Goal: Task Accomplishment & Management: Use online tool/utility

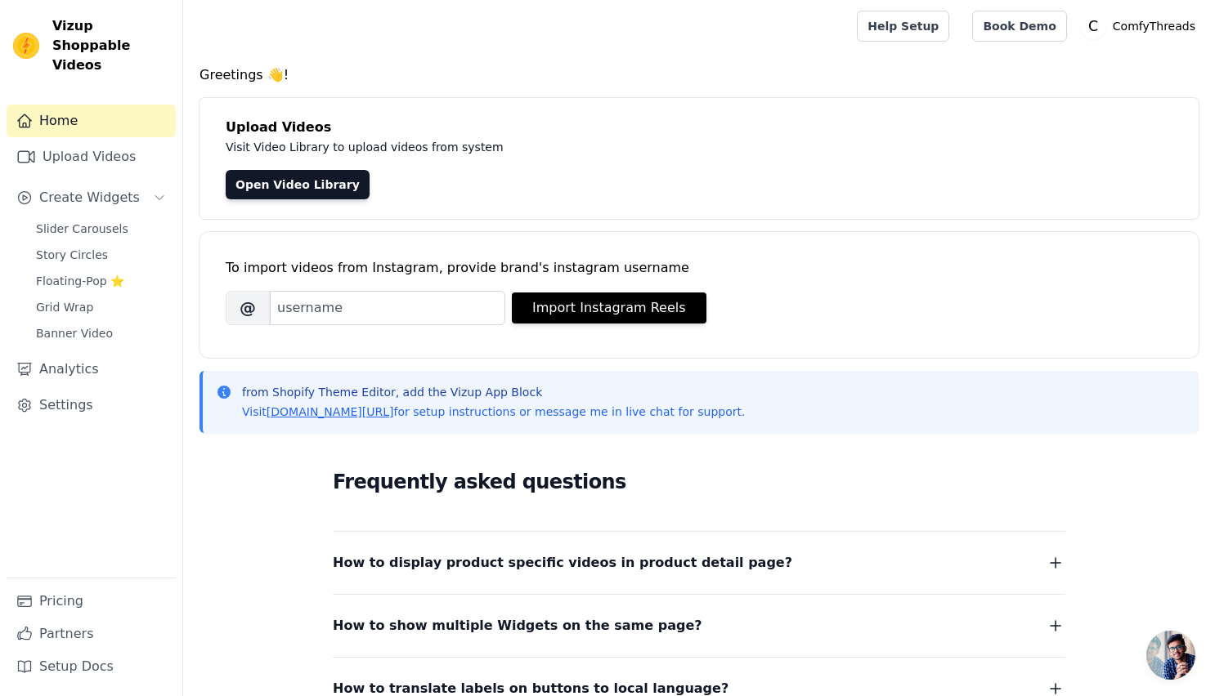
click at [432, 271] on div "To import videos from Instagram, provide brand's instagram username" at bounding box center [699, 268] width 947 height 20
click at [461, 266] on div "To import videos from Instagram, provide brand's instagram username" at bounding box center [699, 268] width 947 height 20
click at [329, 145] on p "Visit Video Library to upload videos from system" at bounding box center [592, 147] width 732 height 20
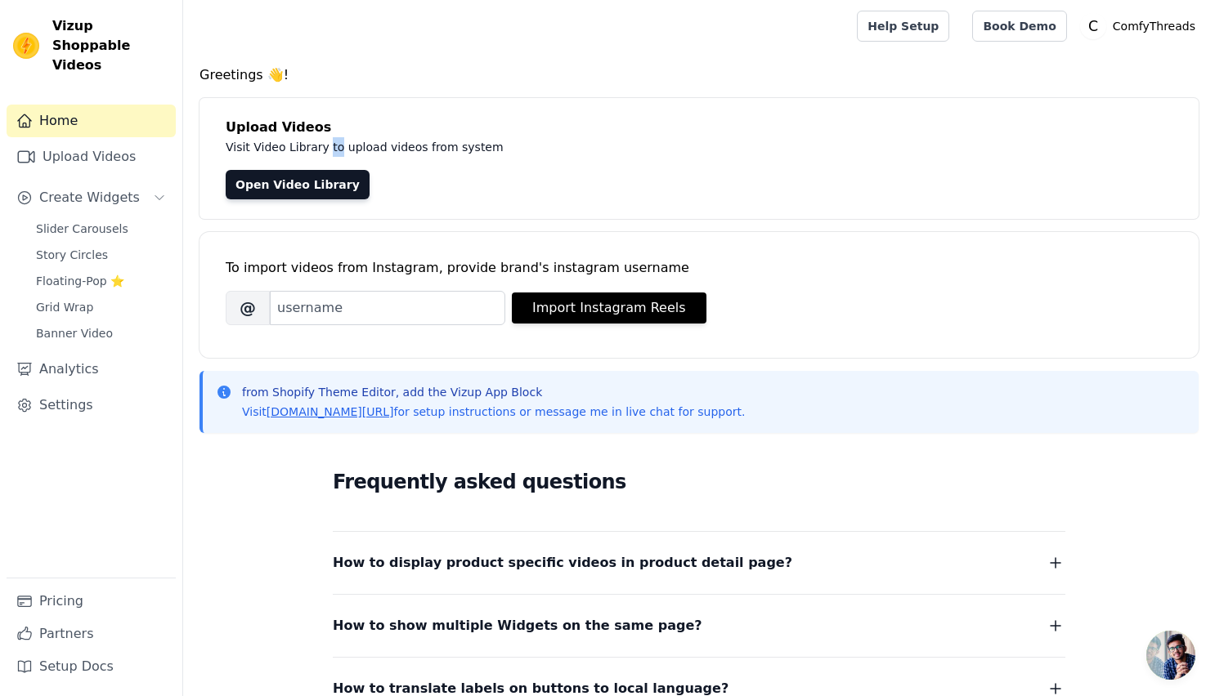
drag, startPoint x: 329, startPoint y: 145, endPoint x: 411, endPoint y: 141, distance: 81.8
click at [330, 145] on p "Visit Video Library to upload videos from system" at bounding box center [592, 147] width 732 height 20
click at [411, 141] on p "Visit Video Library to upload videos from system" at bounding box center [592, 147] width 732 height 20
click at [300, 181] on link "Open Video Library" at bounding box center [298, 184] width 144 height 29
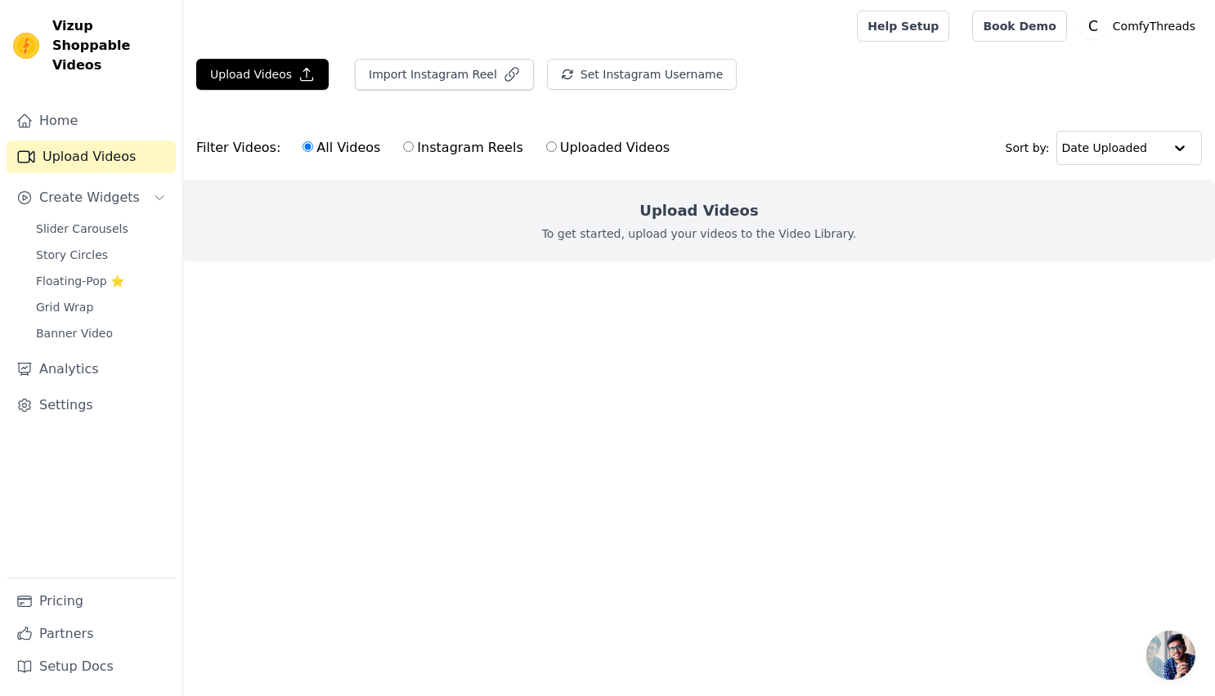
click at [669, 209] on h2 "Upload Videos" at bounding box center [698, 210] width 119 height 23
click at [694, 236] on p "To get started, upload your videos to the Video Library." at bounding box center [699, 234] width 315 height 16
click at [639, 231] on p "To get started, upload your videos to the Video Library." at bounding box center [699, 234] width 315 height 16
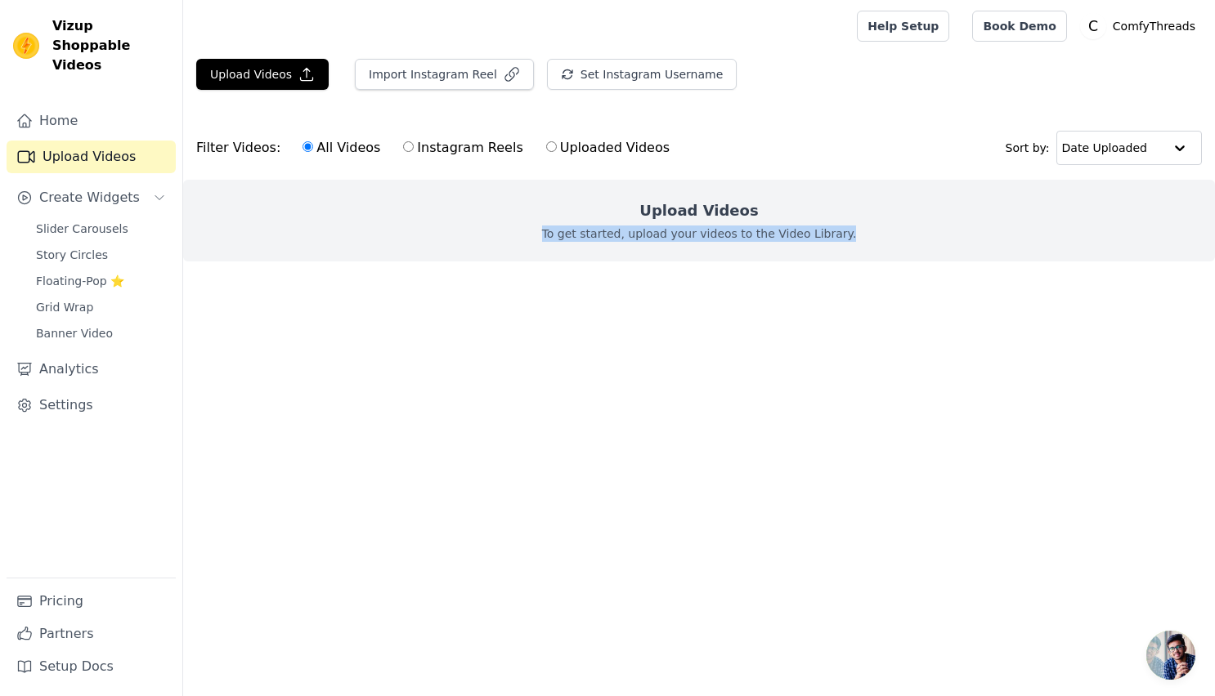
click at [703, 231] on p "To get started, upload your videos to the Video Library." at bounding box center [699, 234] width 315 height 16
click at [546, 146] on input "Uploaded Videos" at bounding box center [551, 146] width 11 height 11
radio input "true"
click at [653, 190] on div "Upload Videos To get started, upload your videos to the Video Library." at bounding box center [699, 221] width 1032 height 82
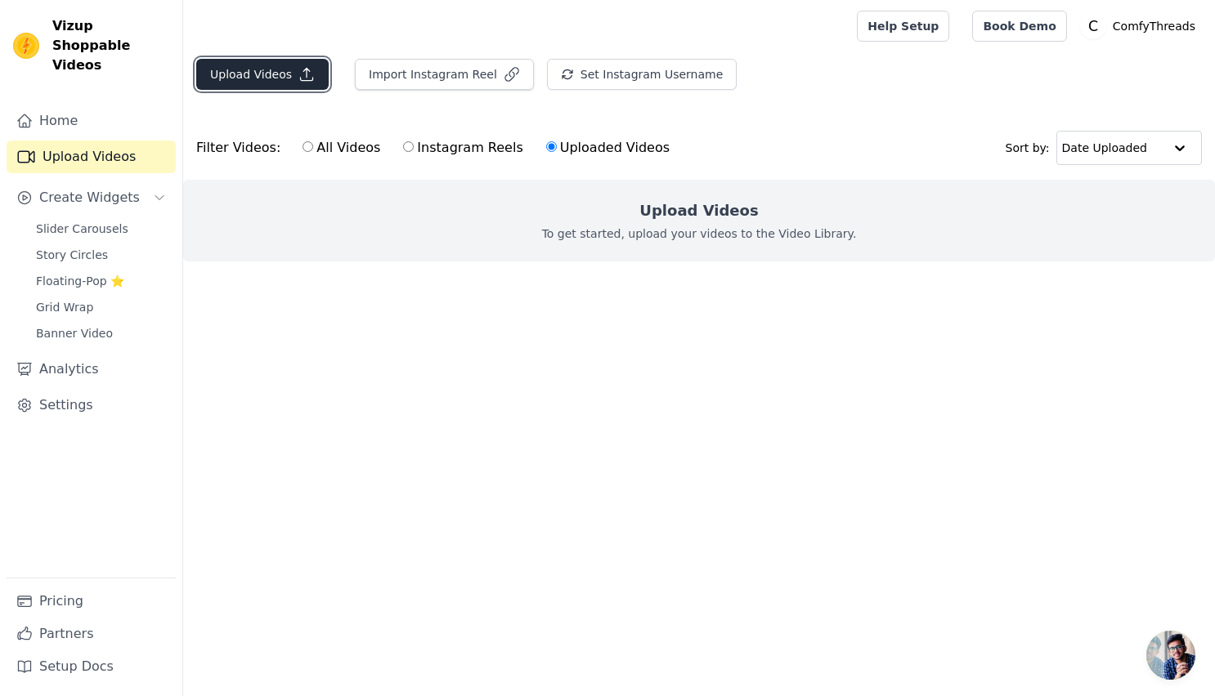
click at [240, 74] on button "Upload Videos" at bounding box center [262, 74] width 132 height 31
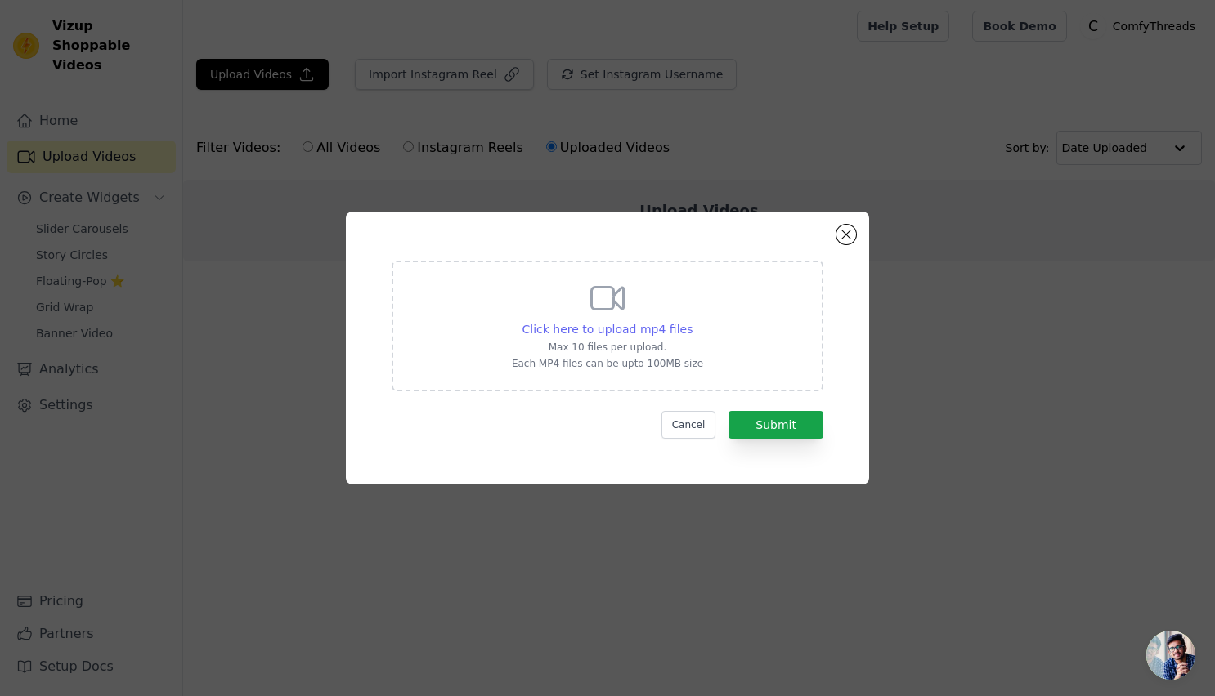
click at [642, 325] on span "Click here to upload mp4 files" at bounding box center [607, 329] width 171 height 13
click at [692, 321] on input "Click here to upload mp4 files Max 10 files per upload. Each MP4 files can be u…" at bounding box center [692, 320] width 1 height 1
type input "C:\fakepath\John_davis222.mp4"
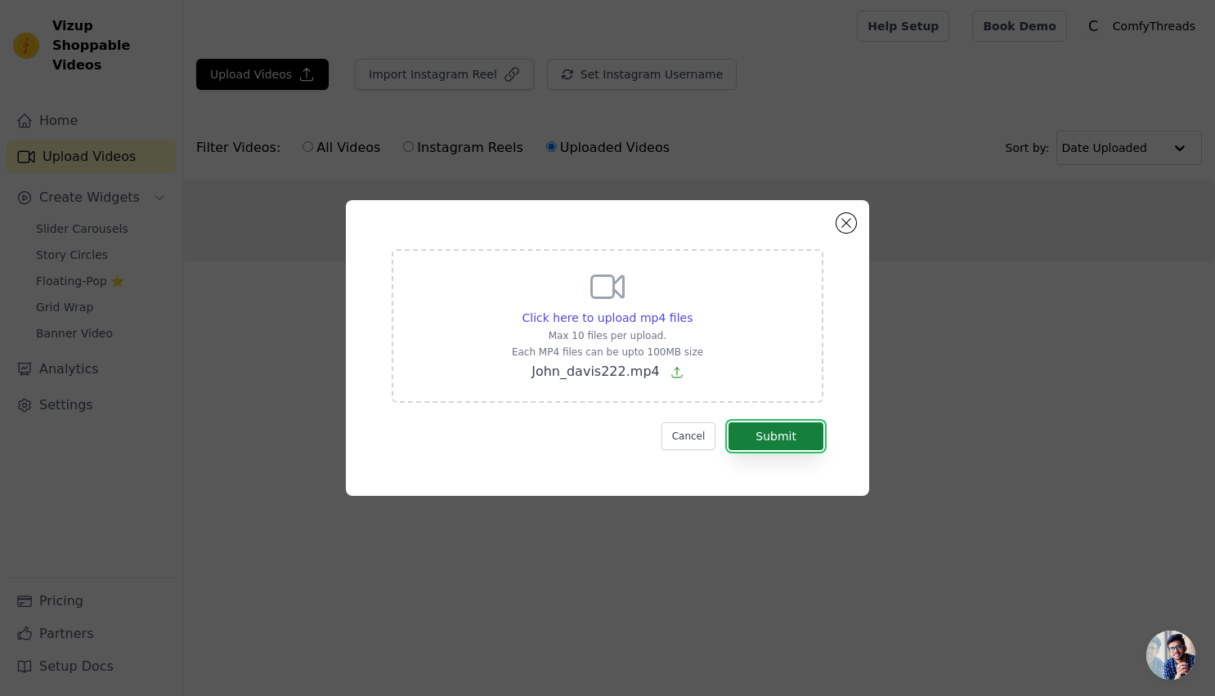
click at [801, 449] on button "Submit" at bounding box center [775, 437] width 95 height 28
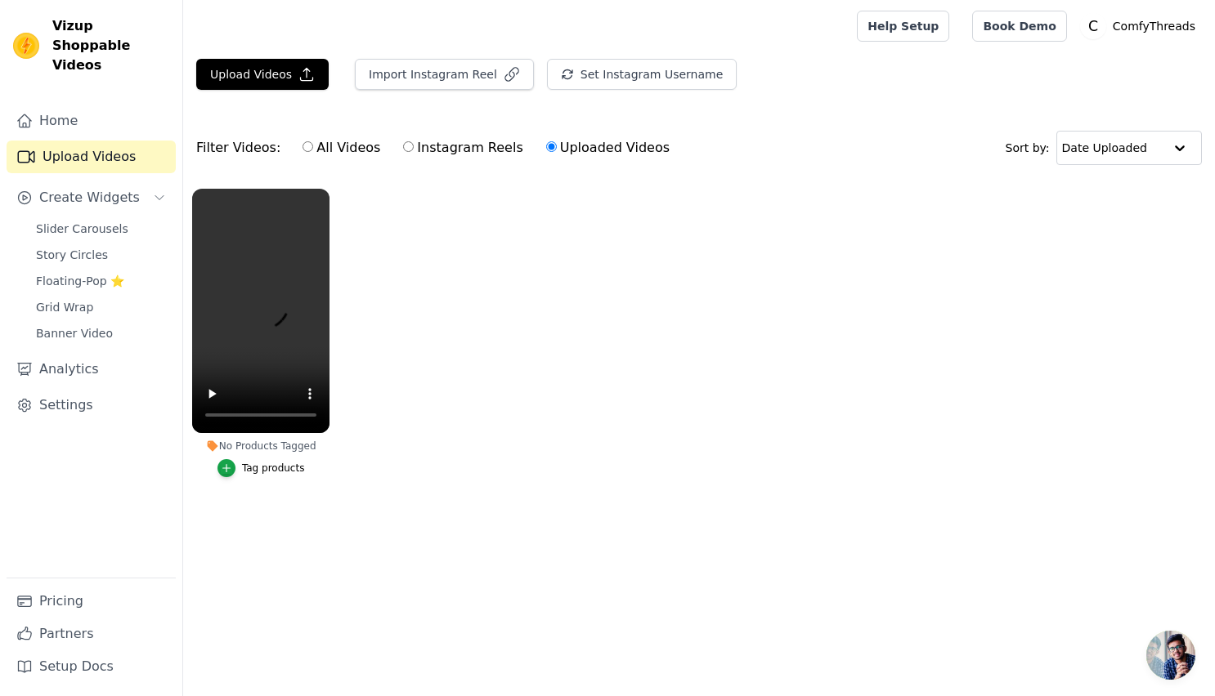
click at [270, 470] on div "Tag products" at bounding box center [273, 468] width 63 height 13
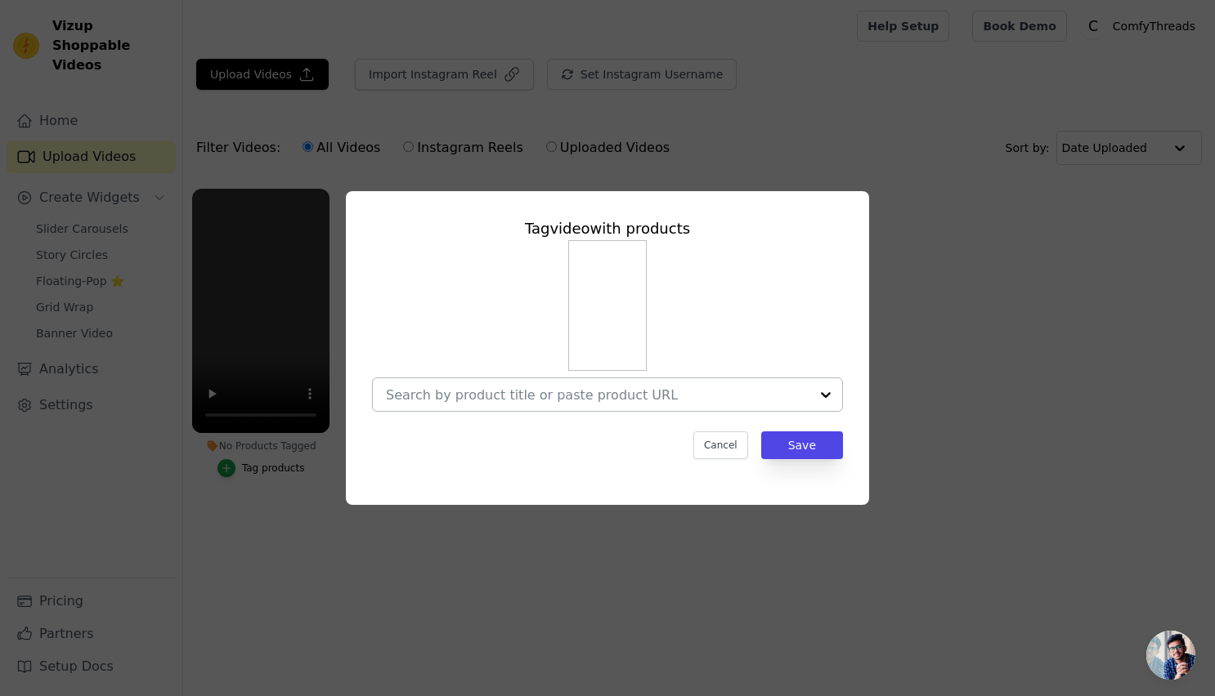
click at [576, 396] on input "No Products Tagged Tag video with products Cancel Save Tag products" at bounding box center [597, 395] width 423 height 16
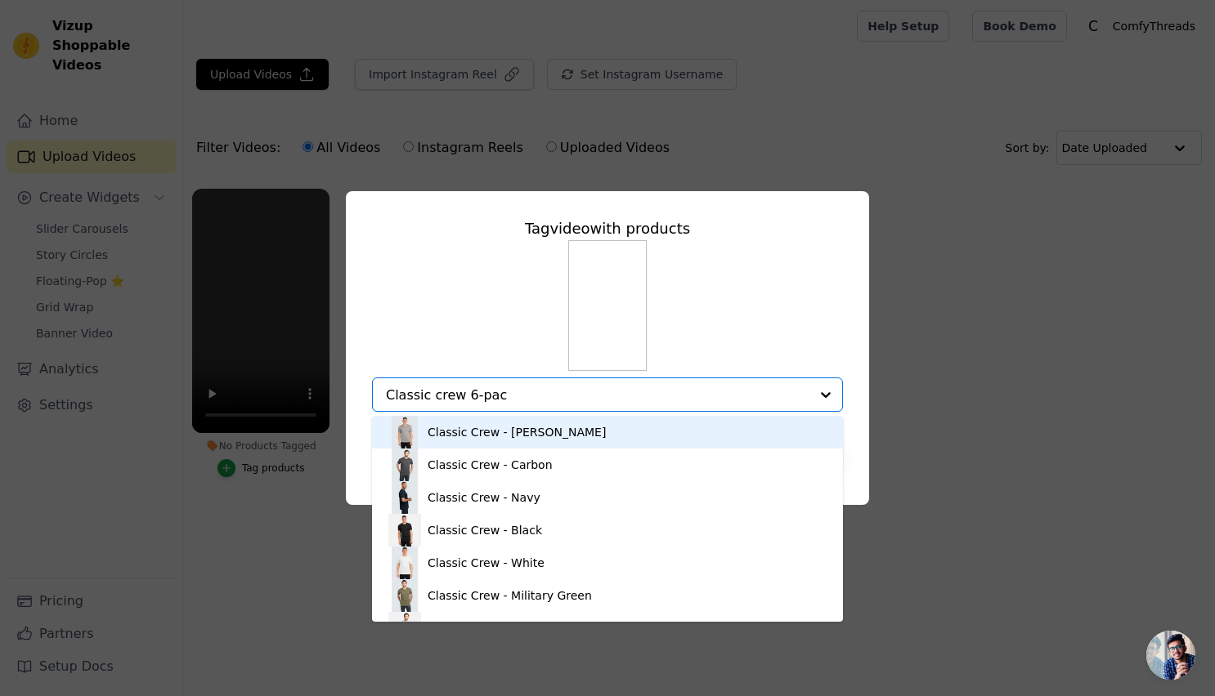
type input "Classic crew 6-pack"
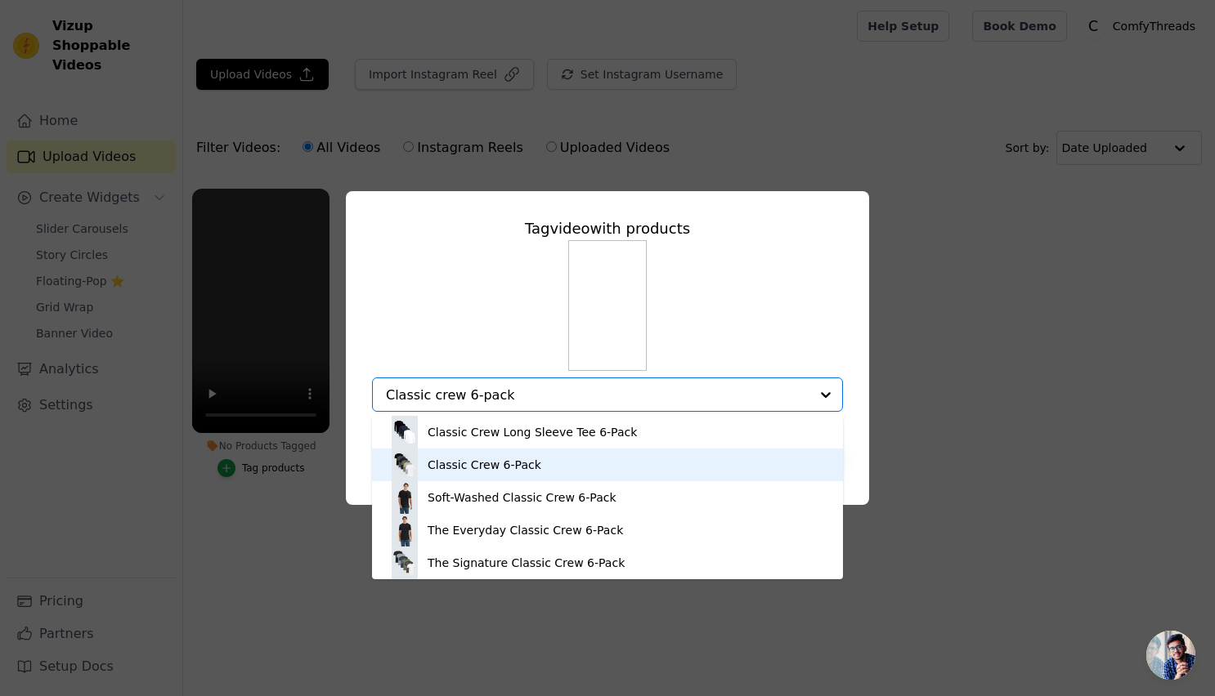
click at [553, 461] on div "Classic Crew 6-Pack" at bounding box center [607, 465] width 438 height 33
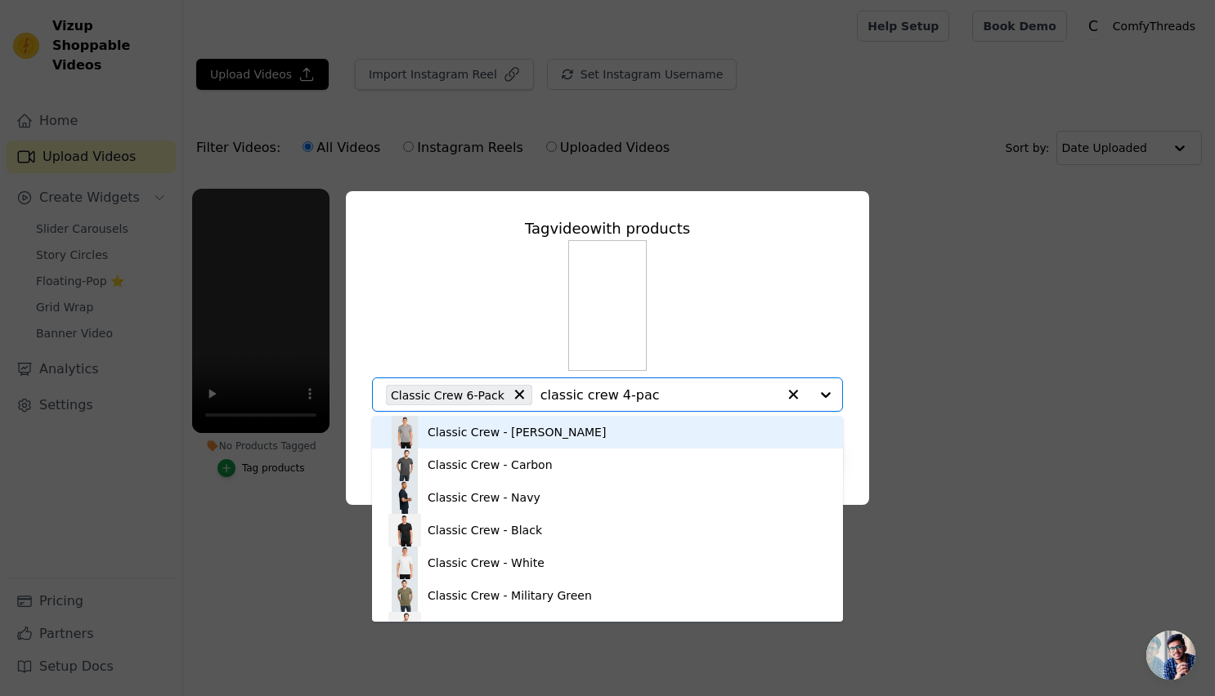
type input "classic crew 4-pack"
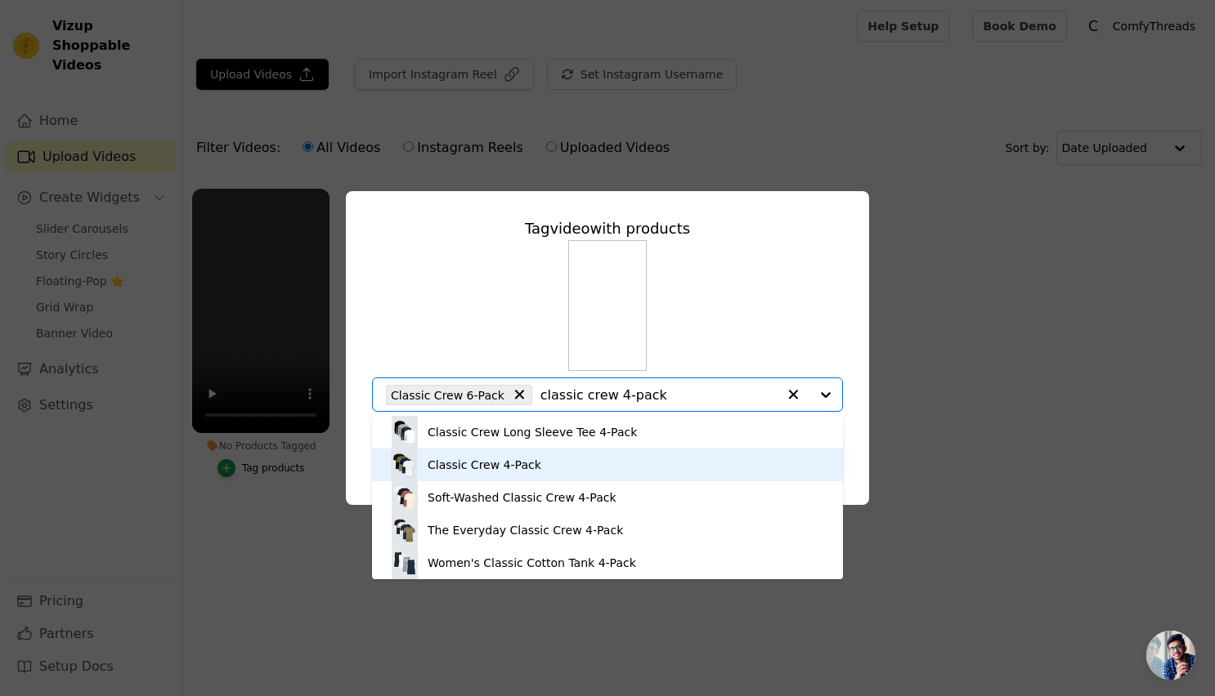
click at [563, 455] on div "Classic Crew 4-Pack" at bounding box center [607, 465] width 438 height 33
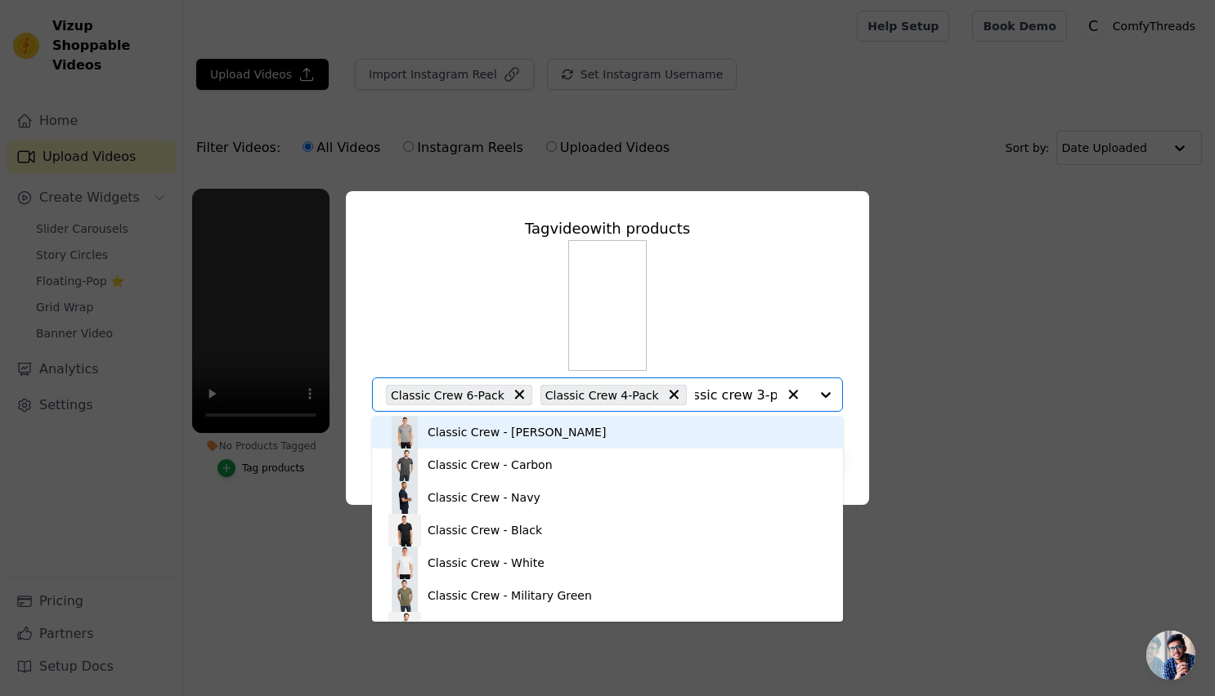
type input "classic crew 3-pack"
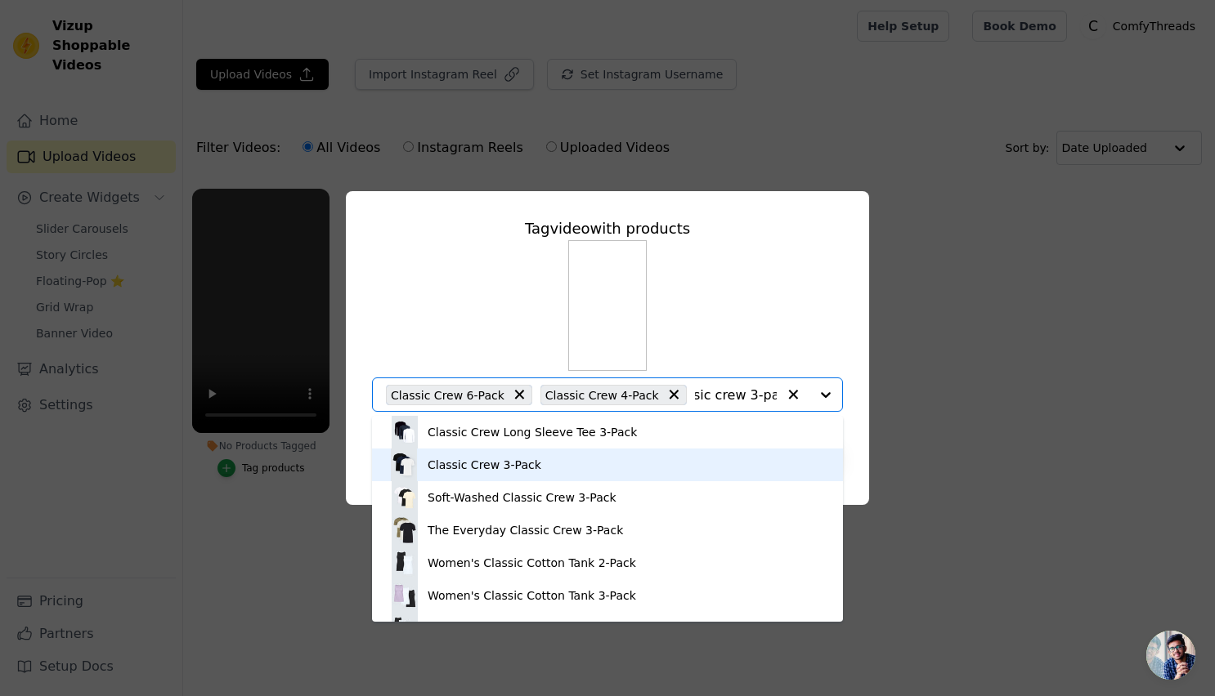
click at [584, 465] on div "Classic Crew 3-Pack" at bounding box center [607, 465] width 438 height 33
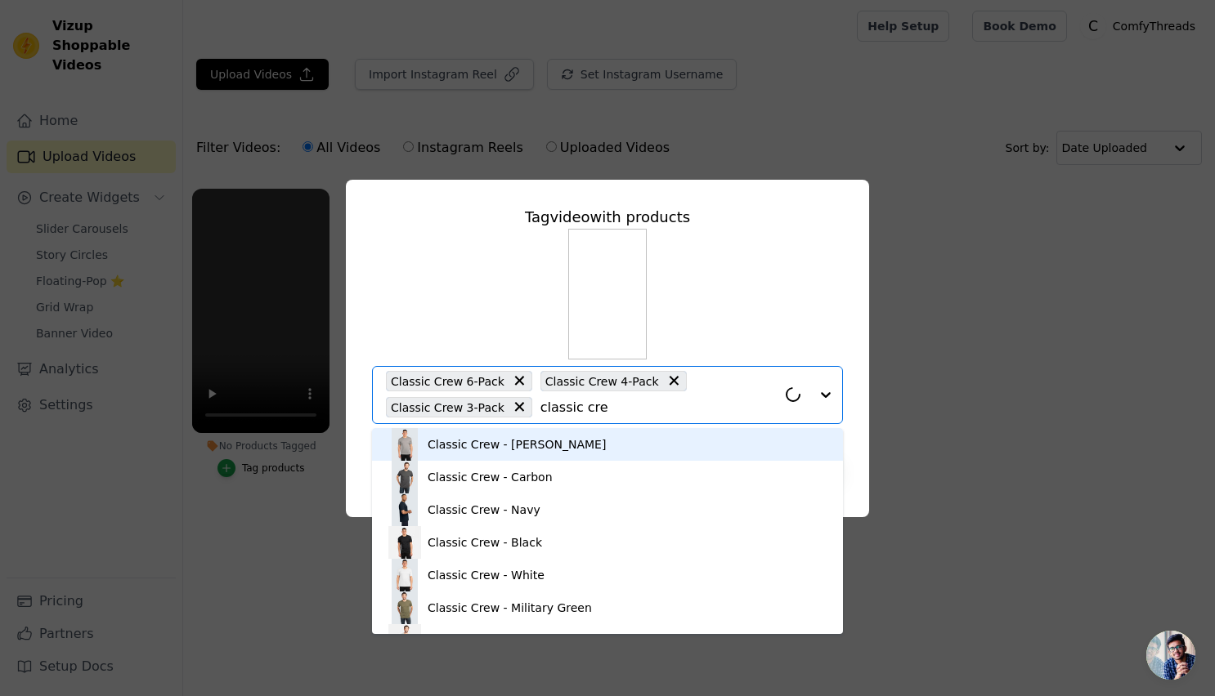
type input "classic crew"
click at [564, 403] on input "classic crew" at bounding box center [658, 408] width 236 height 16
click at [566, 441] on div "Classic Crew - [PERSON_NAME]" at bounding box center [517, 445] width 178 height 16
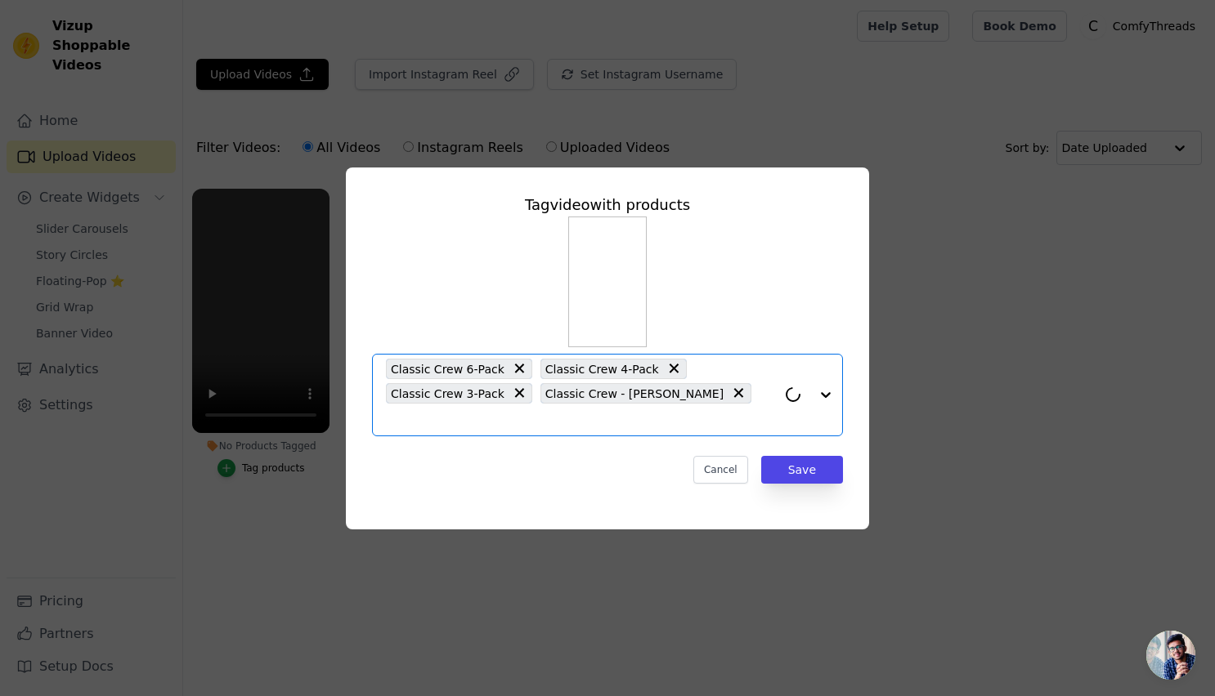
paste input "classic crew"
type input "classic crew"
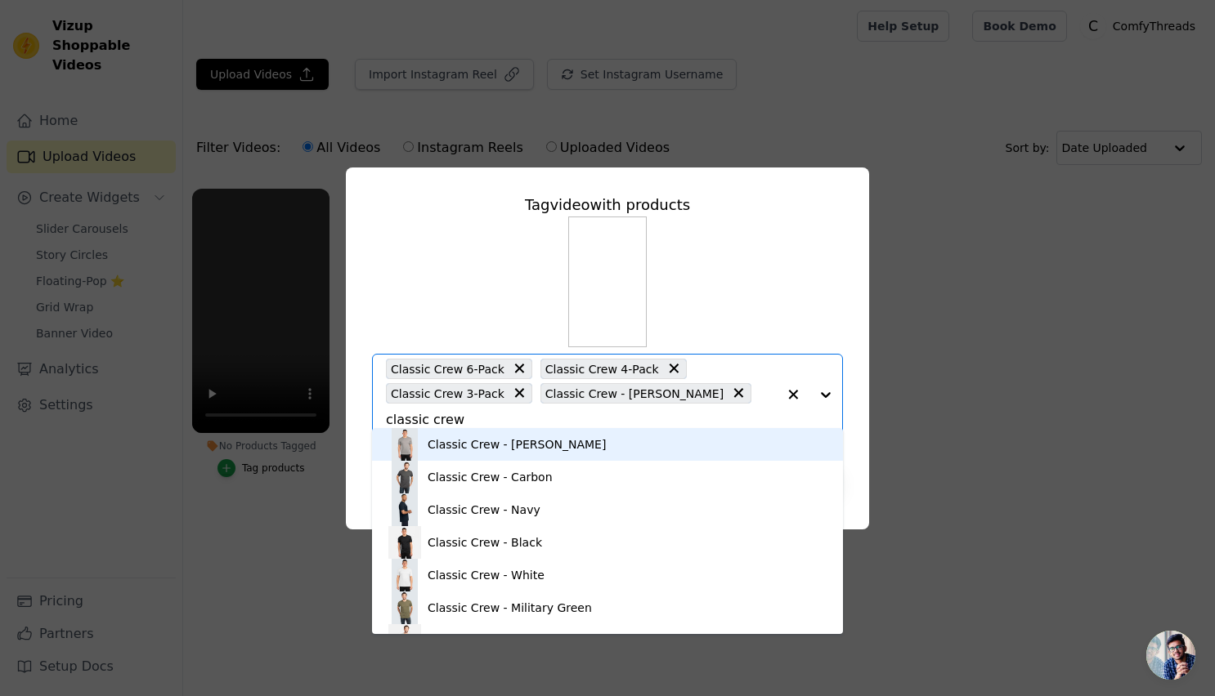
click at [557, 446] on div "Classic Crew - [PERSON_NAME]" at bounding box center [517, 445] width 178 height 16
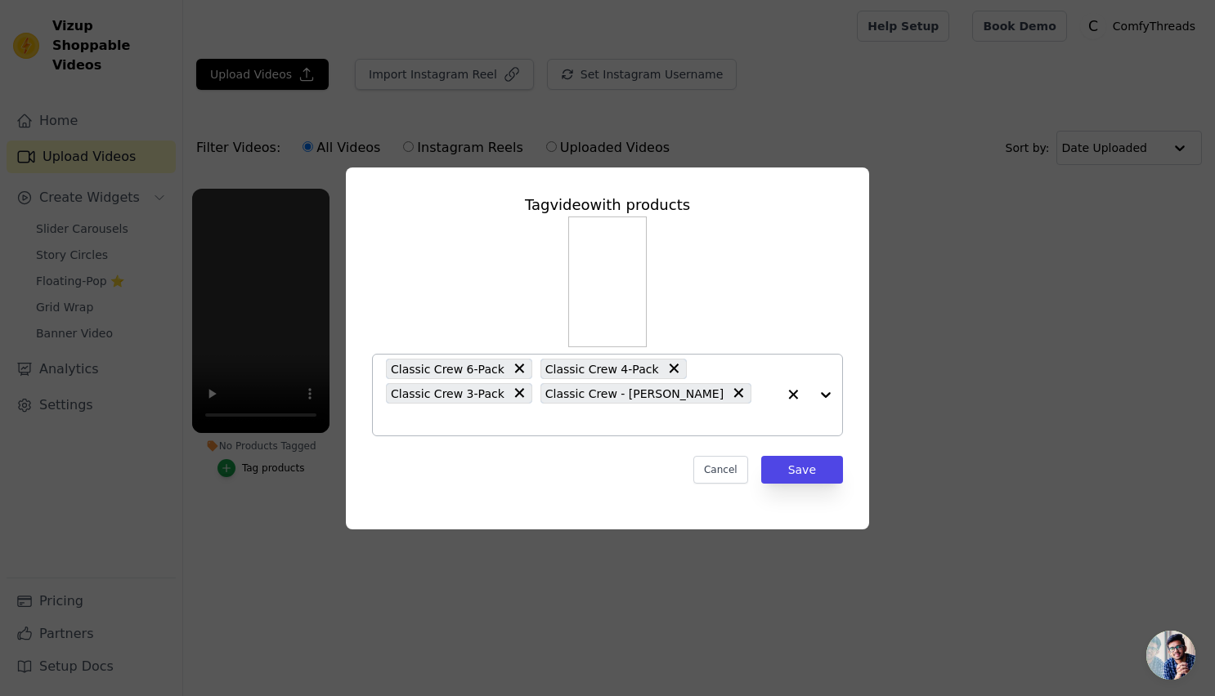
paste input "classic crew"
type input "classic crew"
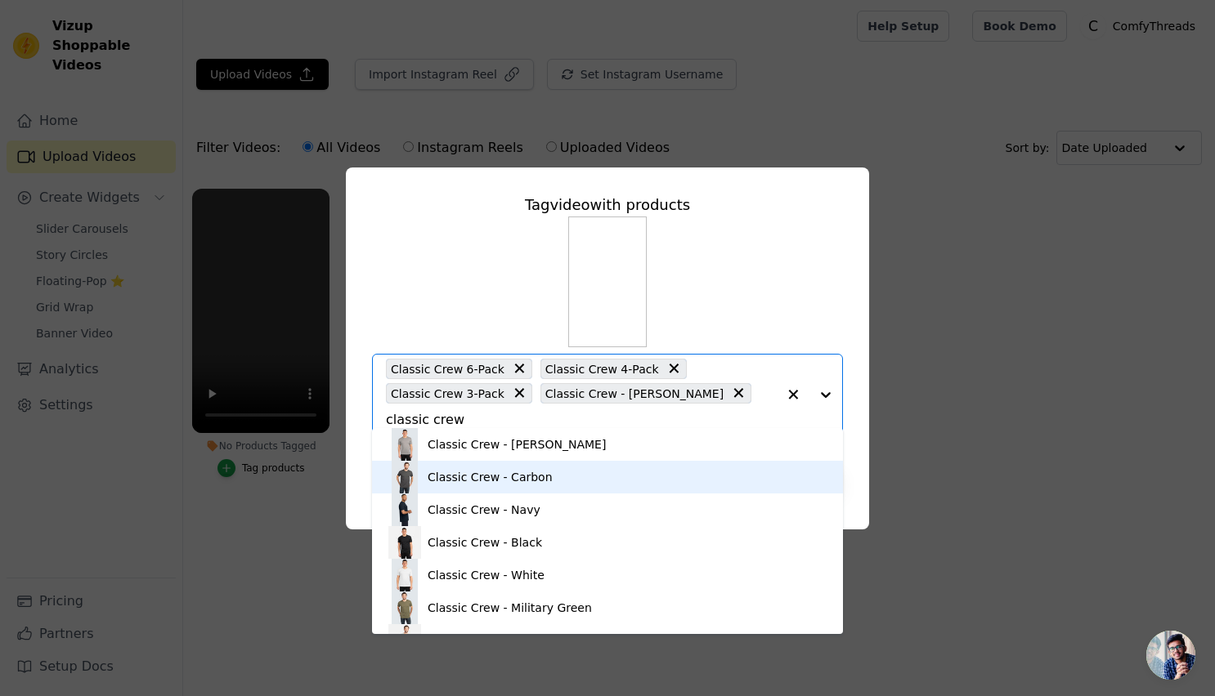
click at [558, 472] on div "Classic Crew - Carbon" at bounding box center [607, 477] width 438 height 33
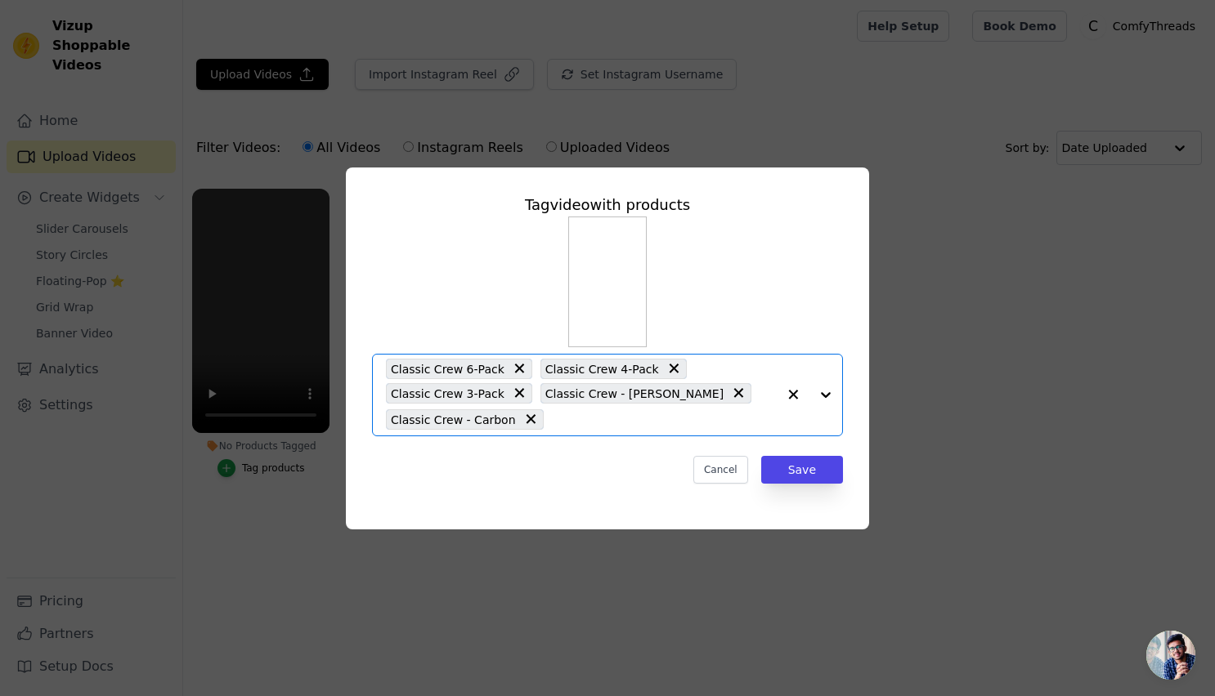
scroll to position [0, 0]
paste input "classic crew"
type input "classic crew"
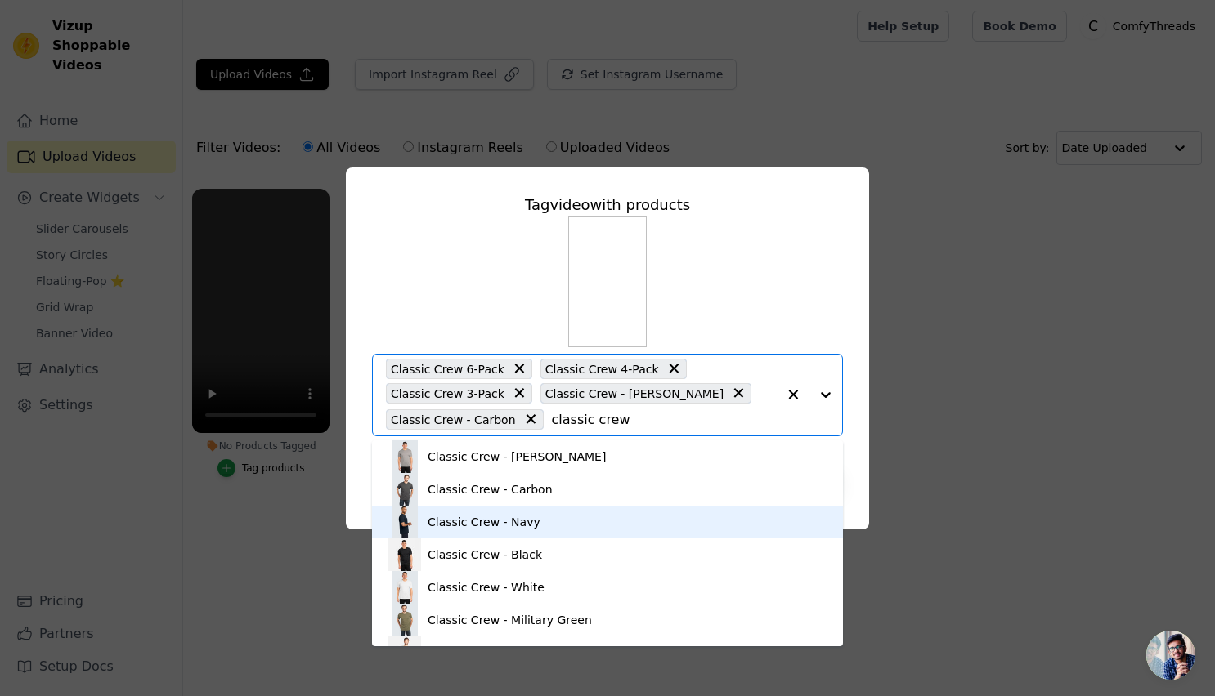
click at [534, 516] on div "Classic Crew - Navy" at bounding box center [607, 522] width 438 height 33
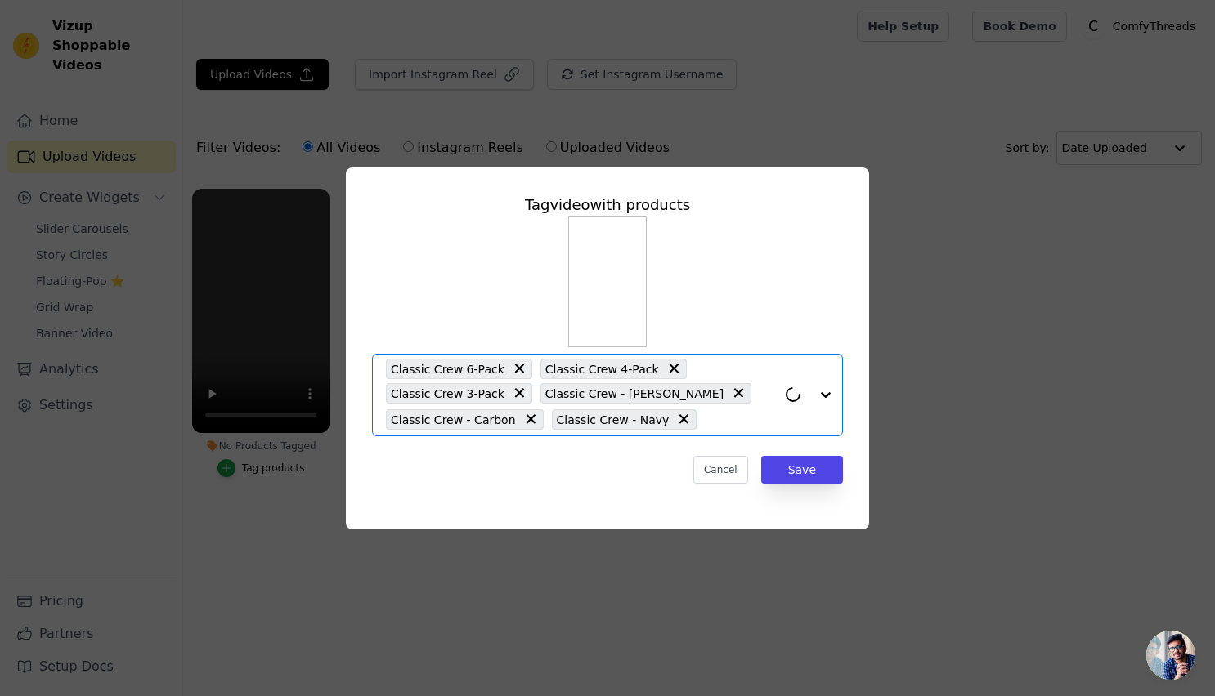
paste input "classic crew"
type input "classic crew"
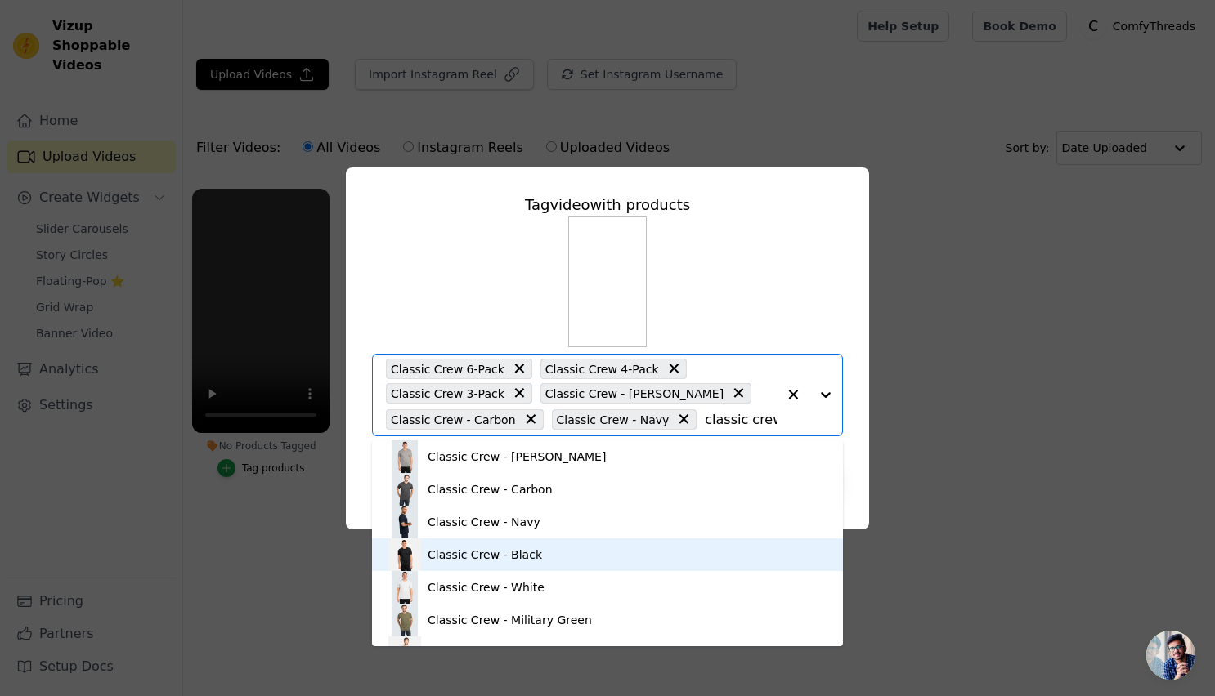
click at [526, 548] on div "Classic Crew - Black" at bounding box center [485, 555] width 114 height 16
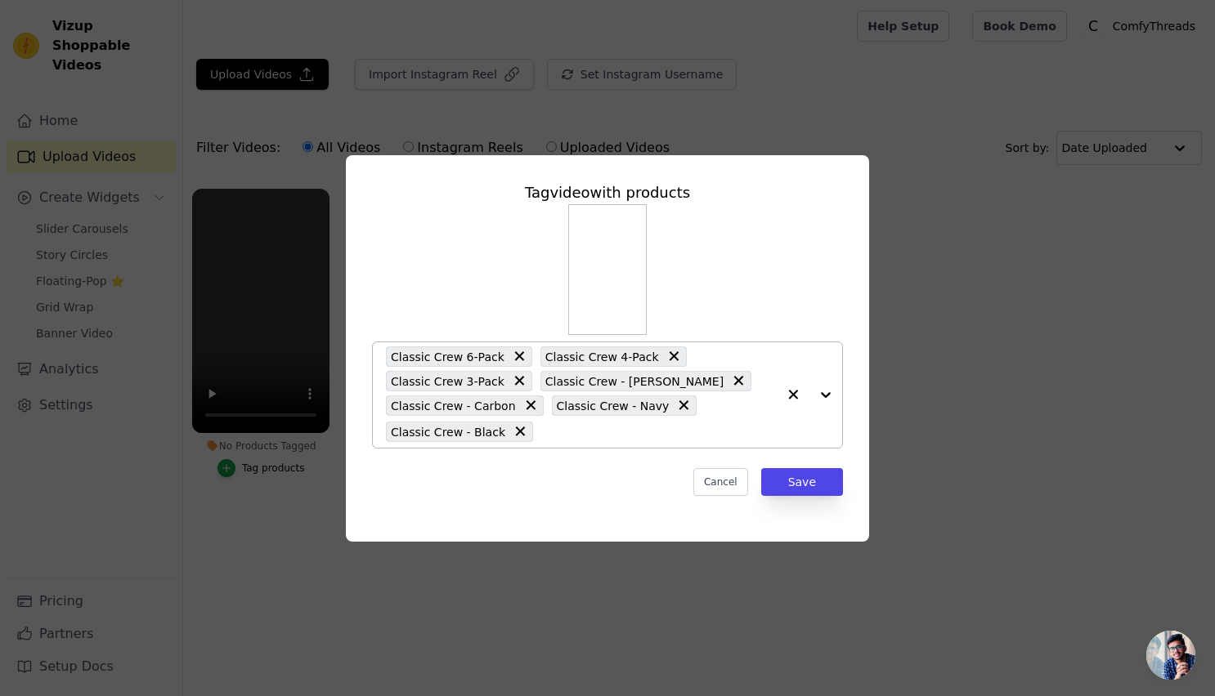
paste input "classic crew"
type input "classic crew"
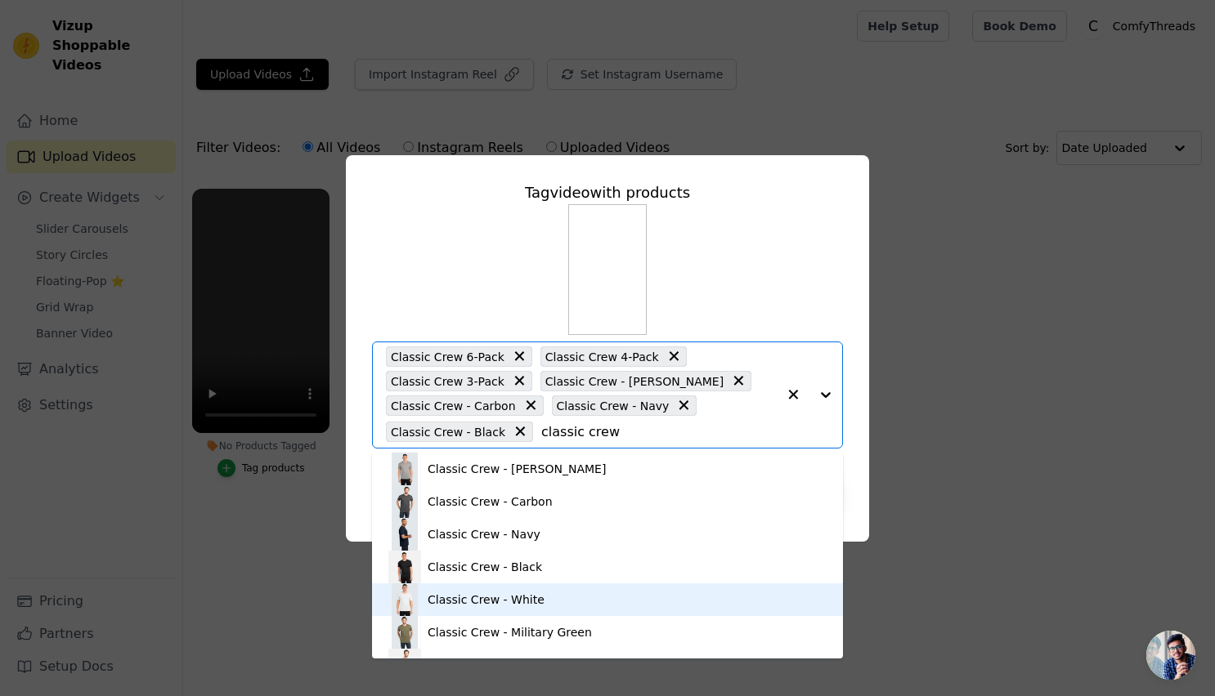
click at [558, 591] on div "Classic Crew - White" at bounding box center [607, 600] width 438 height 33
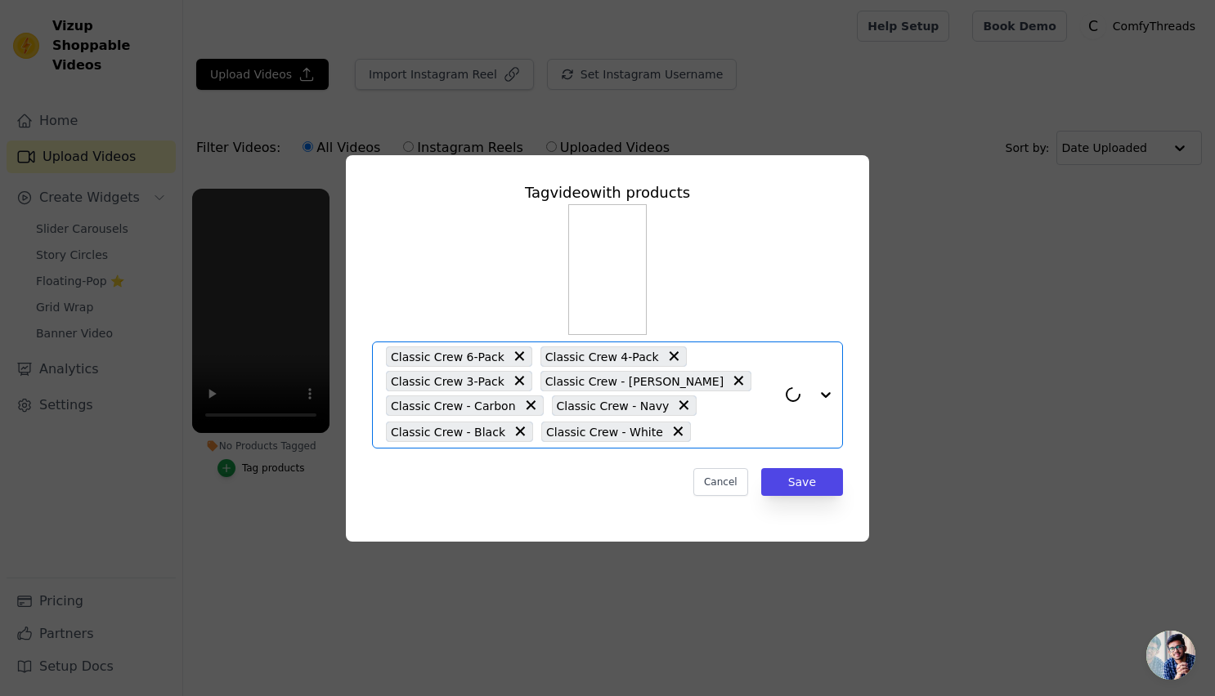
paste input "classic crew"
type input "classic crew"
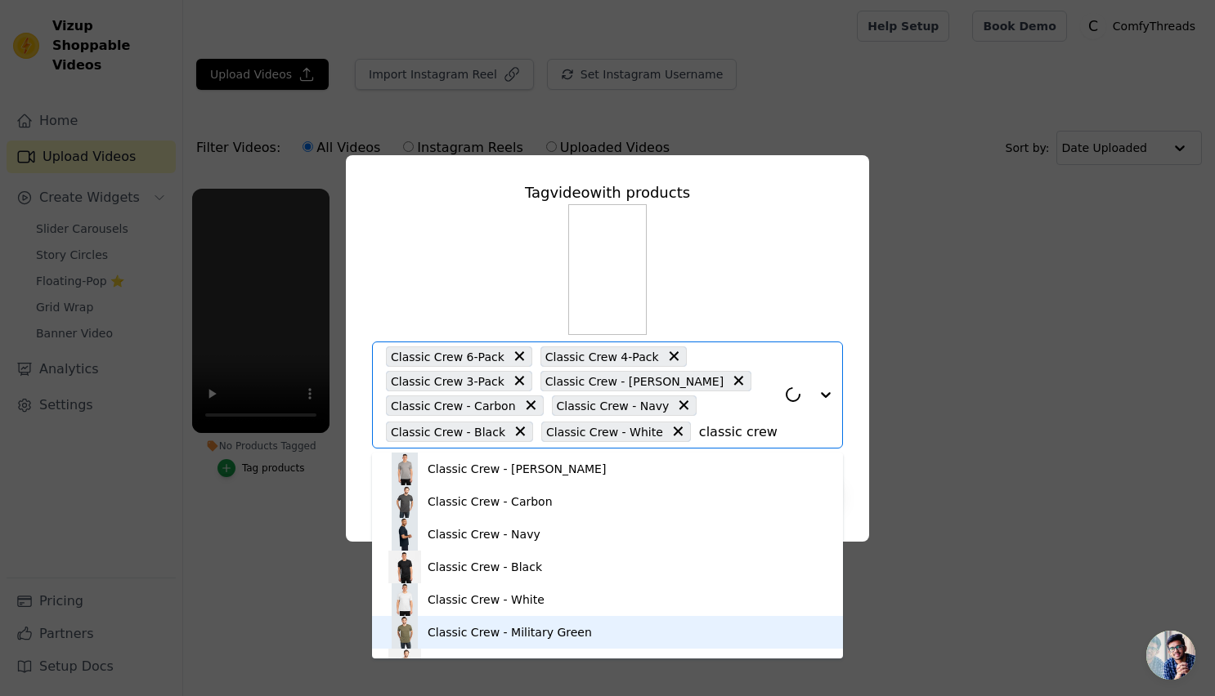
click at [524, 625] on div "Classic Crew - Military Green" at bounding box center [510, 633] width 164 height 16
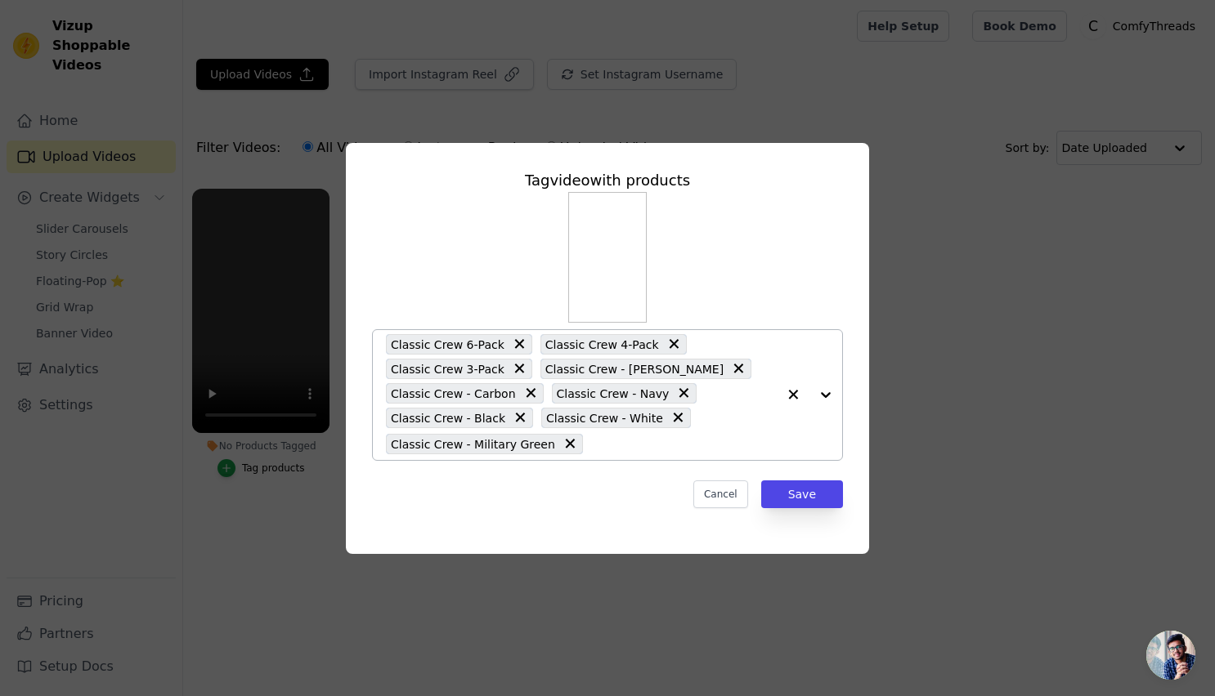
paste input "classic crew"
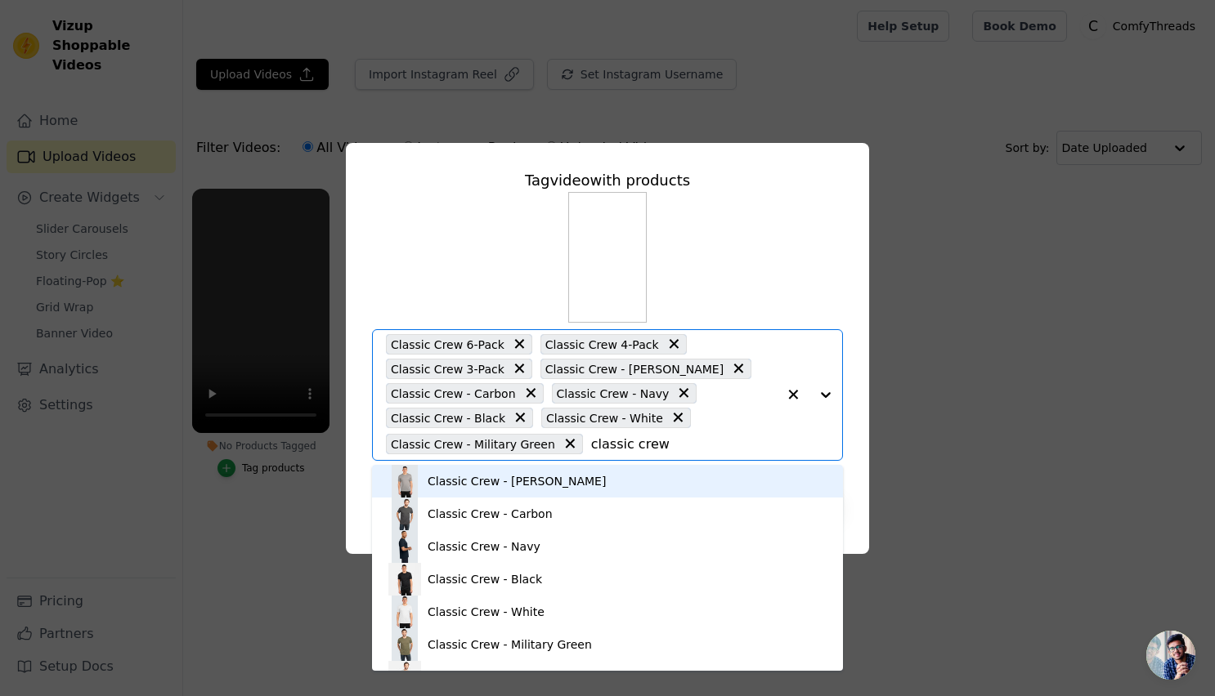
type input "classic crew"
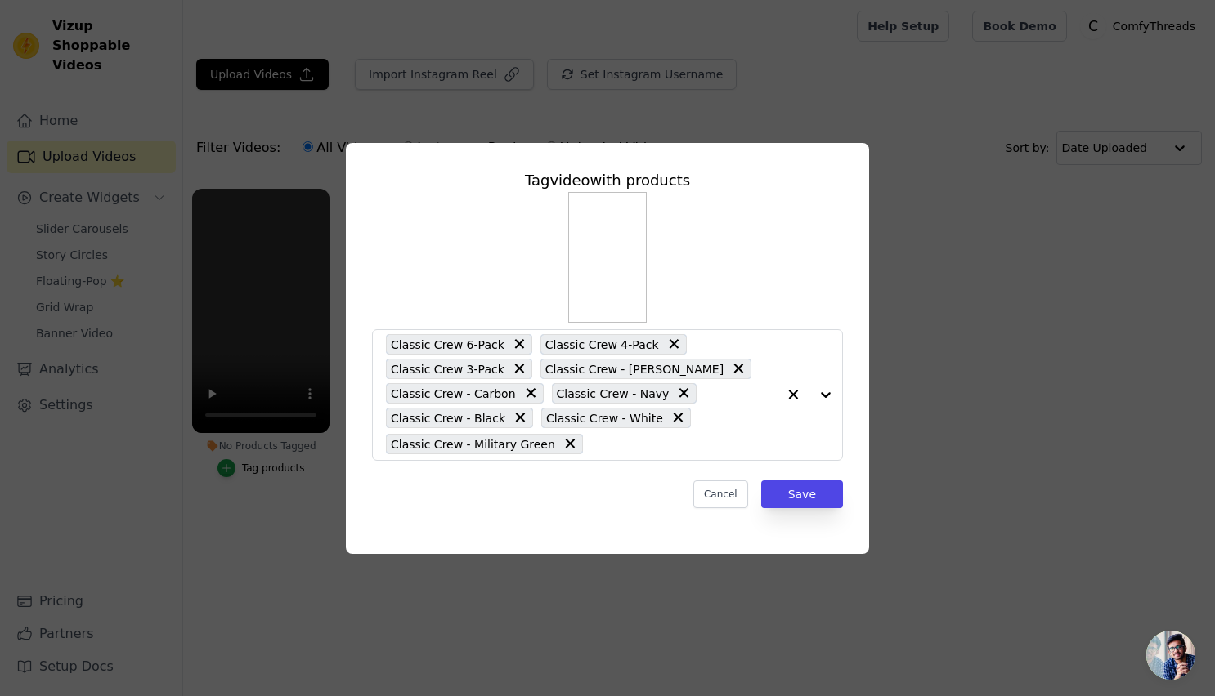
click at [742, 269] on div "Classic Crew 6-Pack Classic Crew 4-Pack Classic Crew 3-Pack Classic Crew - Heat…" at bounding box center [607, 326] width 471 height 269
click at [807, 494] on button "Save" at bounding box center [802, 495] width 82 height 28
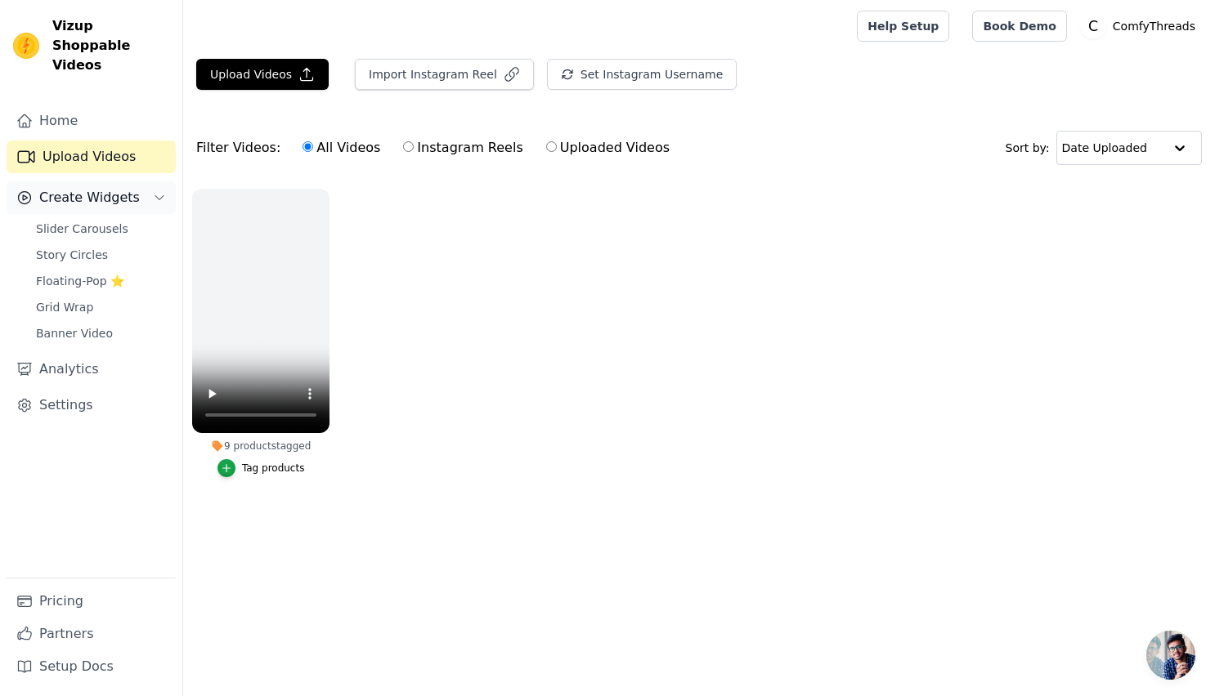
click at [143, 181] on button "Create Widgets" at bounding box center [91, 197] width 169 height 33
click at [69, 273] on span "Floating-Pop ⭐" at bounding box center [80, 281] width 88 height 16
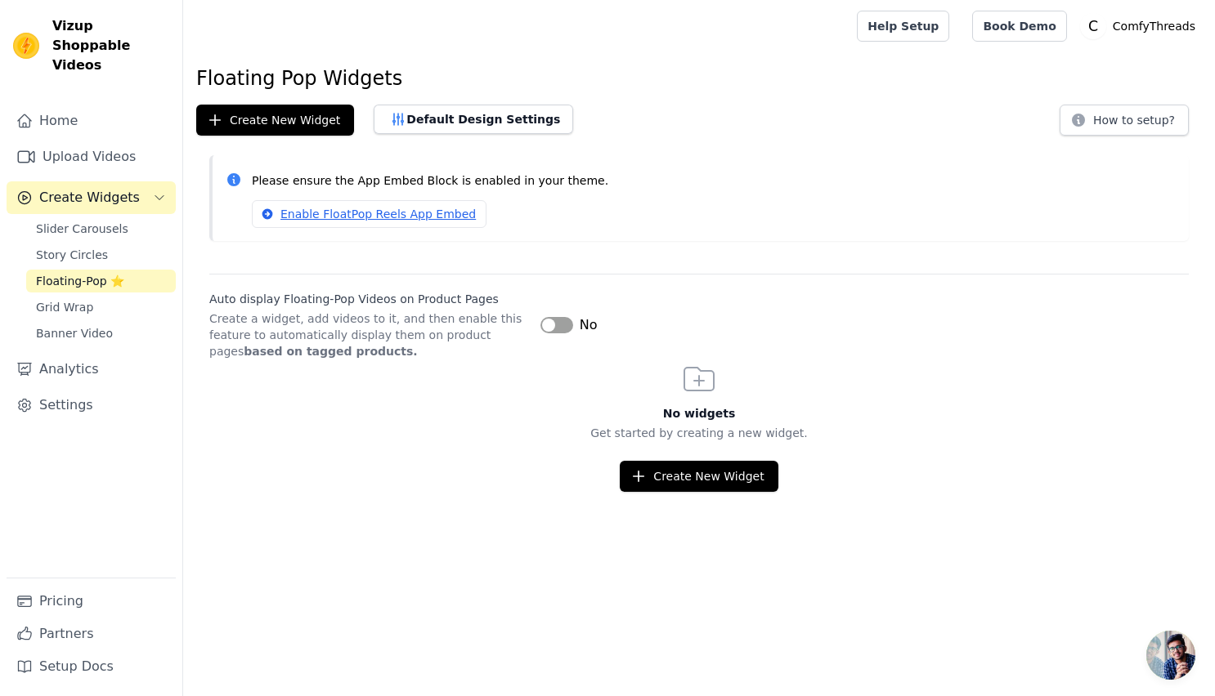
click at [553, 322] on button "Label" at bounding box center [556, 325] width 33 height 16
click at [101, 247] on span "Story Circles" at bounding box center [72, 255] width 72 height 16
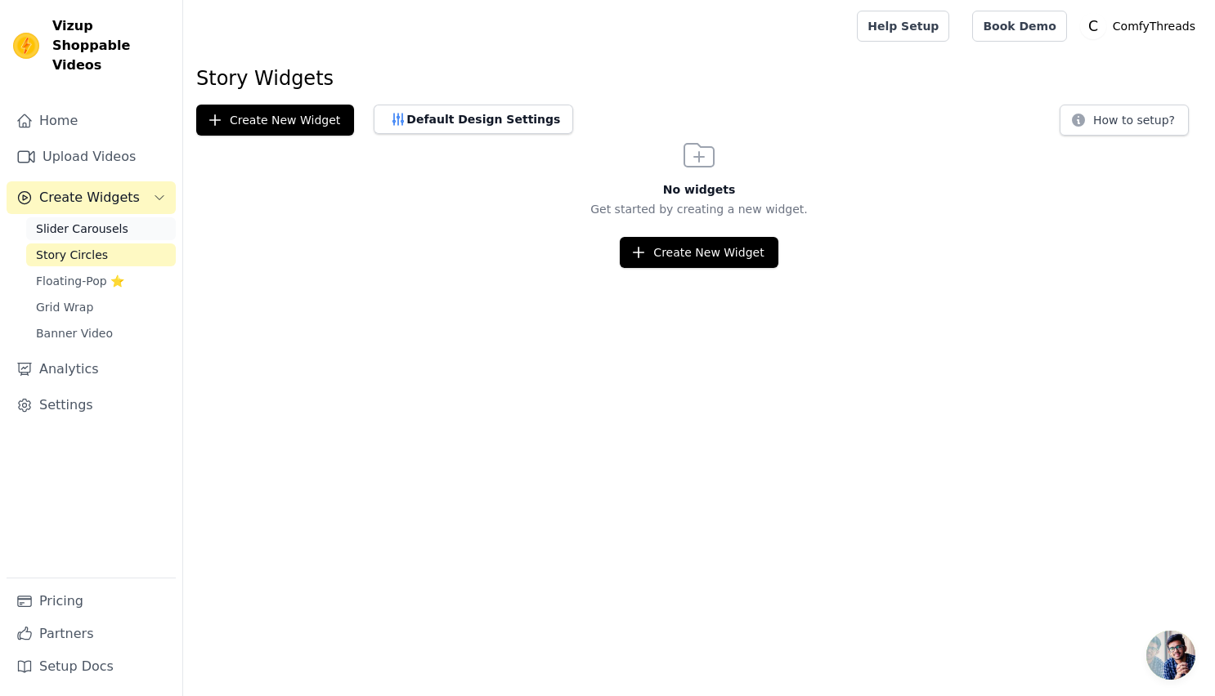
click at [105, 221] on span "Slider Carousels" at bounding box center [82, 229] width 92 height 16
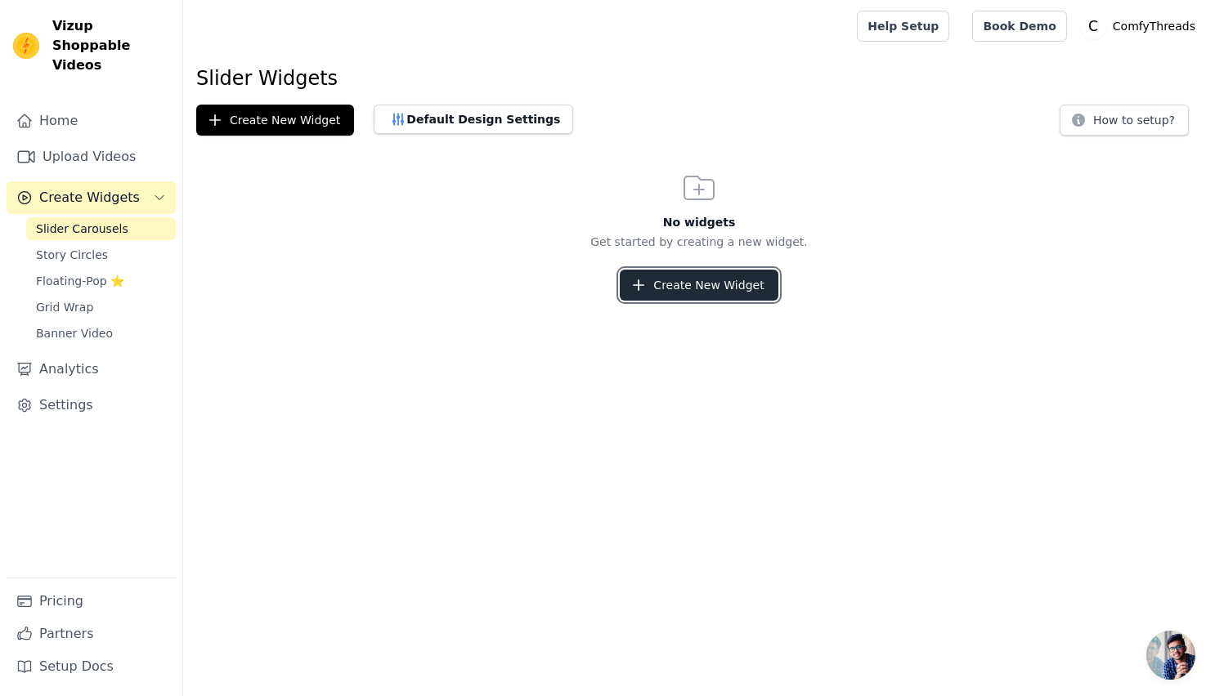
click at [721, 281] on button "Create New Widget" at bounding box center [699, 285] width 158 height 31
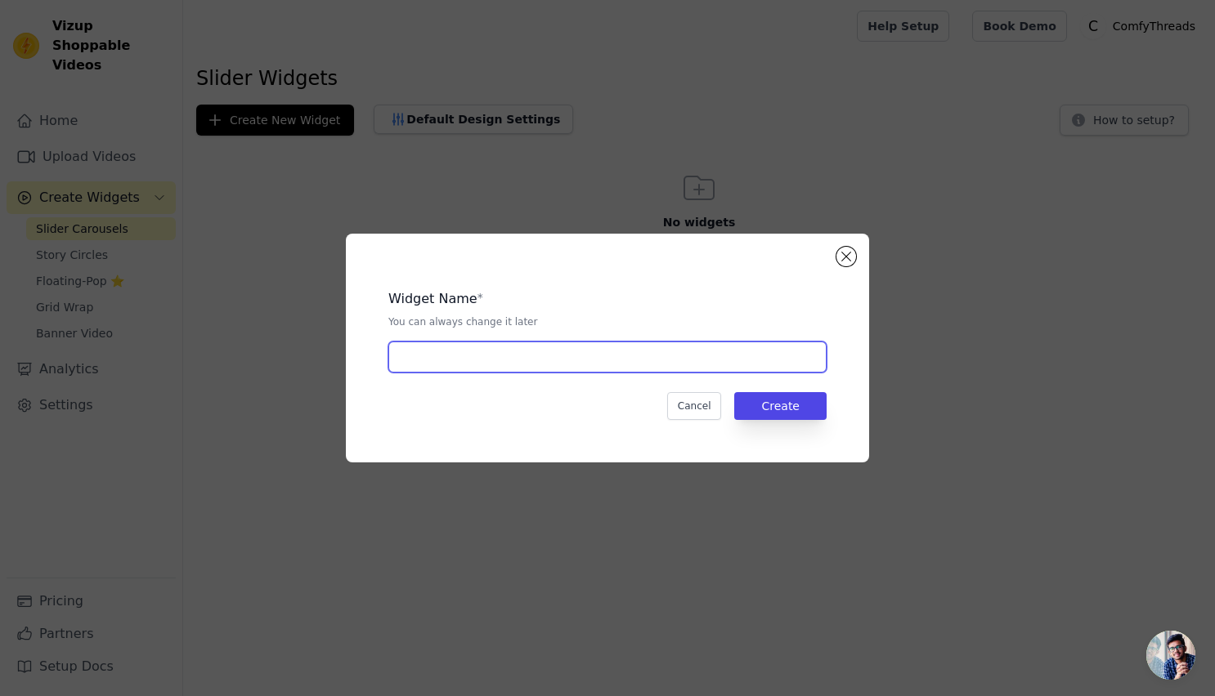
click at [614, 352] on input "text" at bounding box center [607, 357] width 438 height 31
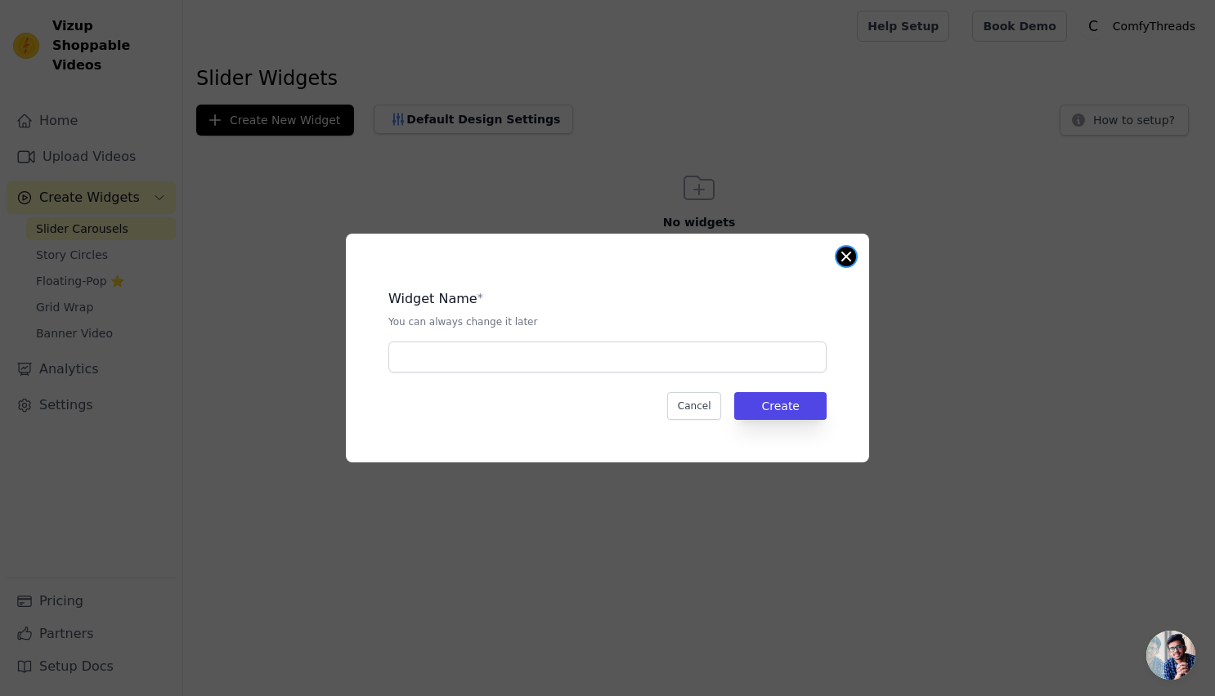
click at [848, 262] on button "Close modal" at bounding box center [846, 257] width 20 height 20
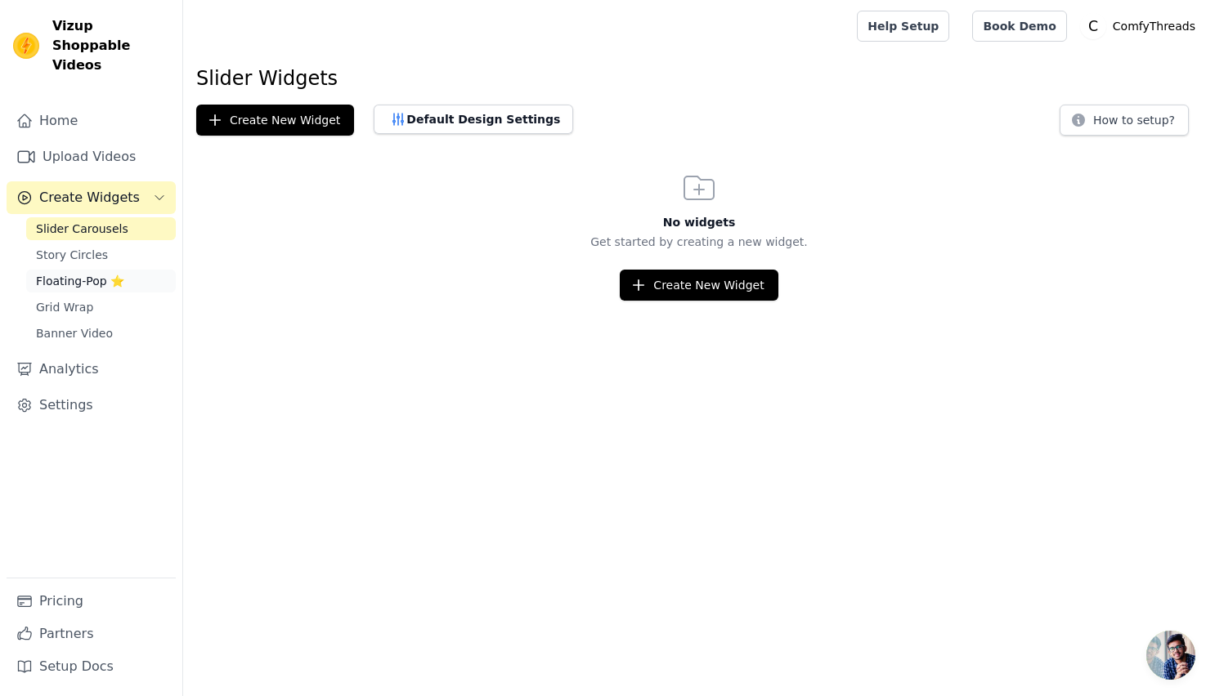
click at [100, 273] on span "Floating-Pop ⭐" at bounding box center [80, 281] width 88 height 16
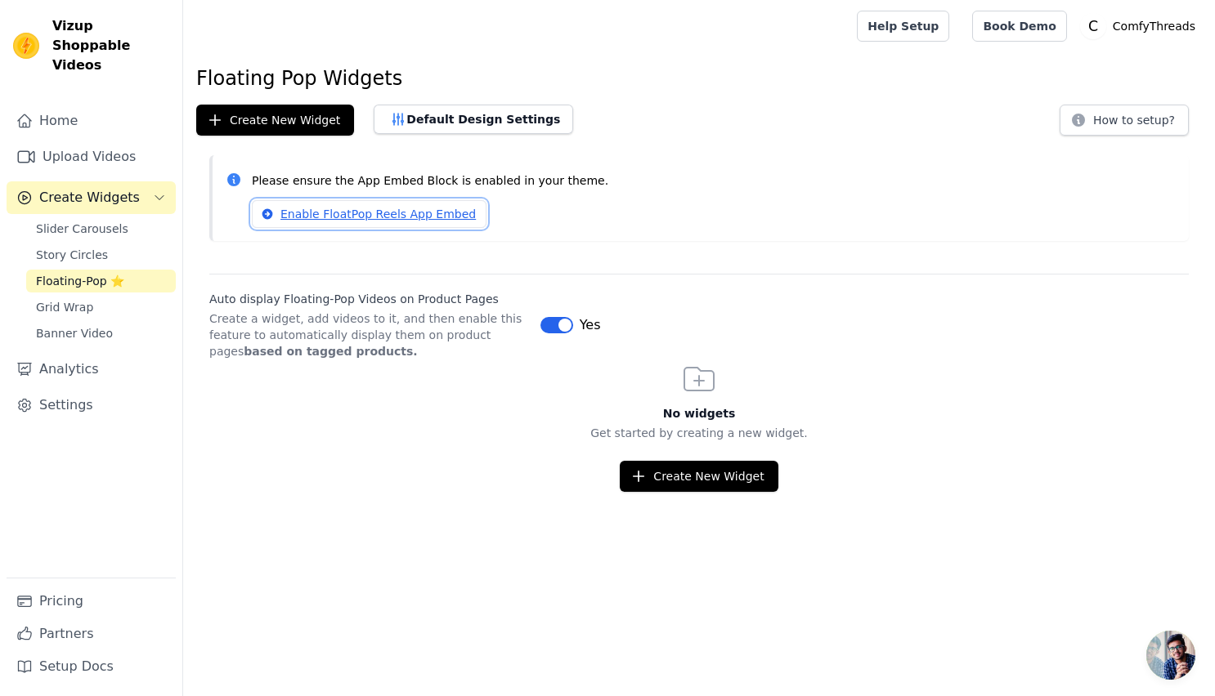
click at [379, 215] on link "Enable FloatPop Reels App Embed" at bounding box center [369, 214] width 235 height 28
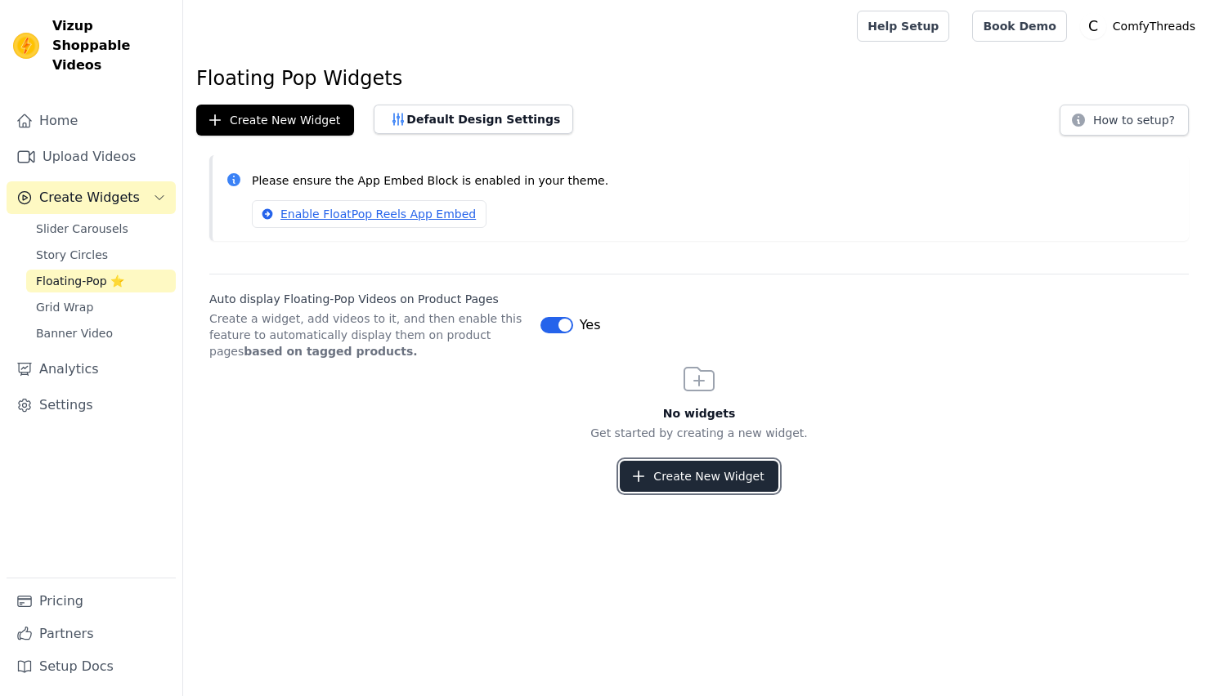
click at [701, 468] on button "Create New Widget" at bounding box center [699, 476] width 158 height 31
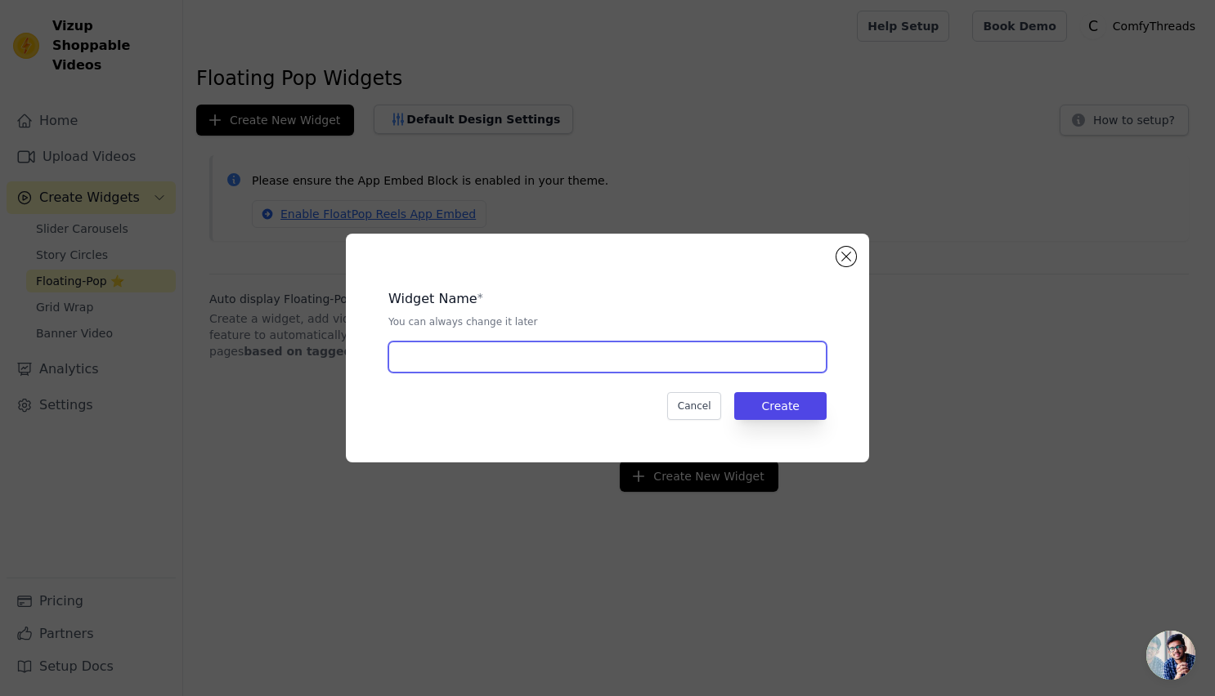
click at [589, 356] on input "text" at bounding box center [607, 357] width 438 height 31
type input "Classic Crew"
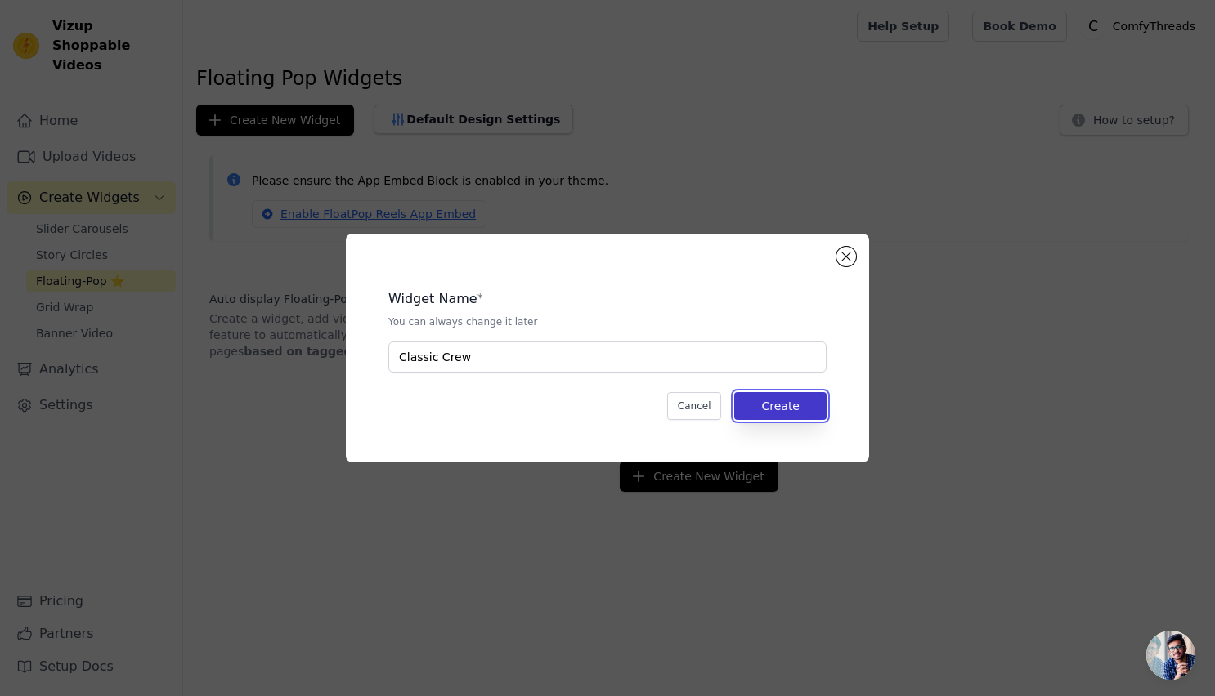
click at [817, 403] on button "Create" at bounding box center [780, 406] width 92 height 28
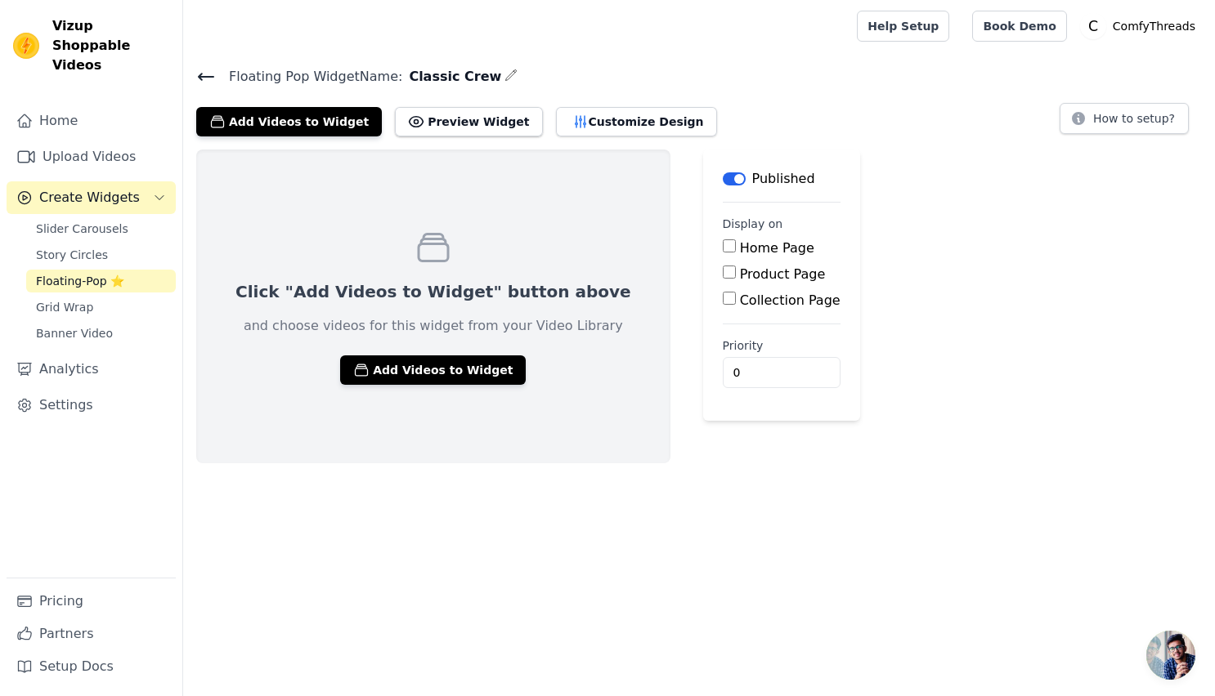
click at [723, 266] on input "Product Page" at bounding box center [729, 272] width 13 height 13
checkbox input "true"
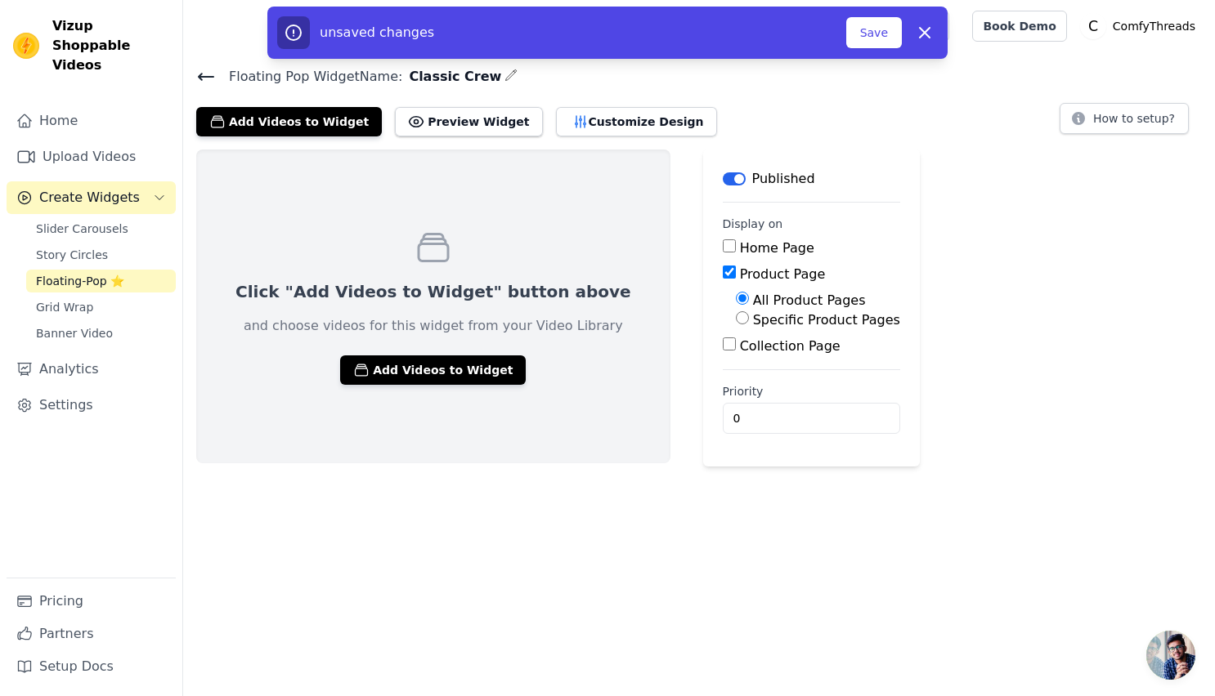
click at [736, 320] on input "Specific Product Pages" at bounding box center [742, 317] width 13 height 13
radio input "true"
click at [744, 358] on button "Select Products" at bounding box center [791, 357] width 110 height 28
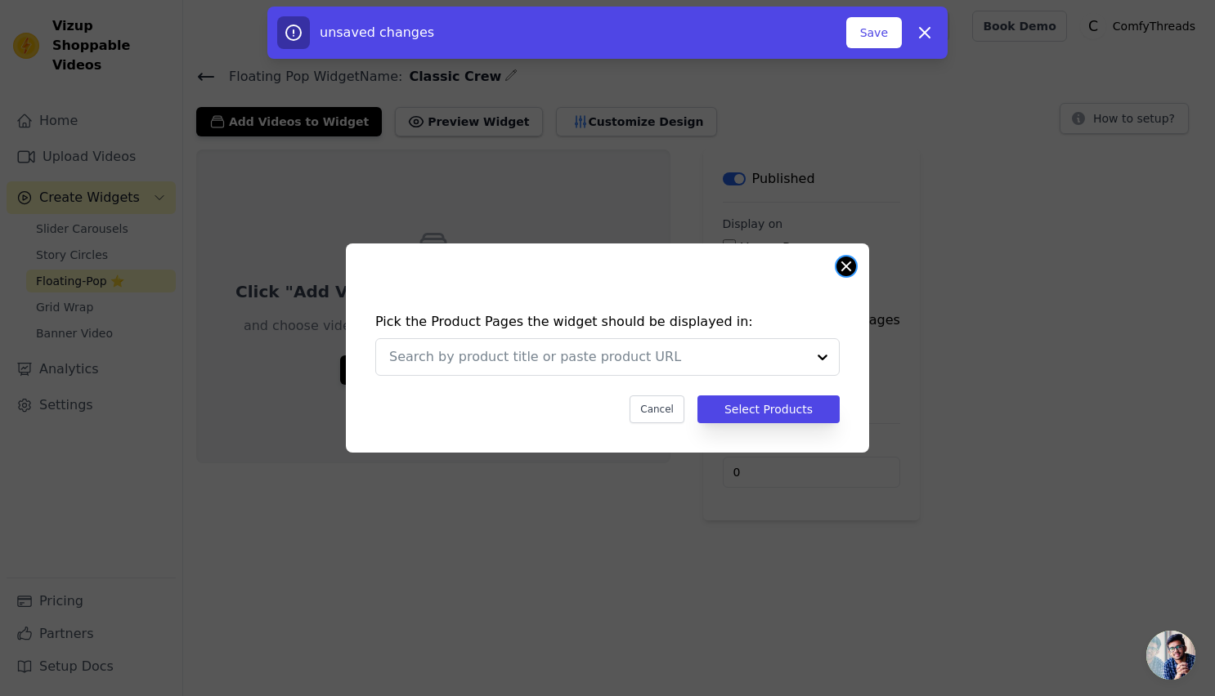
click at [842, 263] on button "Close modal" at bounding box center [846, 267] width 20 height 20
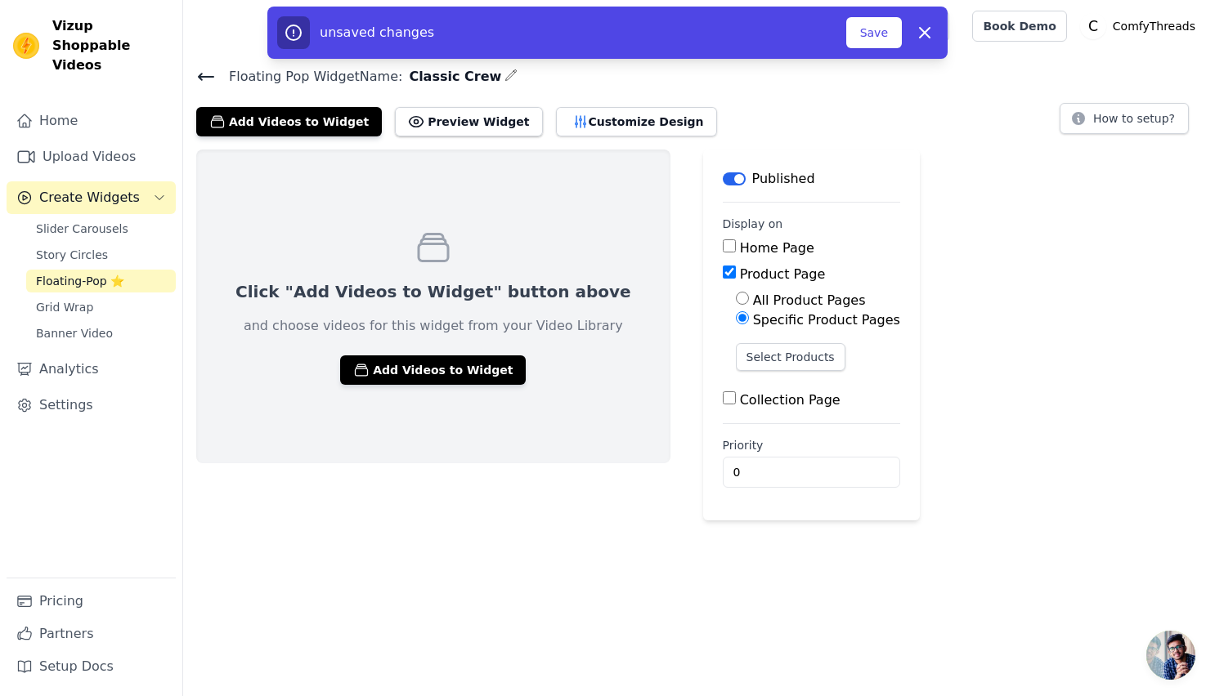
click at [736, 293] on input "All Product Pages" at bounding box center [742, 298] width 13 height 13
radio input "true"
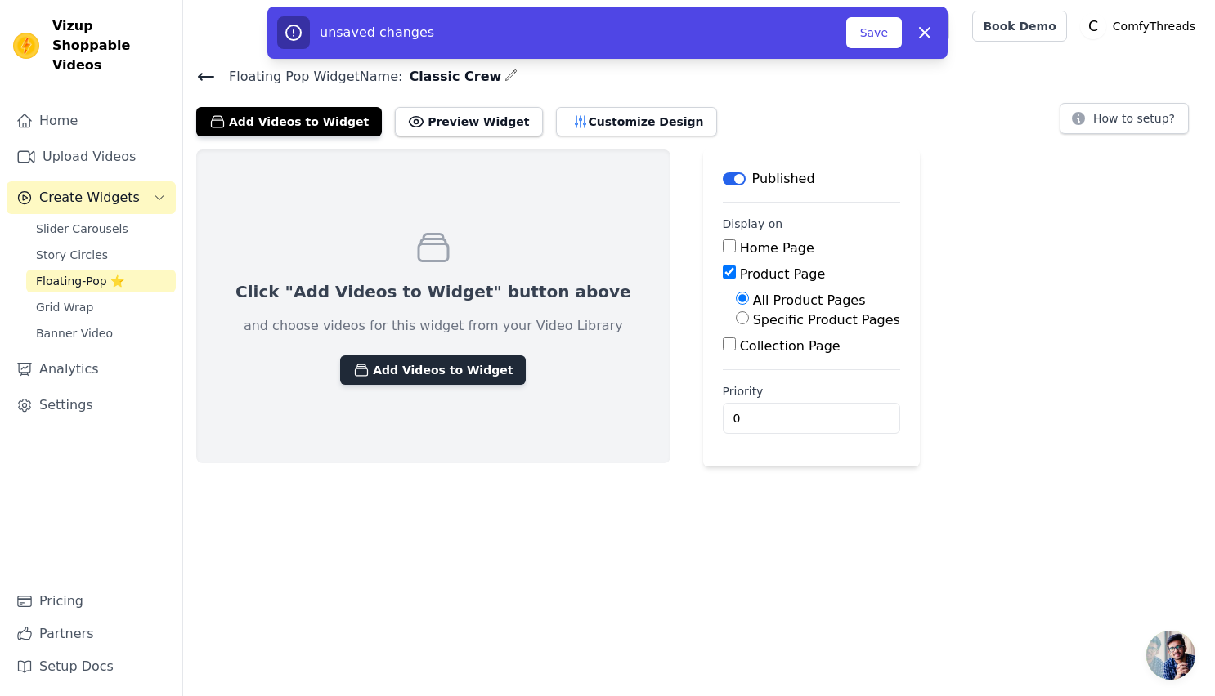
click at [378, 361] on button "Add Videos to Widget" at bounding box center [433, 370] width 186 height 29
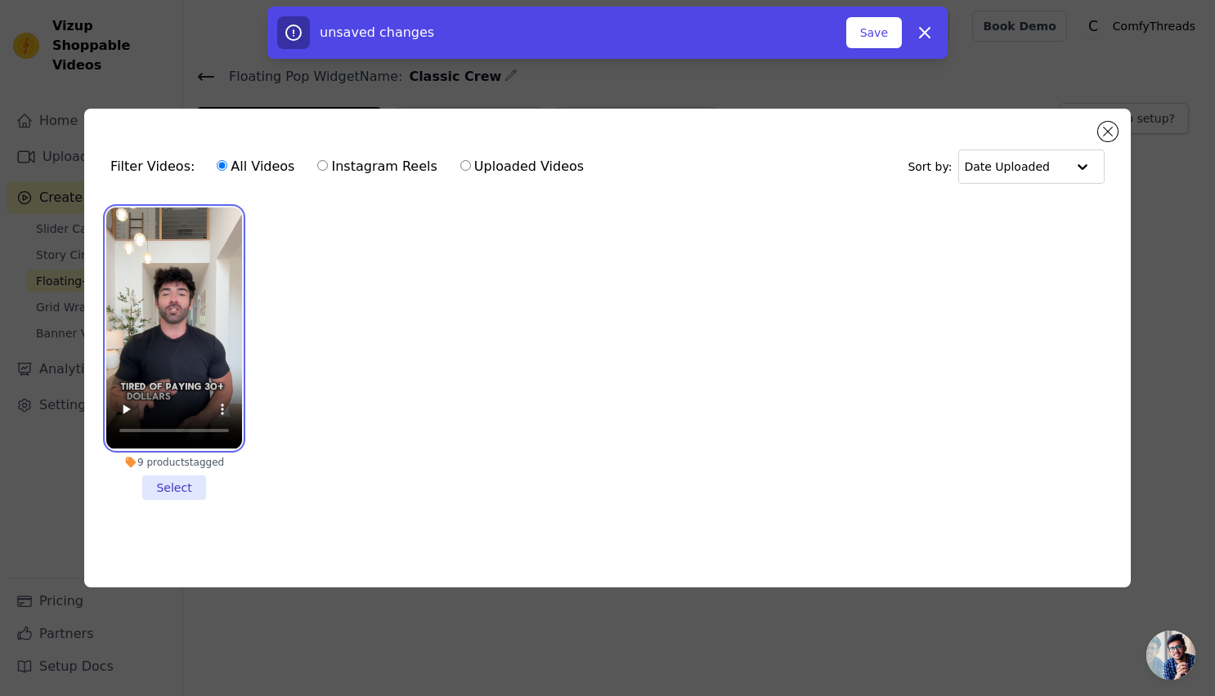
click at [155, 324] on video at bounding box center [174, 328] width 136 height 241
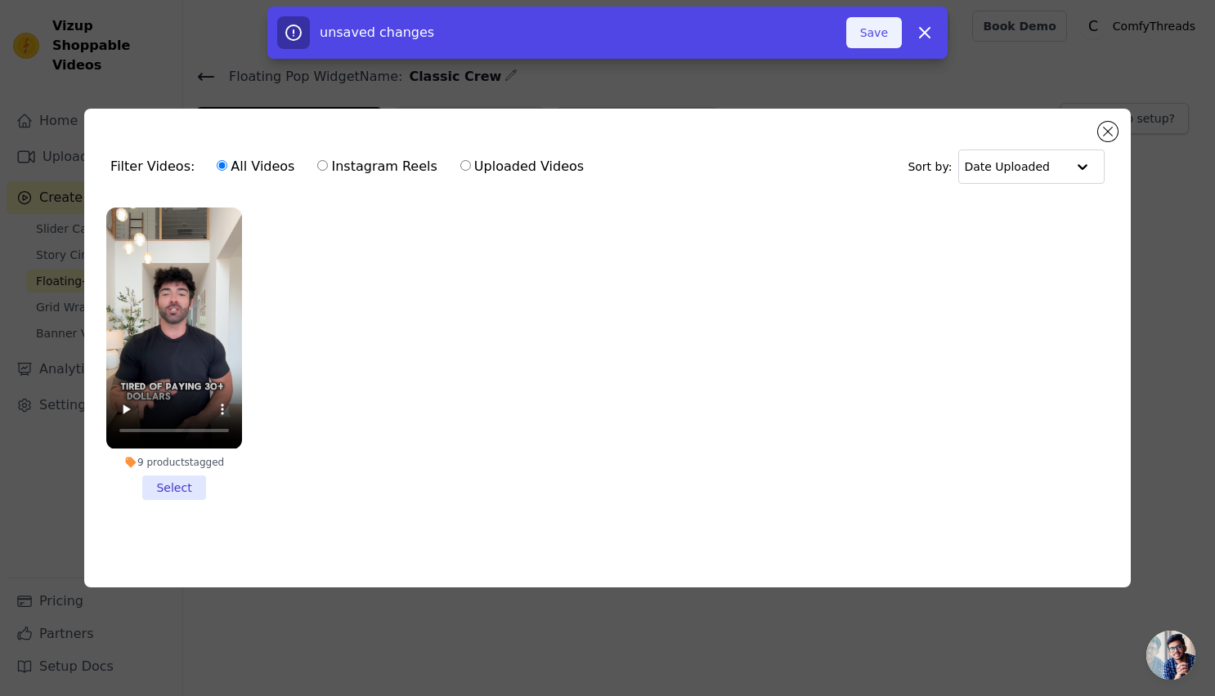
click at [869, 34] on button "Save" at bounding box center [874, 32] width 56 height 31
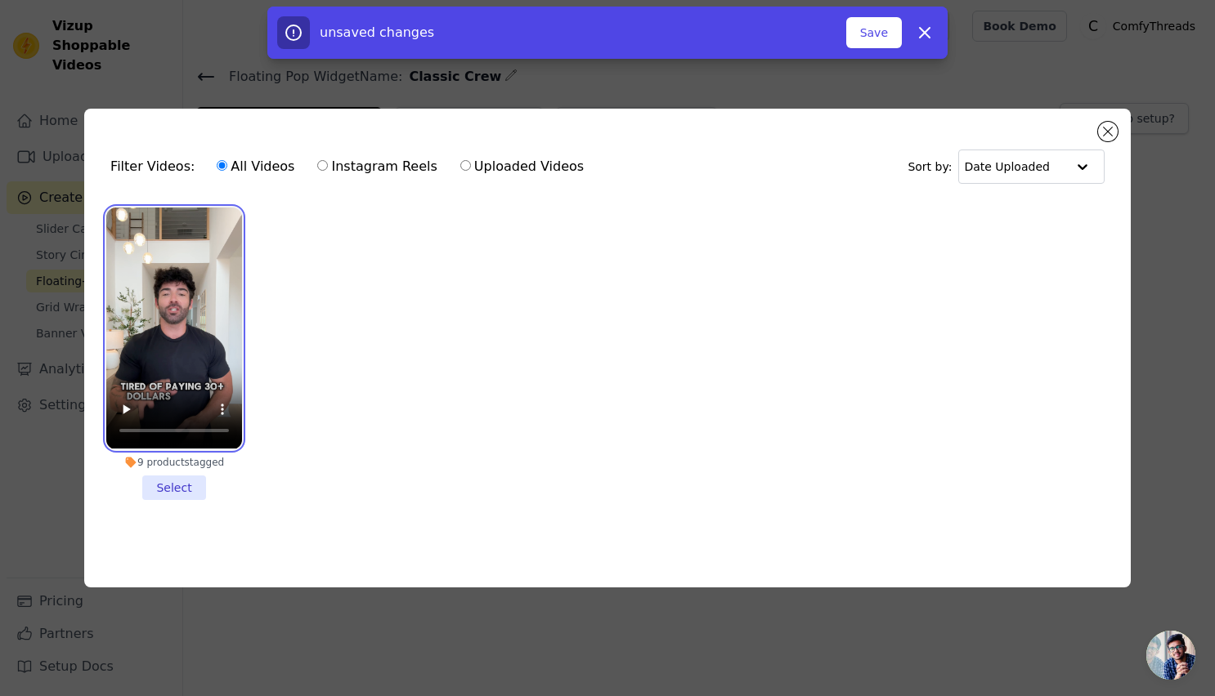
click at [182, 341] on video at bounding box center [174, 328] width 136 height 241
click at [175, 480] on li "9 products tagged Select" at bounding box center [174, 354] width 136 height 292
click at [0, 0] on input "9 products tagged Select" at bounding box center [0, 0] width 0 height 0
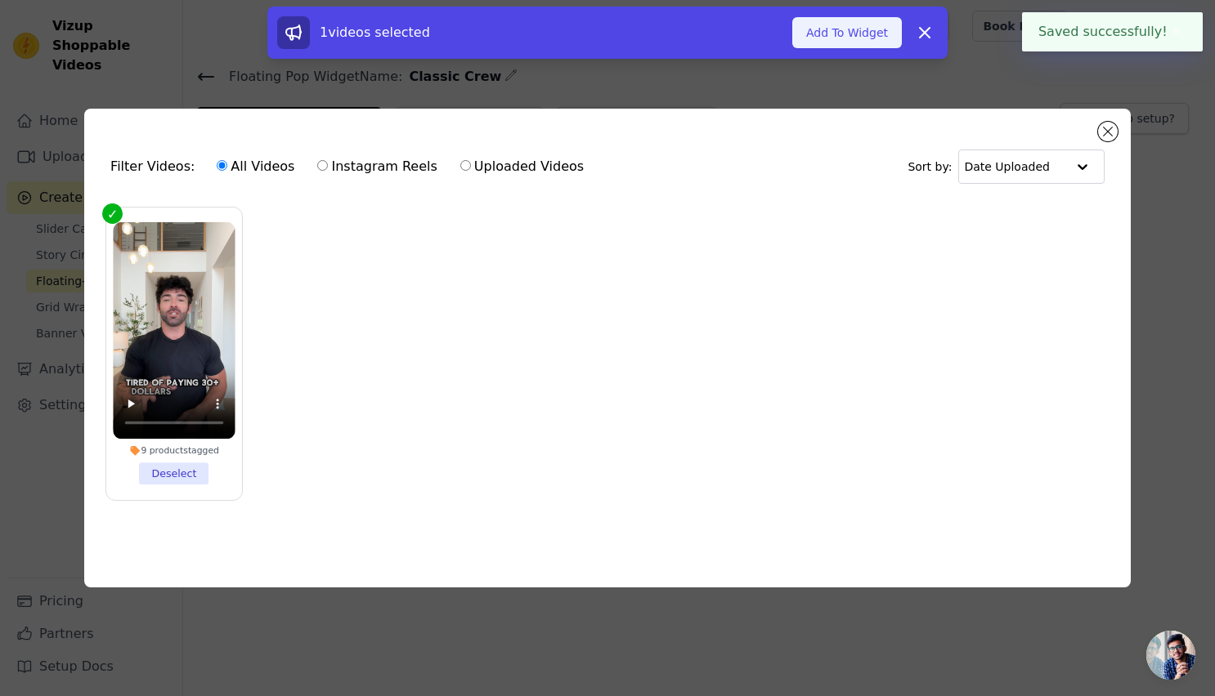
click at [846, 42] on button "Add To Widget" at bounding box center [847, 32] width 110 height 31
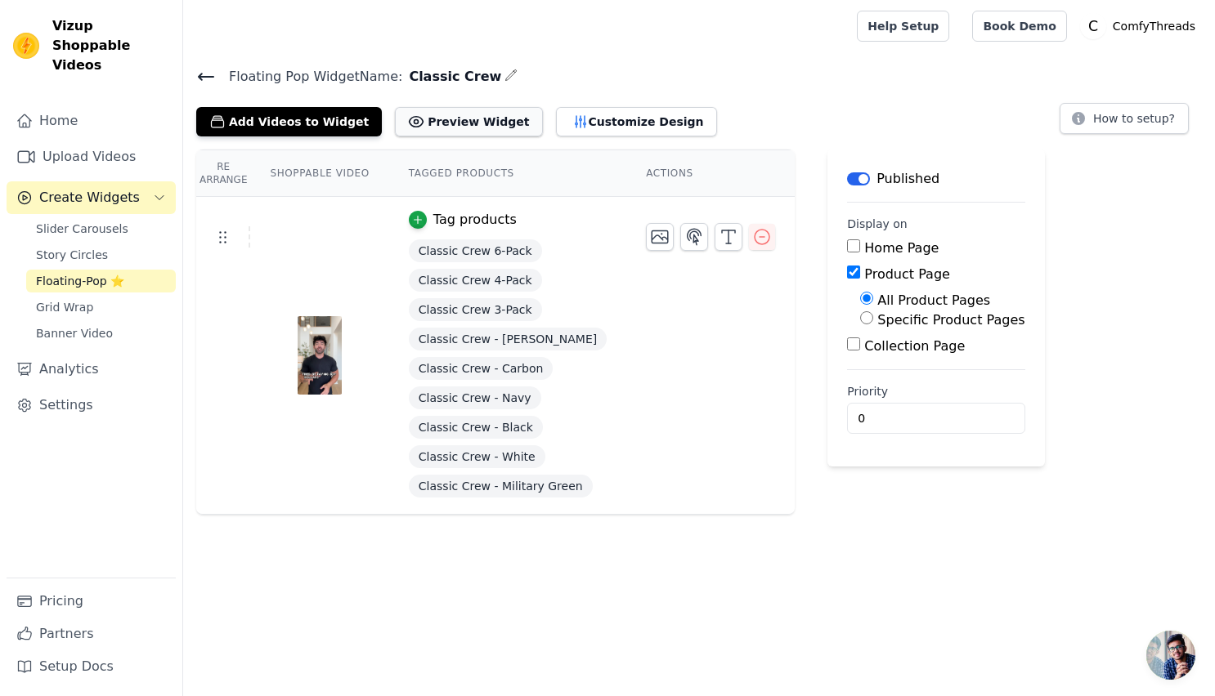
click at [469, 119] on button "Preview Widget" at bounding box center [468, 121] width 147 height 29
click at [87, 600] on link "Pricing" at bounding box center [91, 601] width 169 height 33
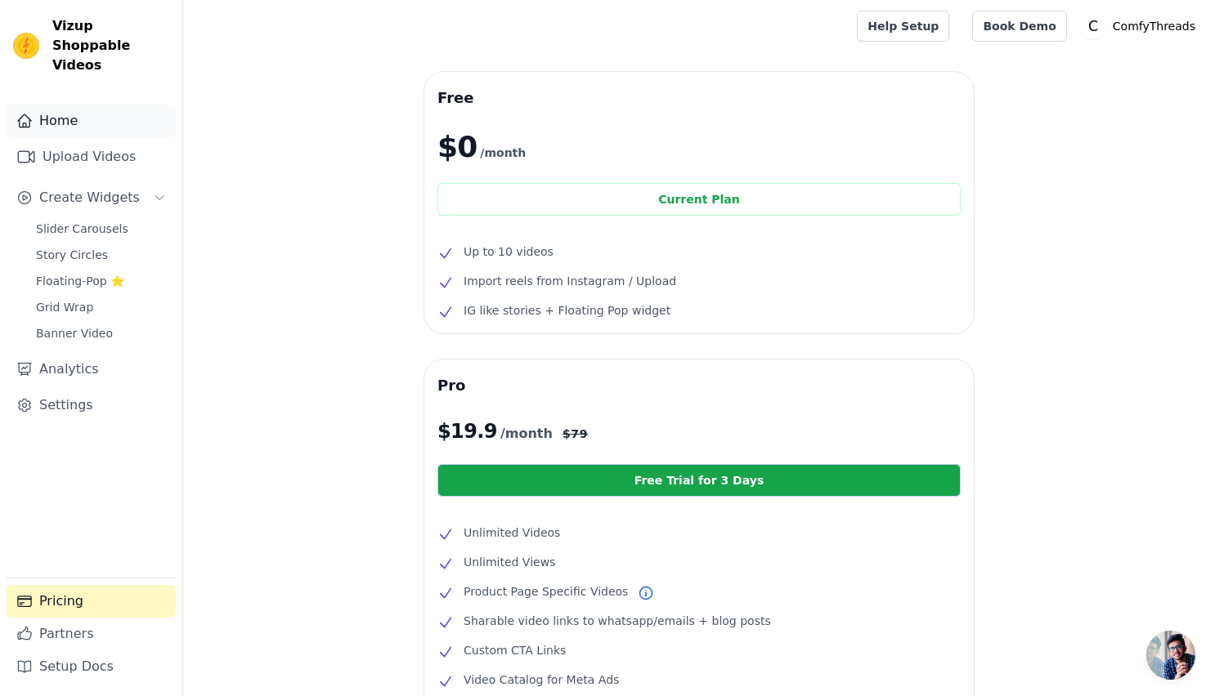
click at [83, 114] on link "Home" at bounding box center [91, 121] width 169 height 33
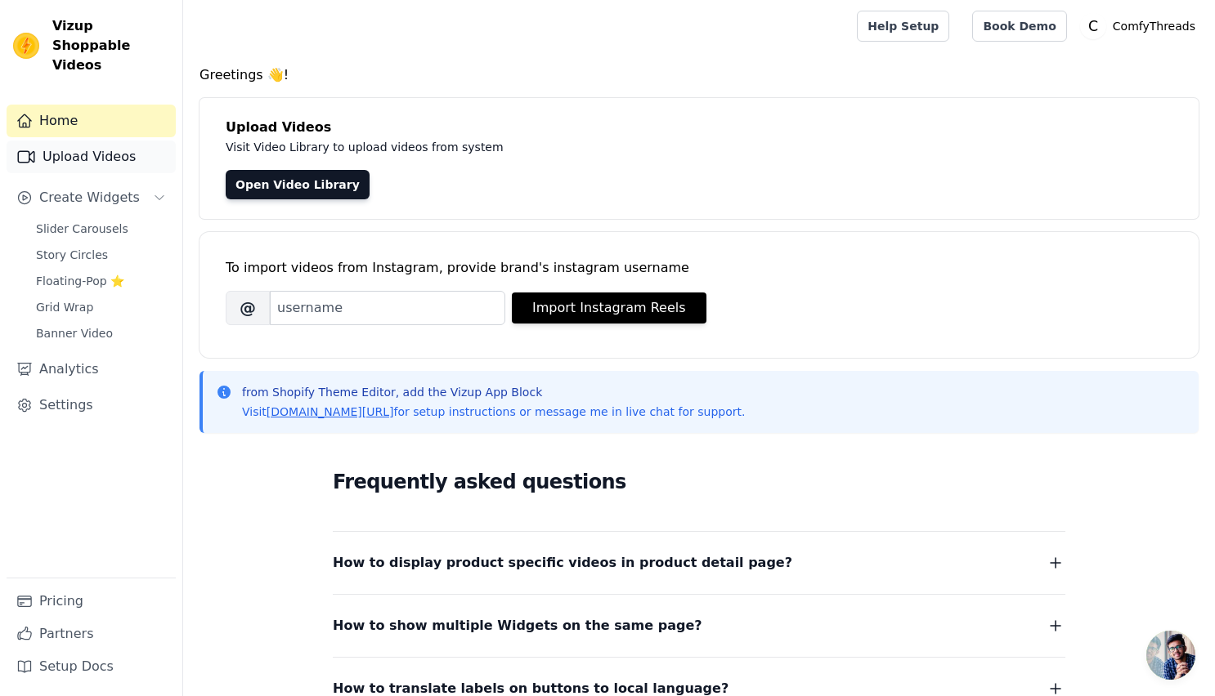
click at [63, 141] on link "Upload Videos" at bounding box center [91, 157] width 169 height 33
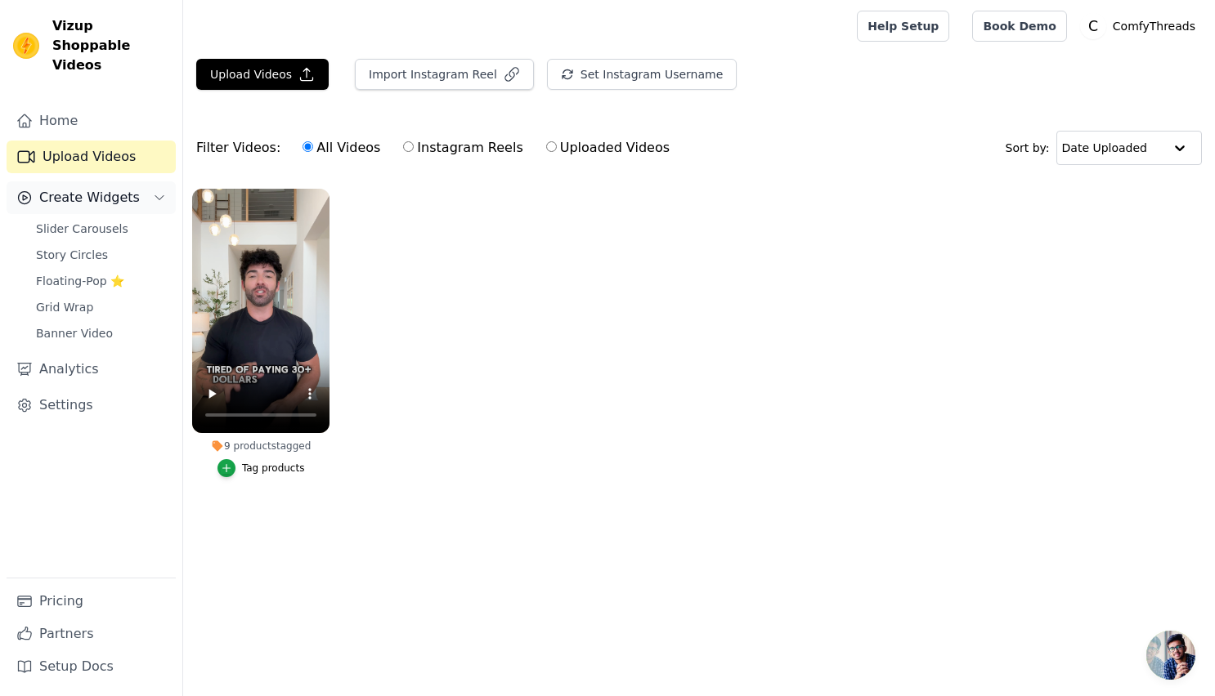
click at [104, 188] on span "Create Widgets" at bounding box center [89, 198] width 101 height 20
click at [79, 273] on span "Floating-Pop ⭐" at bounding box center [80, 281] width 88 height 16
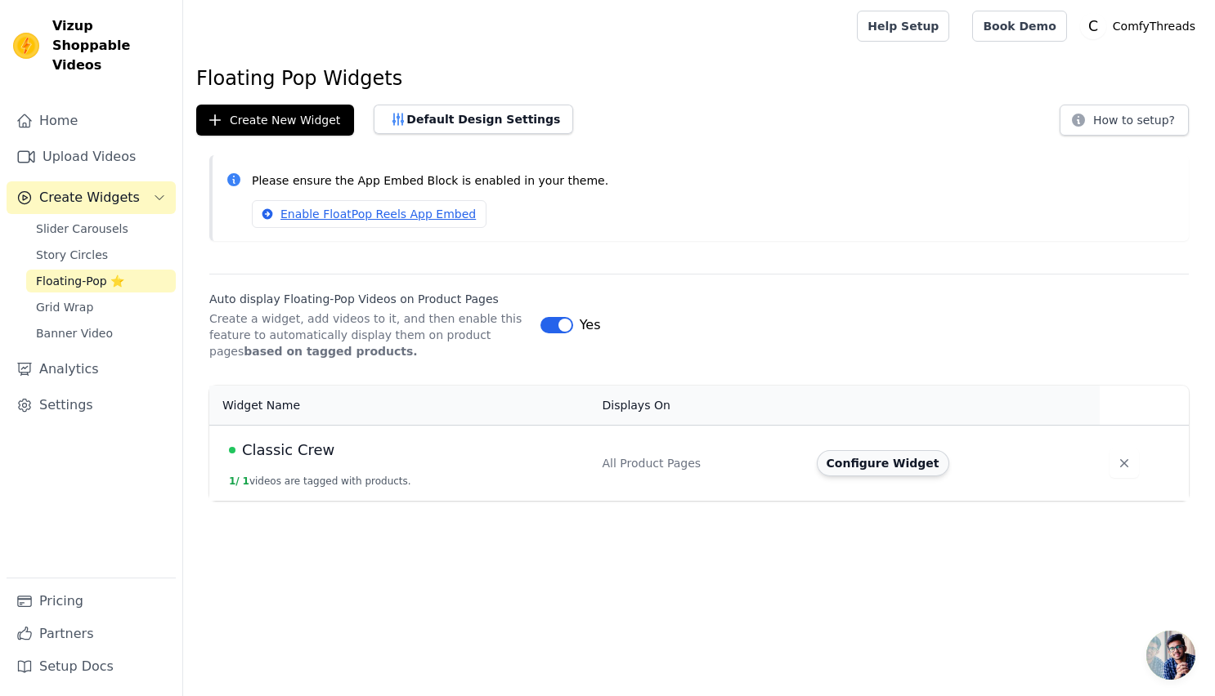
click at [891, 463] on button "Configure Widget" at bounding box center [883, 463] width 132 height 26
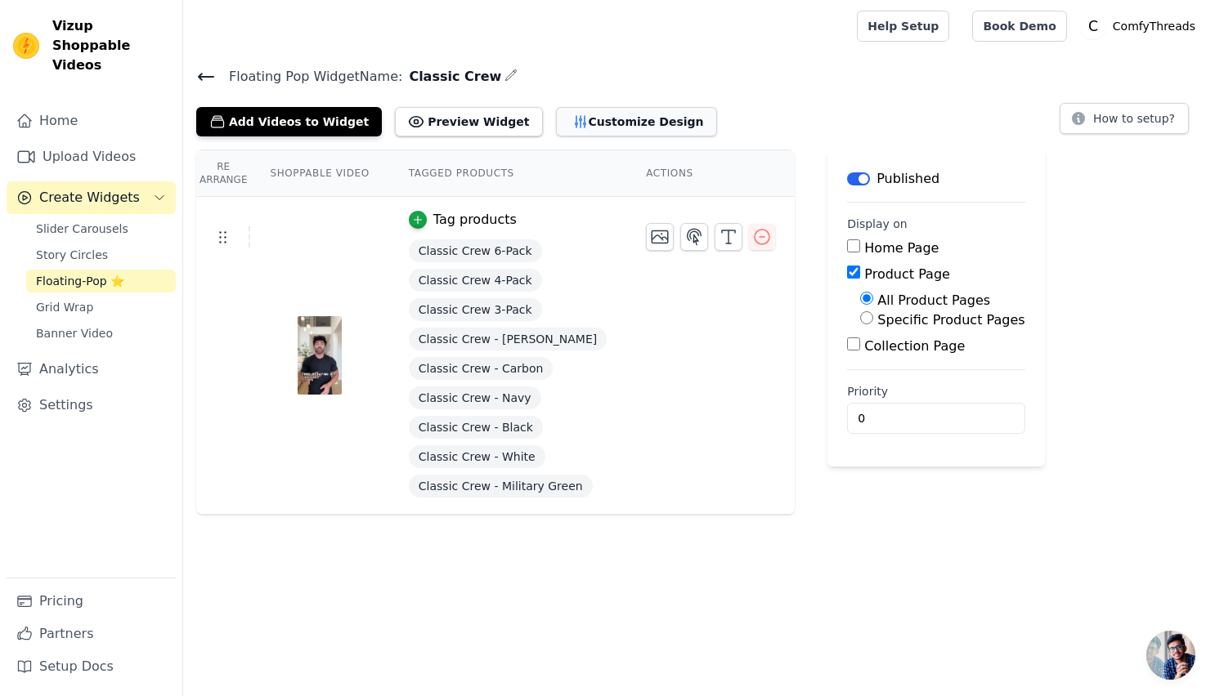
click at [564, 135] on button "Customize Design" at bounding box center [636, 121] width 161 height 29
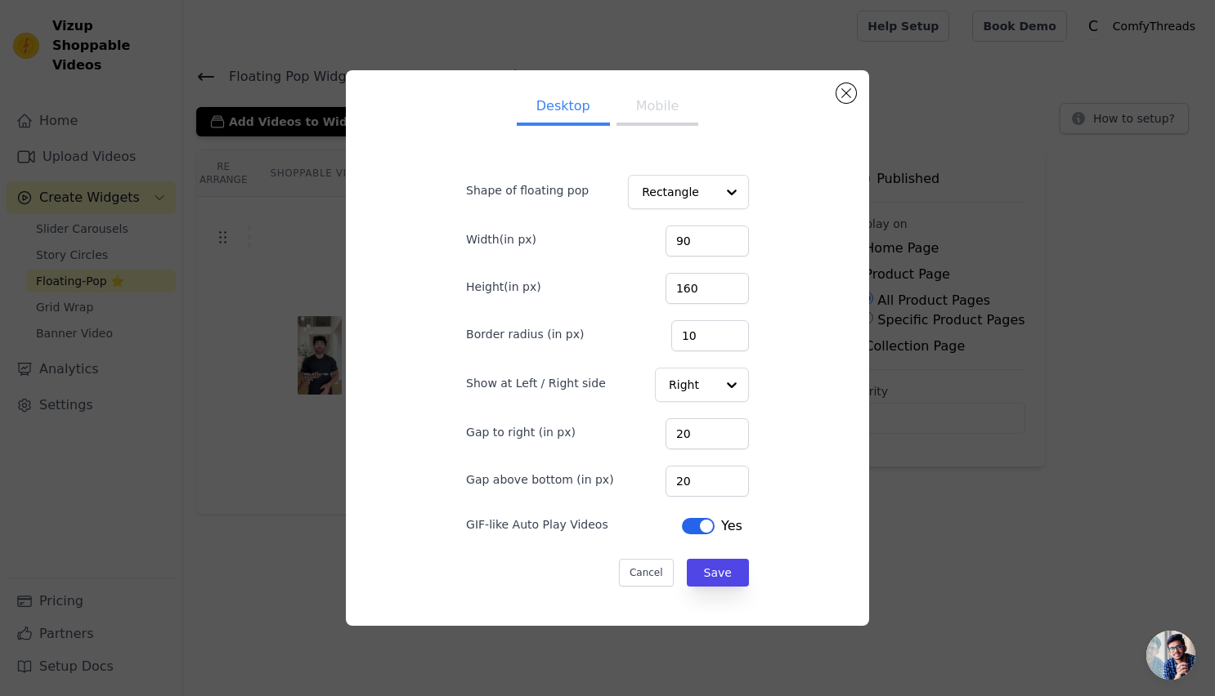
click at [651, 105] on button "Mobile" at bounding box center [657, 108] width 82 height 36
click at [588, 112] on button "Desktop" at bounding box center [563, 108] width 93 height 36
click at [705, 571] on button "Save" at bounding box center [718, 573] width 62 height 28
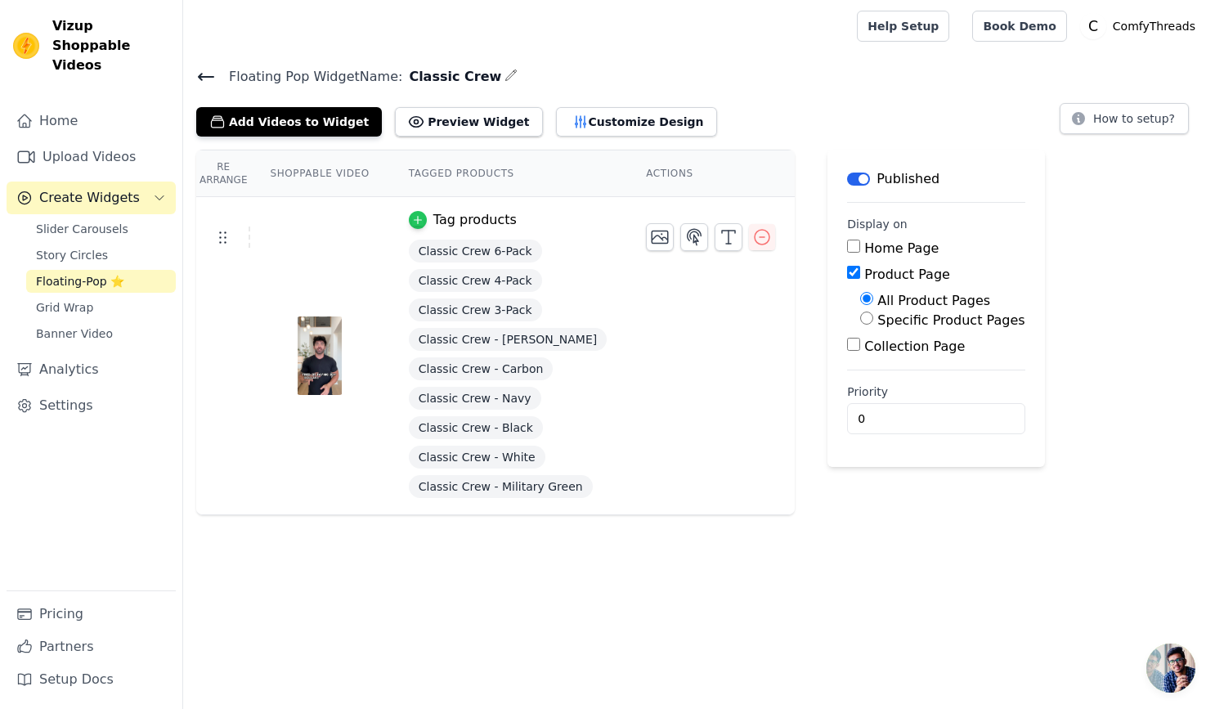
click at [416, 224] on icon "button" at bounding box center [417, 219] width 11 height 11
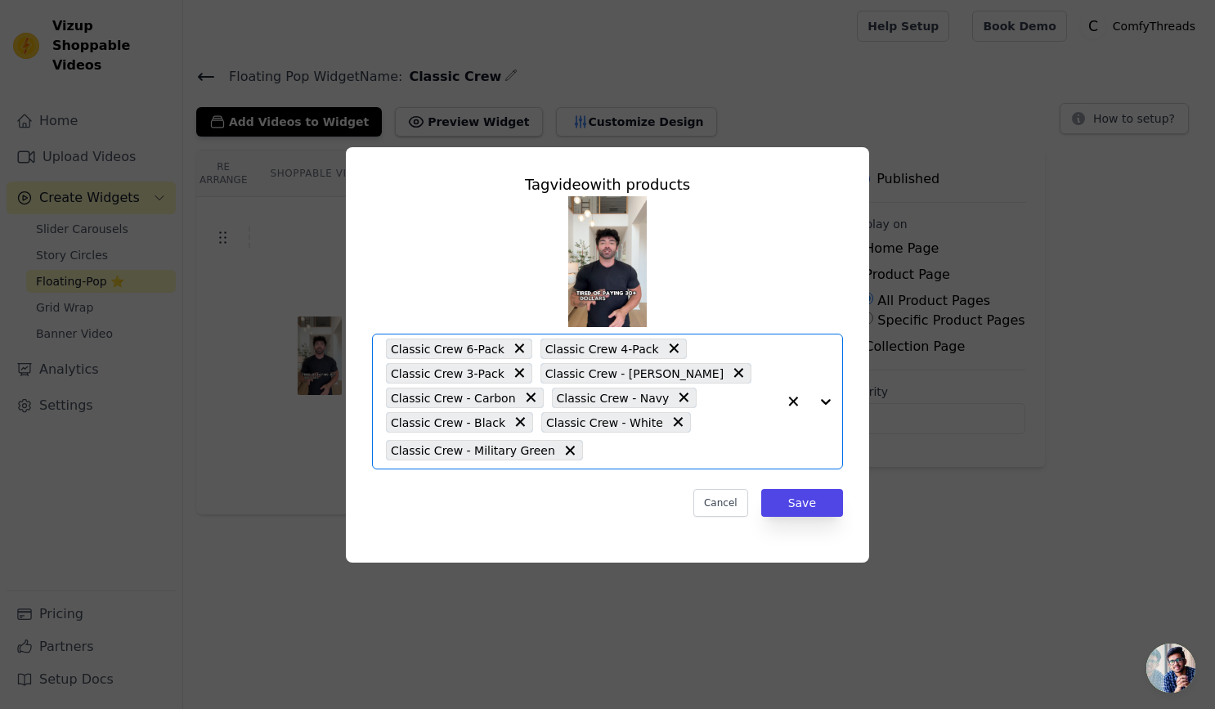
click at [649, 445] on input "text" at bounding box center [684, 451] width 186 height 20
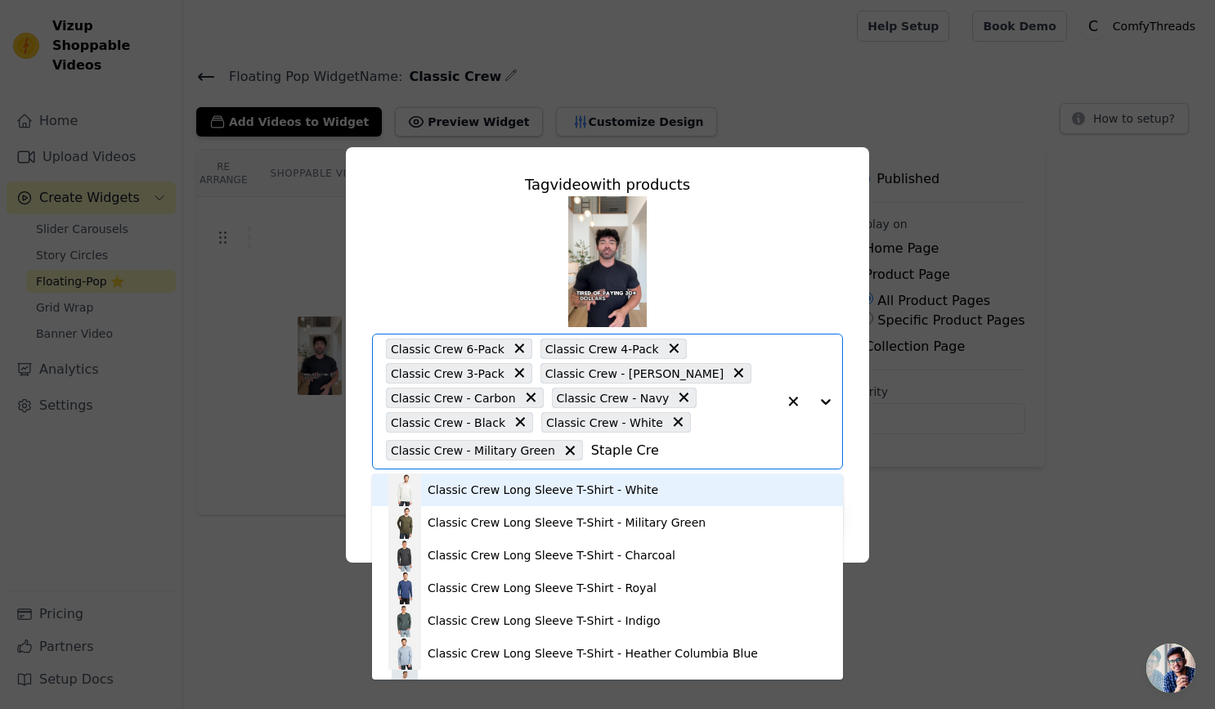
type input "Staple Crew"
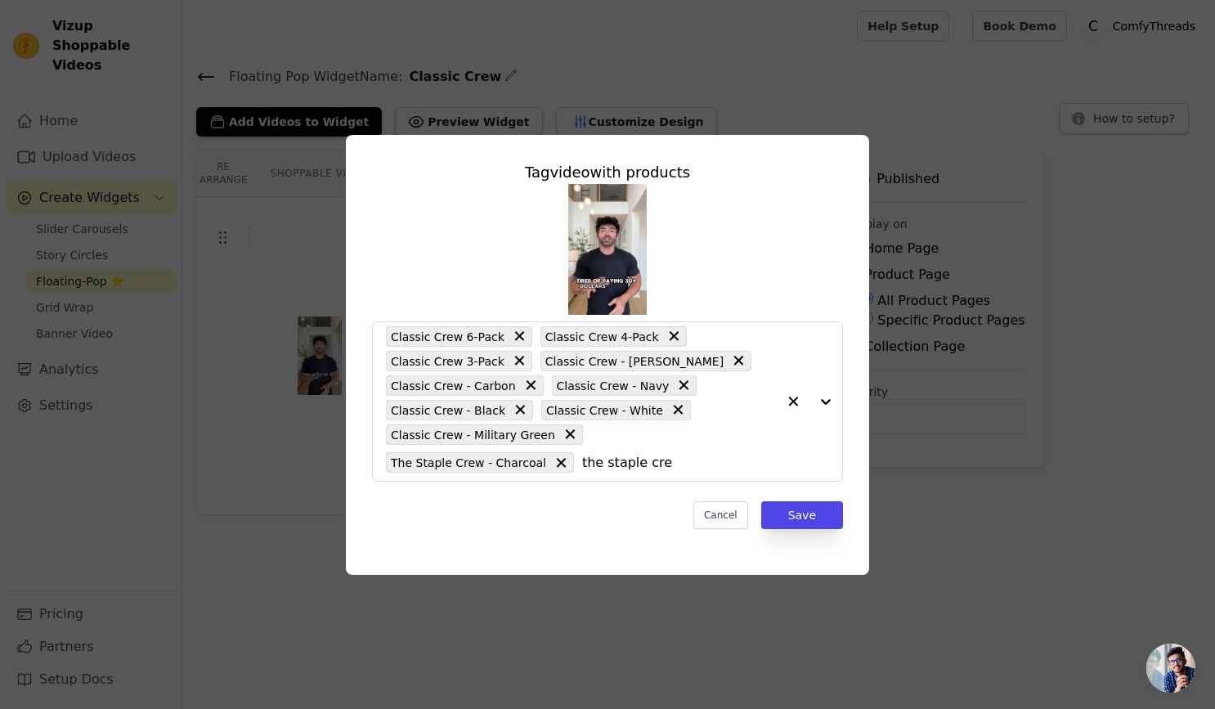
type input "the staple crew"
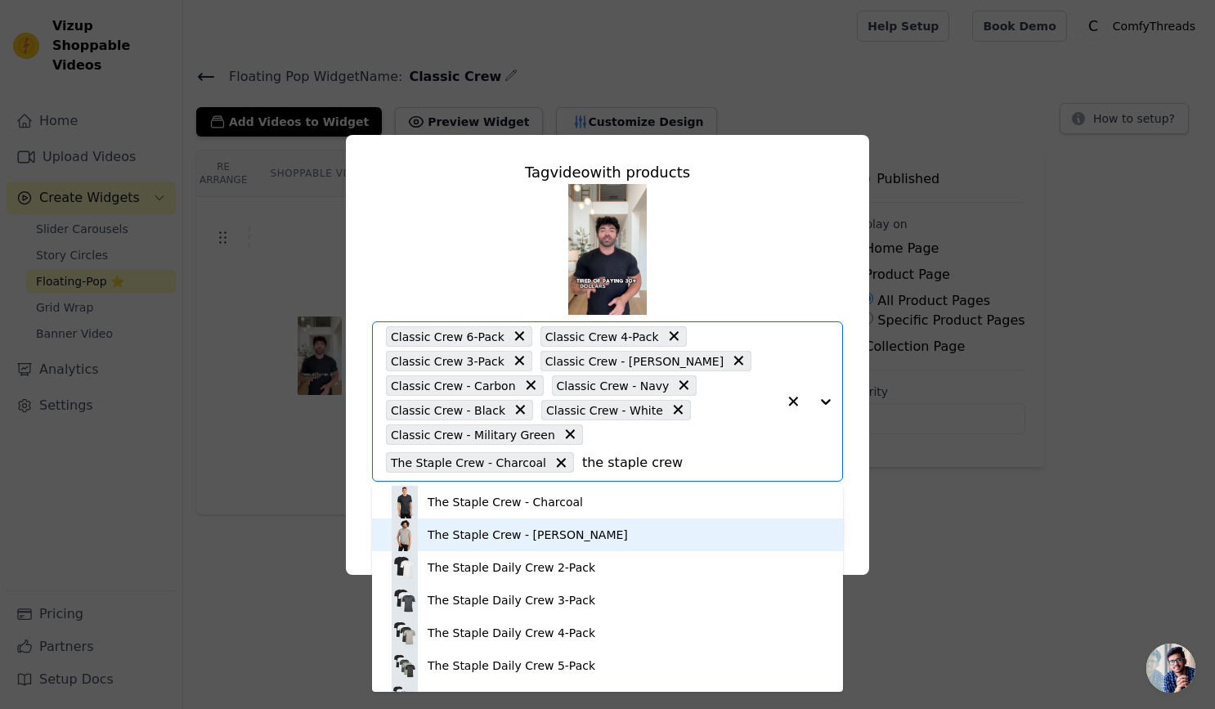
click at [529, 525] on div "The Staple Crew - [PERSON_NAME]" at bounding box center [607, 534] width 438 height 33
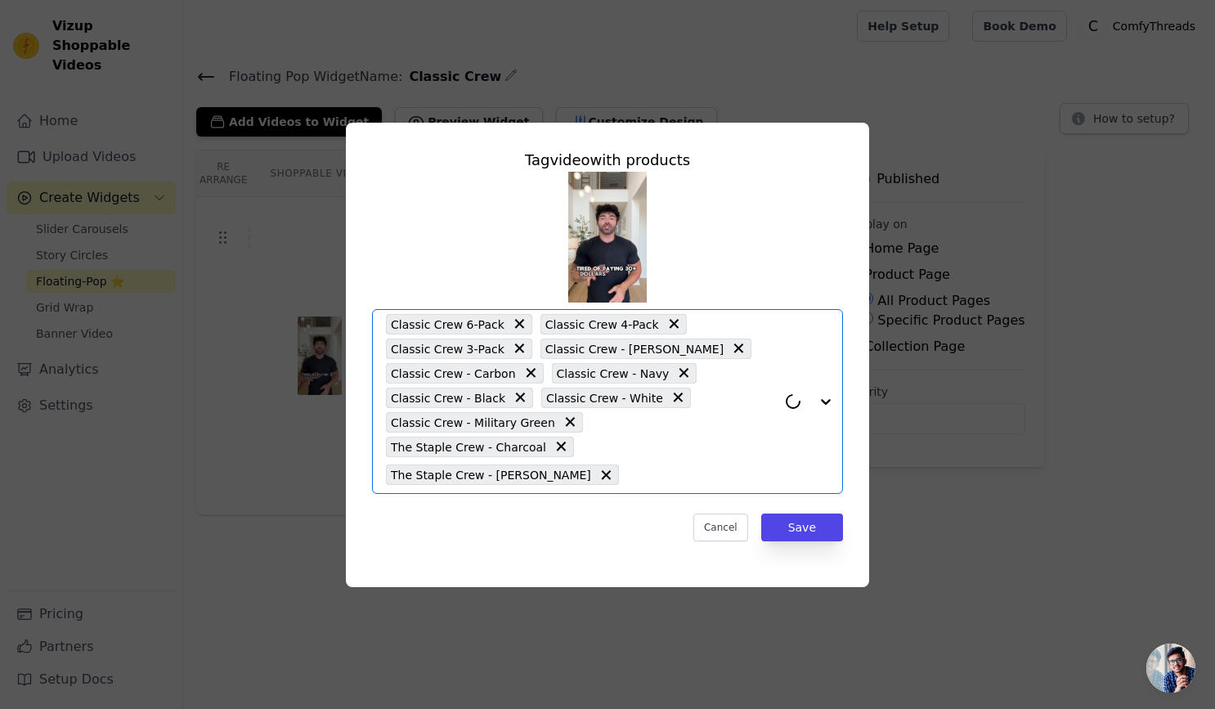
paste input "the staple crew"
type input "the staple crew"
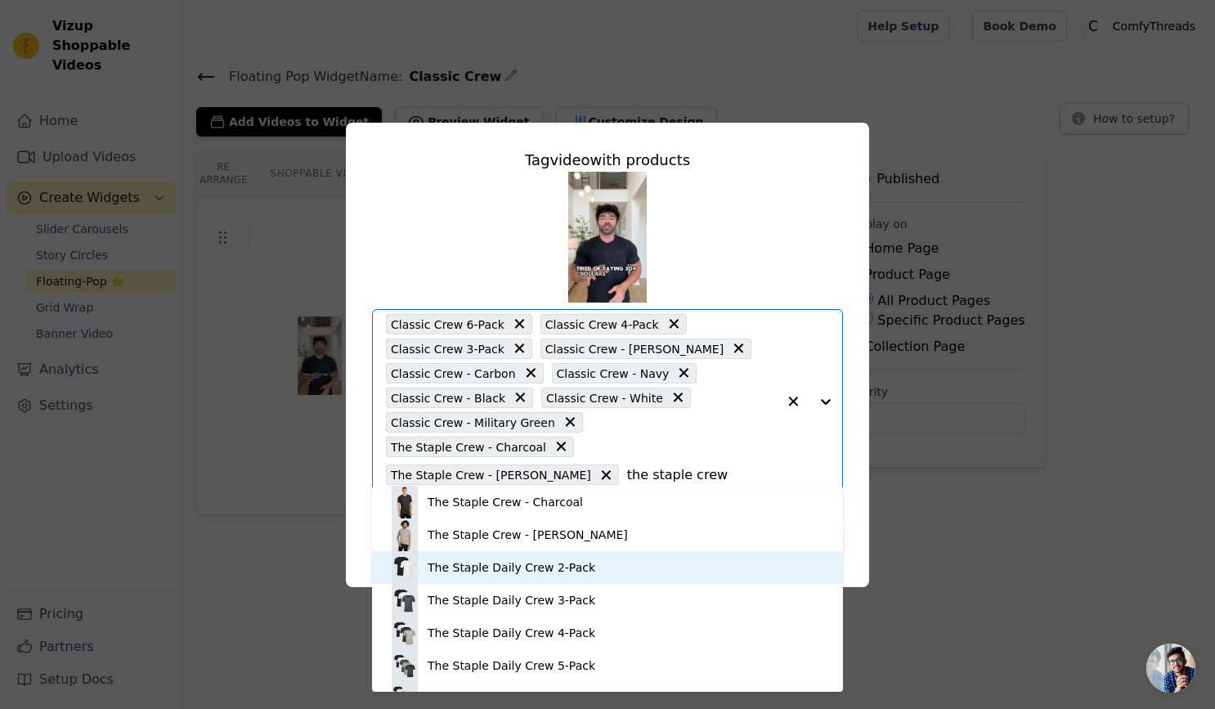
click at [531, 566] on div "The Staple Daily Crew 2-Pack" at bounding box center [512, 567] width 168 height 16
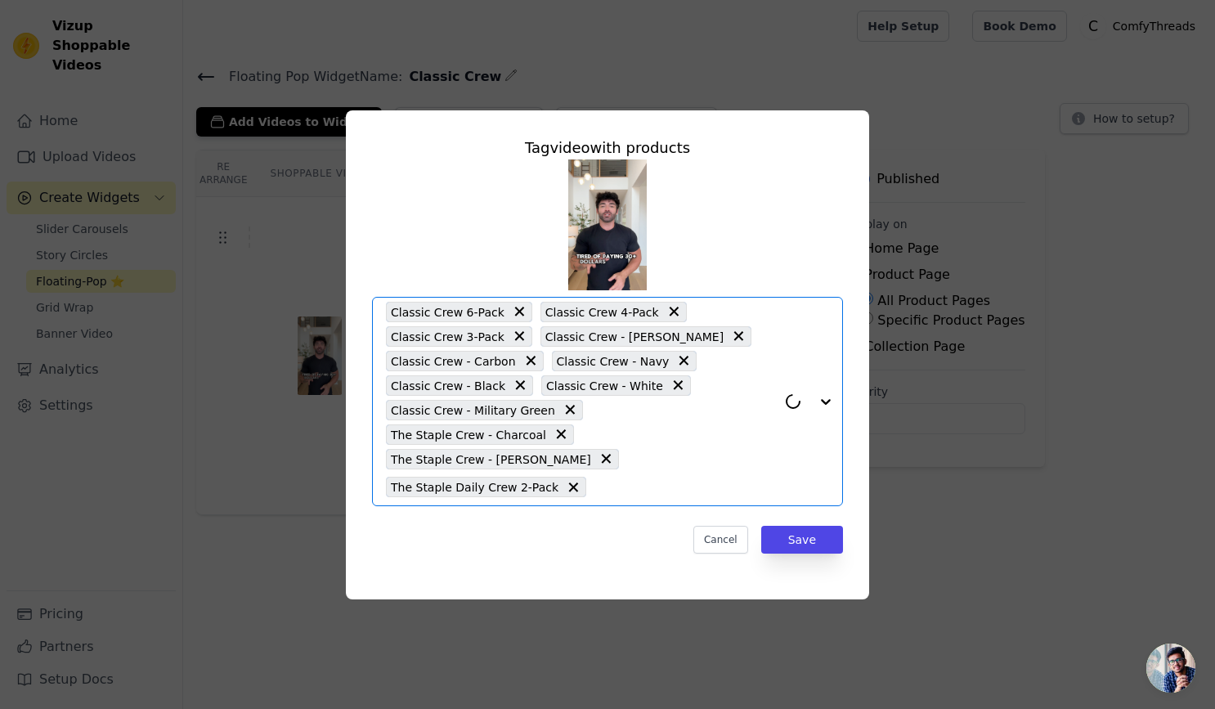
paste input "the staple crew"
type input "the staple crew"
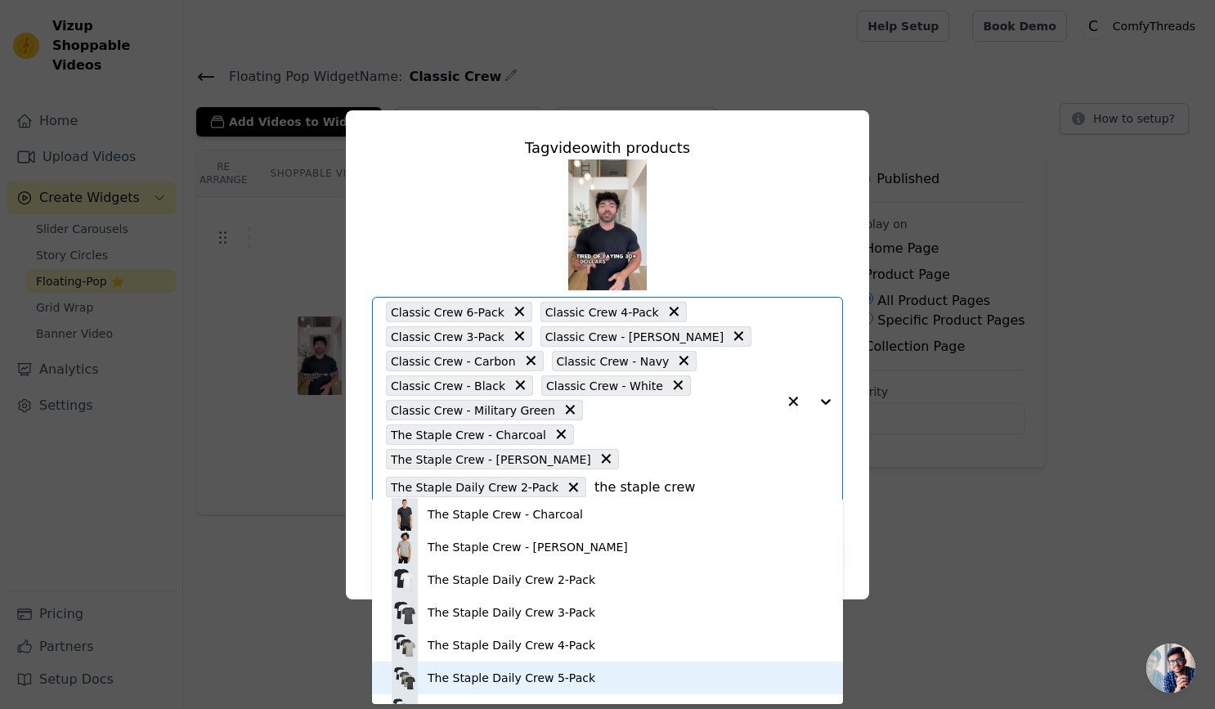
click at [558, 667] on div "The Staple Daily Crew 5-Pack" at bounding box center [607, 677] width 438 height 33
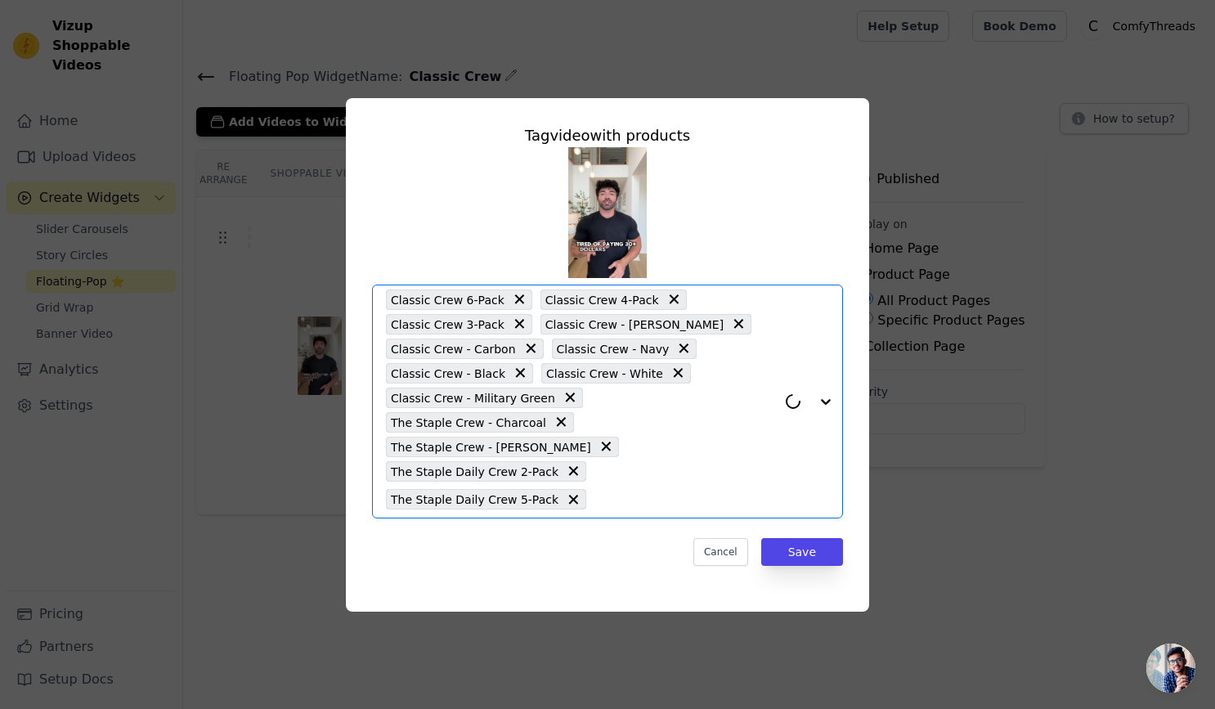
paste input "the staple crew"
type input "the staple crew"
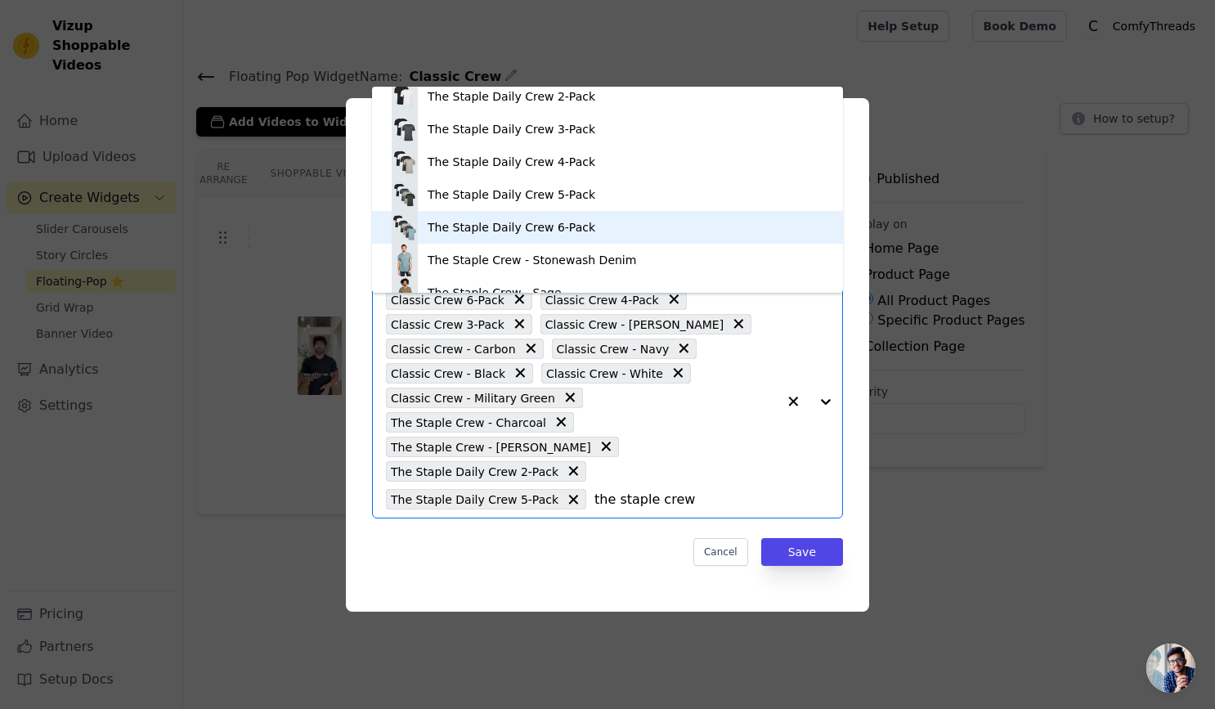
scroll to position [81, 0]
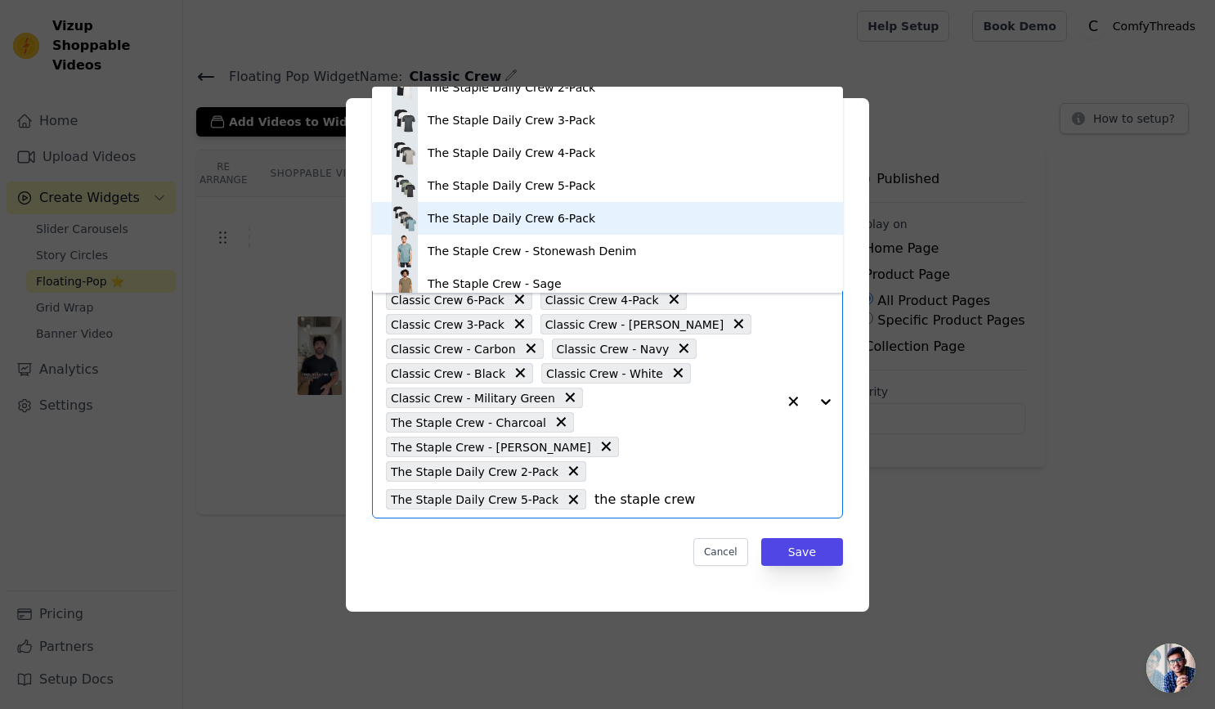
click at [531, 218] on div "The Staple Daily Crew 6-Pack" at bounding box center [512, 218] width 168 height 16
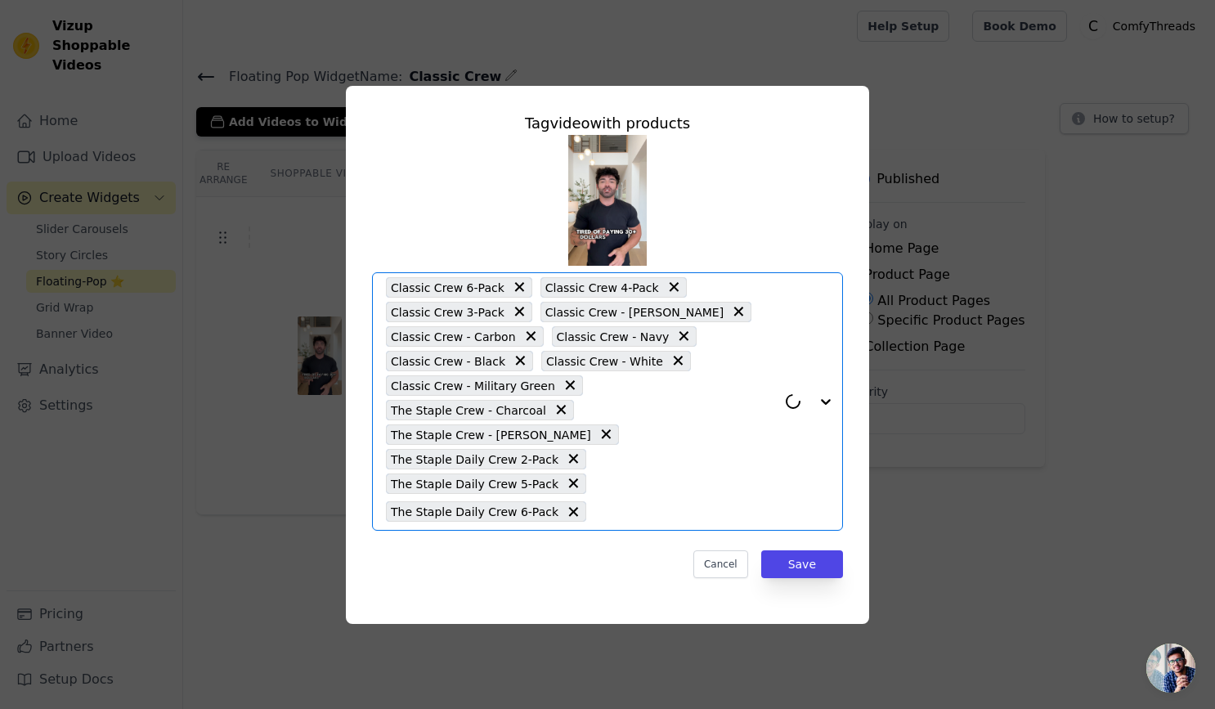
paste input "the staple crew"
type input "the staple crew"
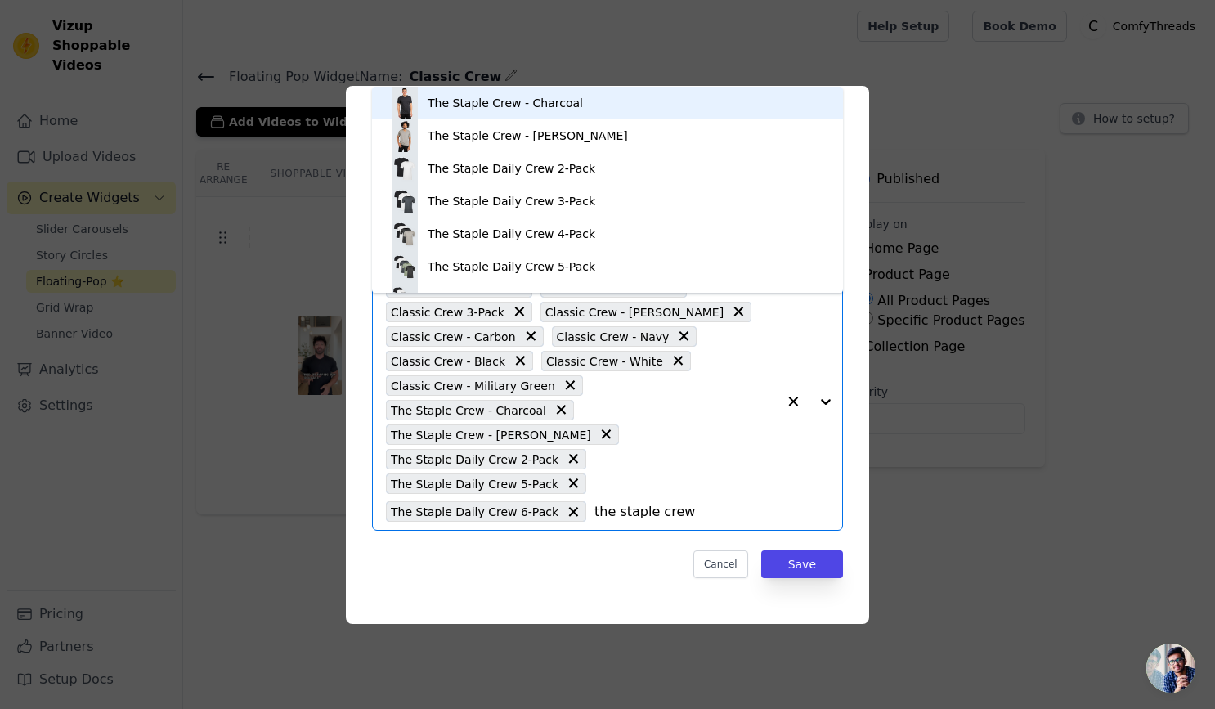
scroll to position [23, 0]
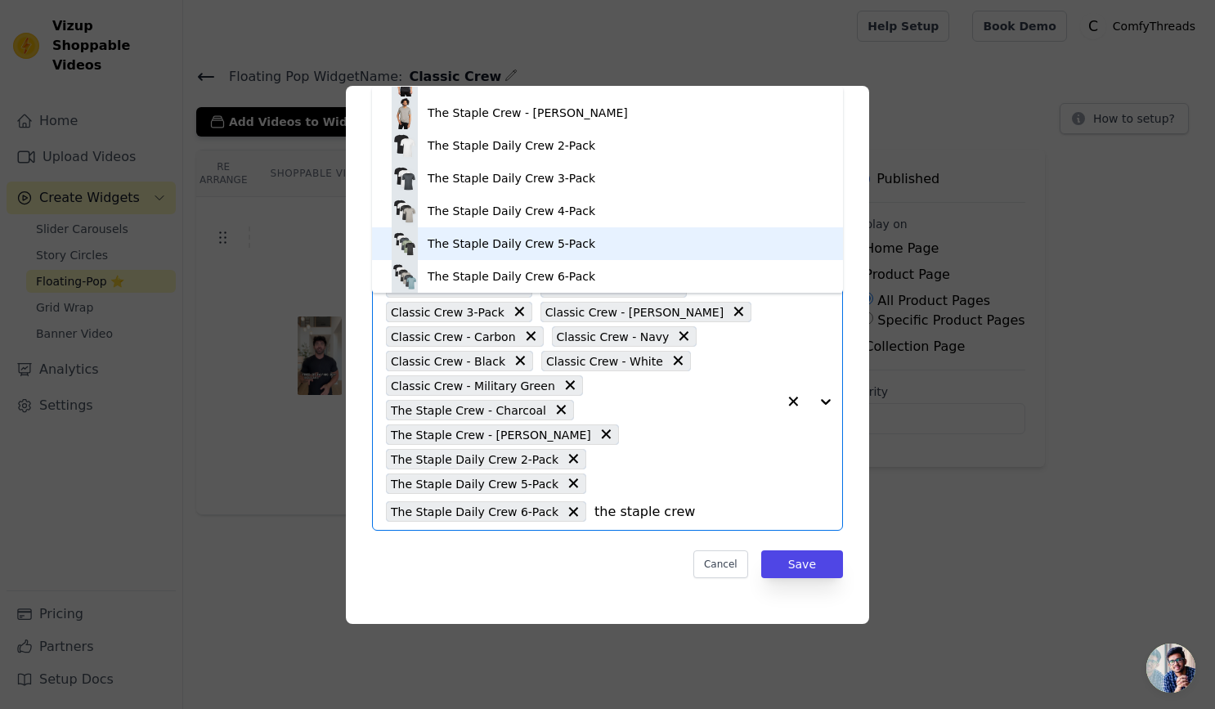
click at [540, 240] on div "The Staple Daily Crew 5-Pack" at bounding box center [512, 243] width 168 height 16
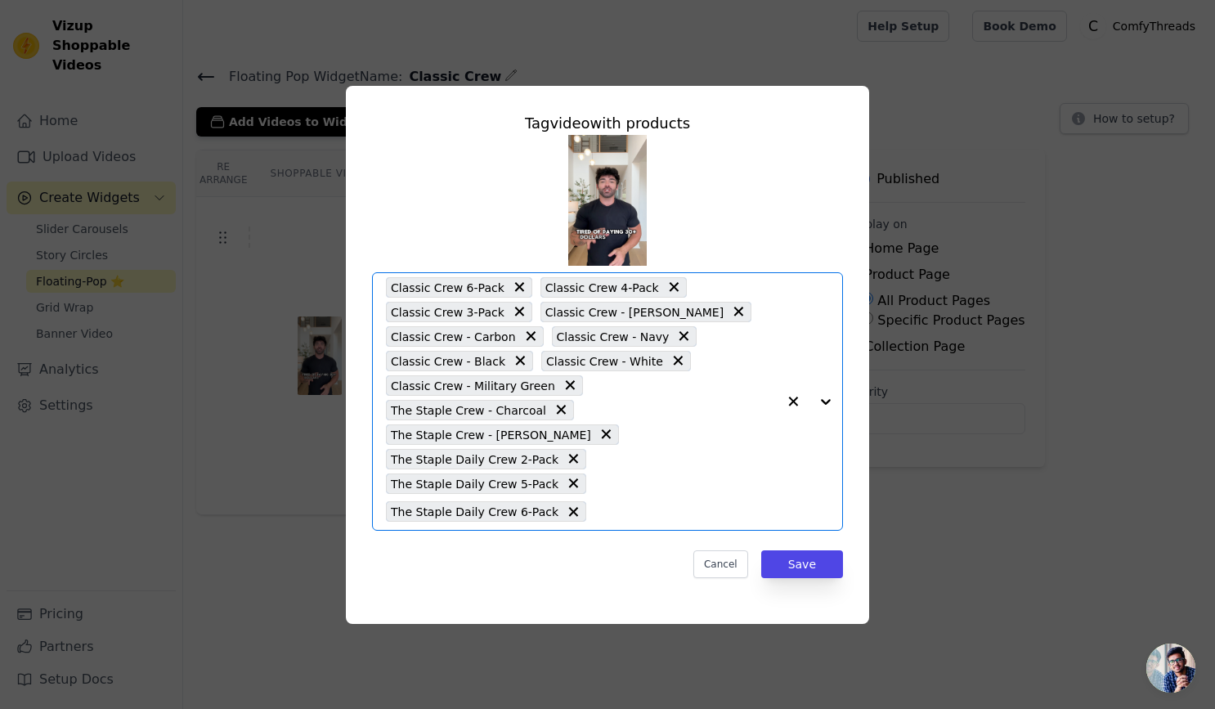
paste input "the staple crew"
type input "the staple crew"
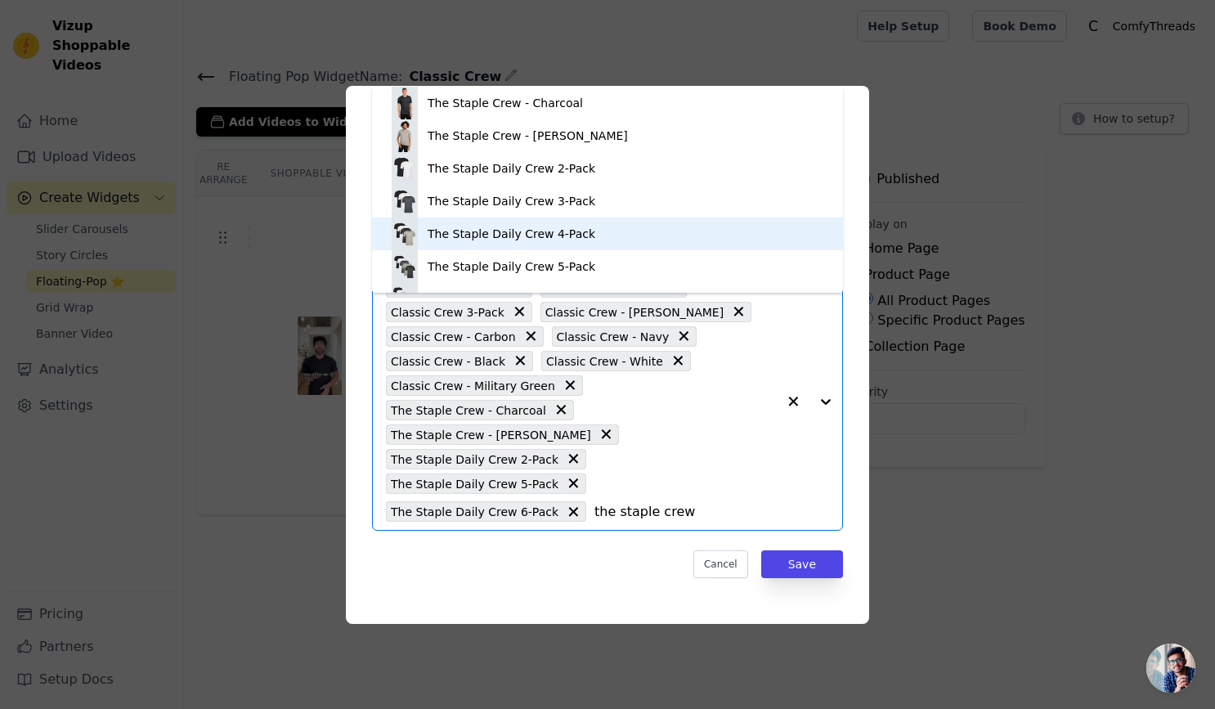
click at [538, 235] on div "The Staple Daily Crew 4-Pack" at bounding box center [512, 234] width 168 height 16
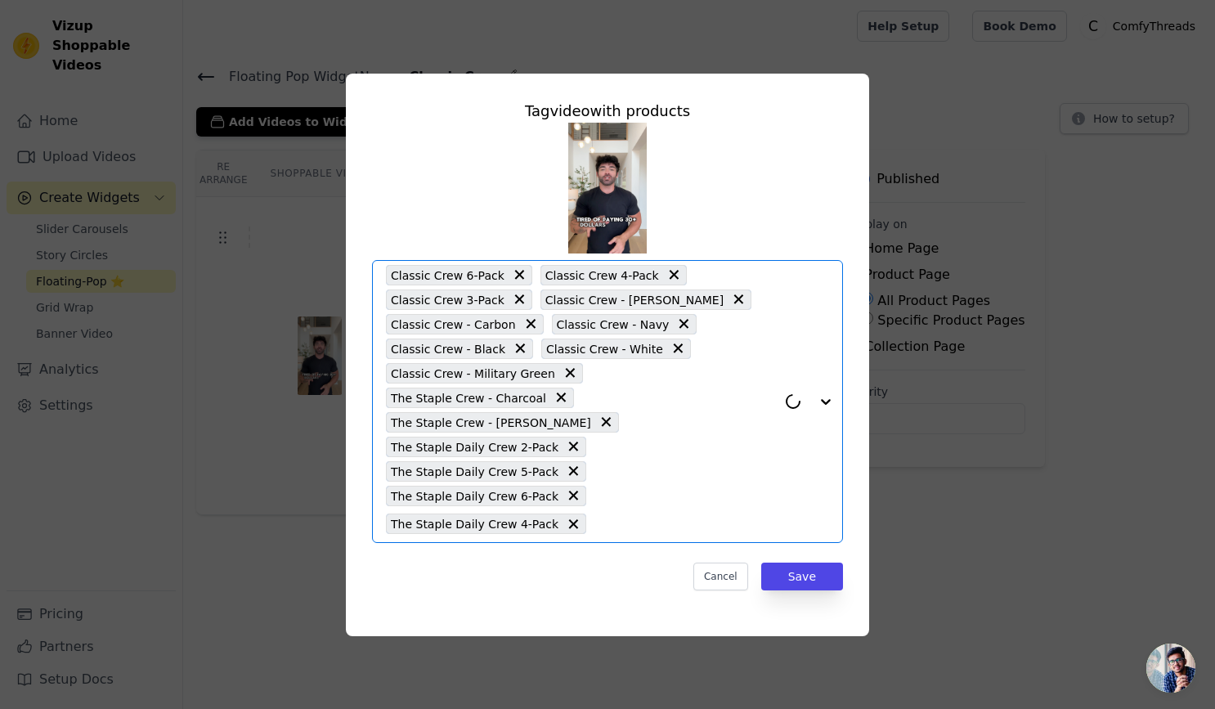
paste input "the staple crew"
type input "the staple crew"
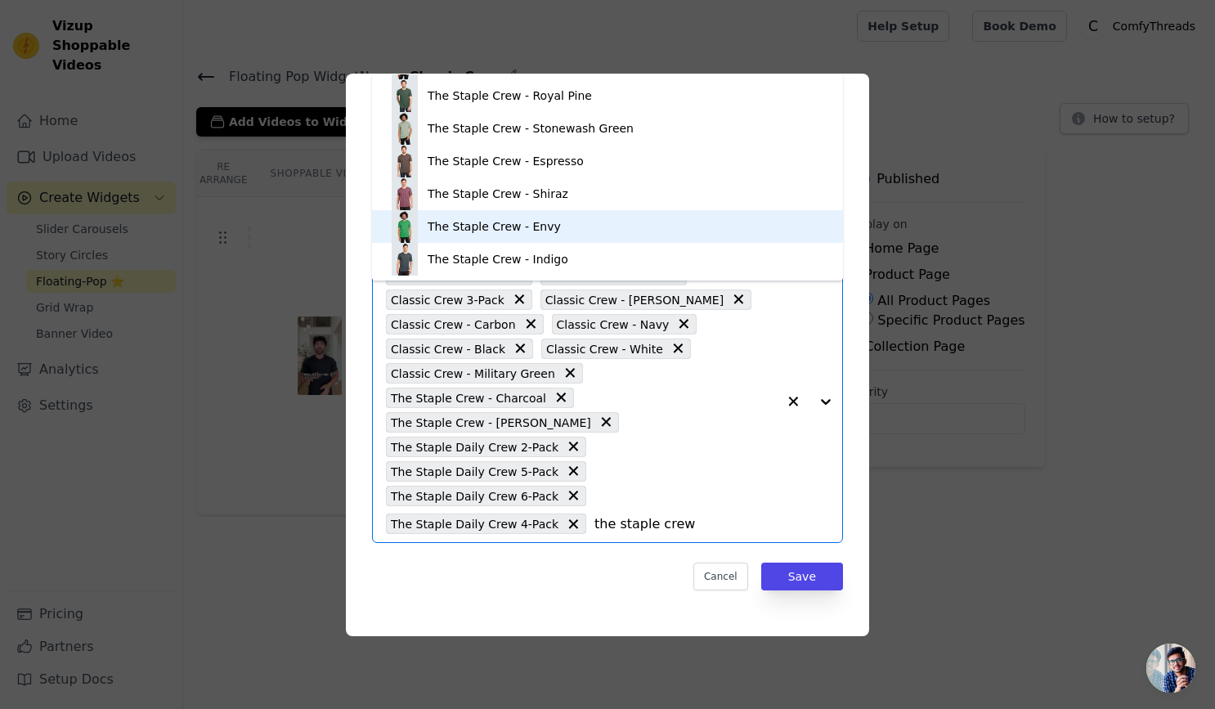
scroll to position [0, 0]
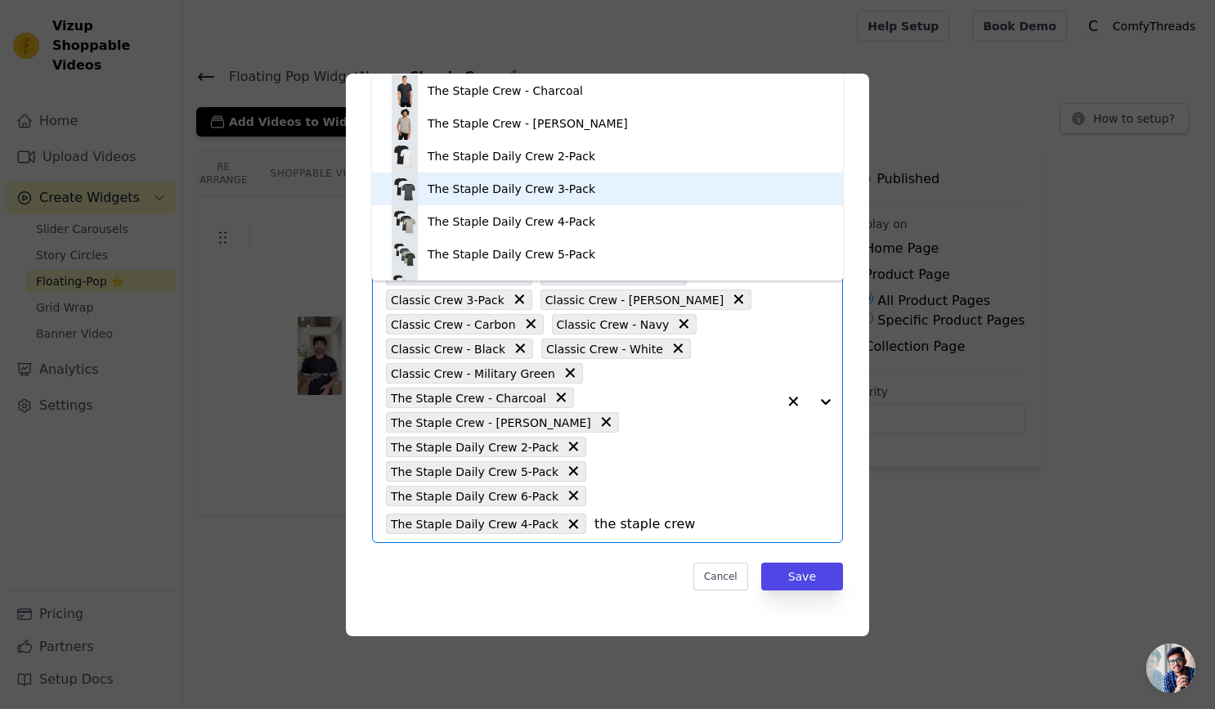
click at [548, 181] on div "The Staple Daily Crew 3-Pack" at bounding box center [512, 189] width 168 height 16
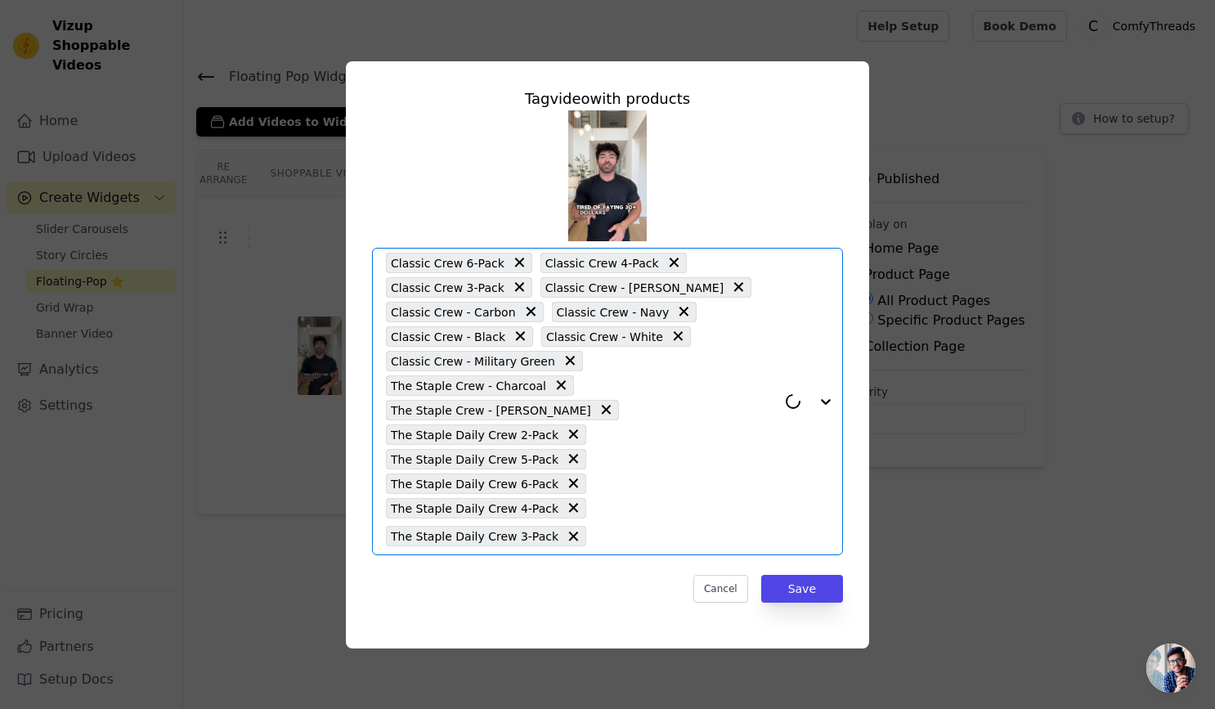
paste input "the staple crew"
type input "the staple crew"
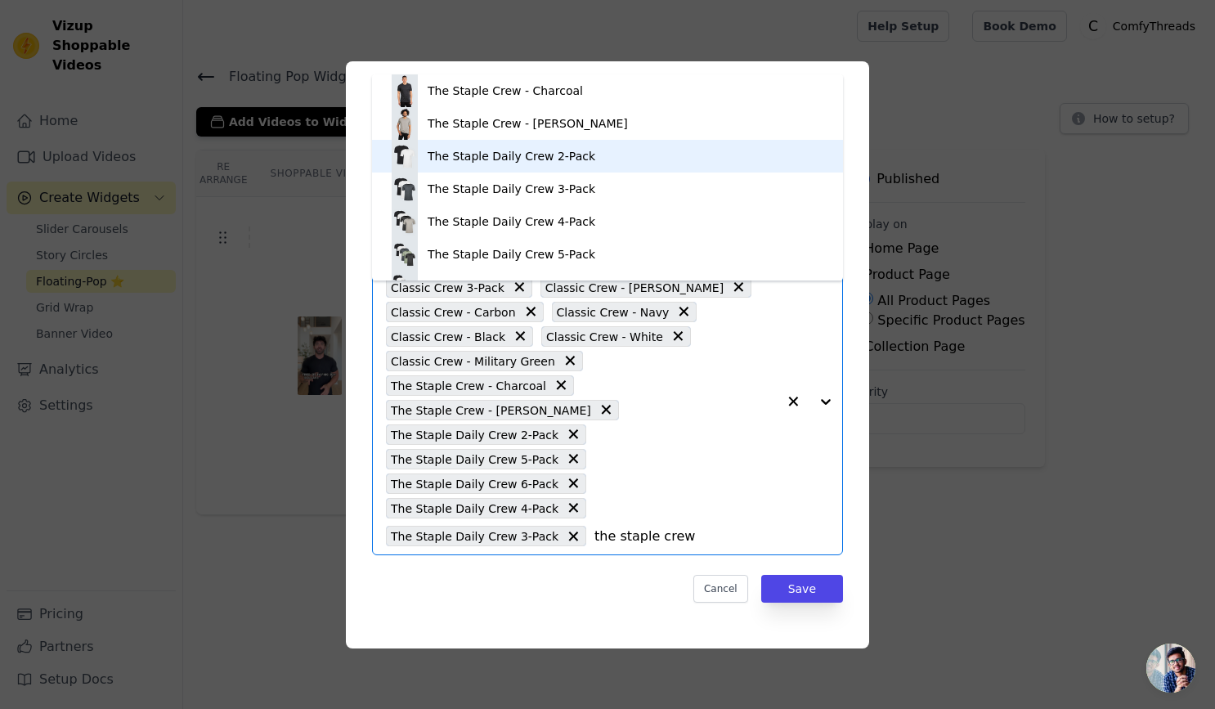
click at [566, 160] on div "The Staple Daily Crew 2-Pack" at bounding box center [512, 156] width 168 height 16
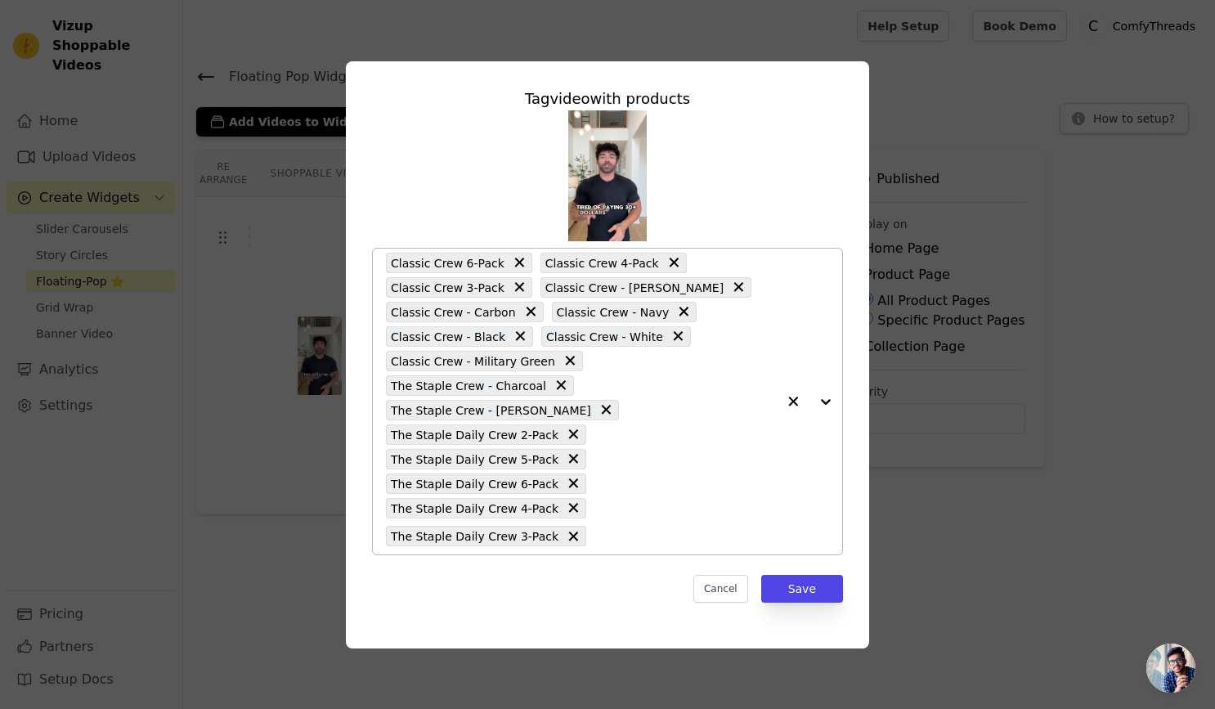
paste input "the staple crew"
type input "the staple crew"
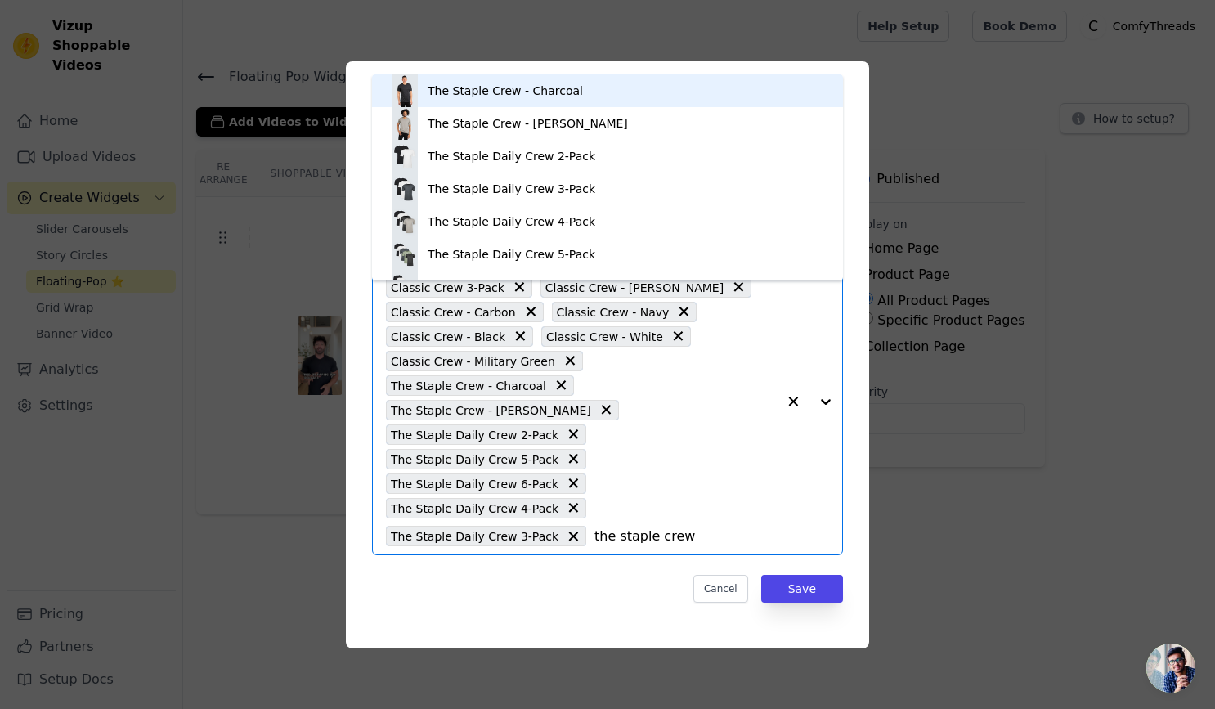
click at [546, 95] on div "The Staple Crew - Charcoal" at bounding box center [505, 91] width 155 height 16
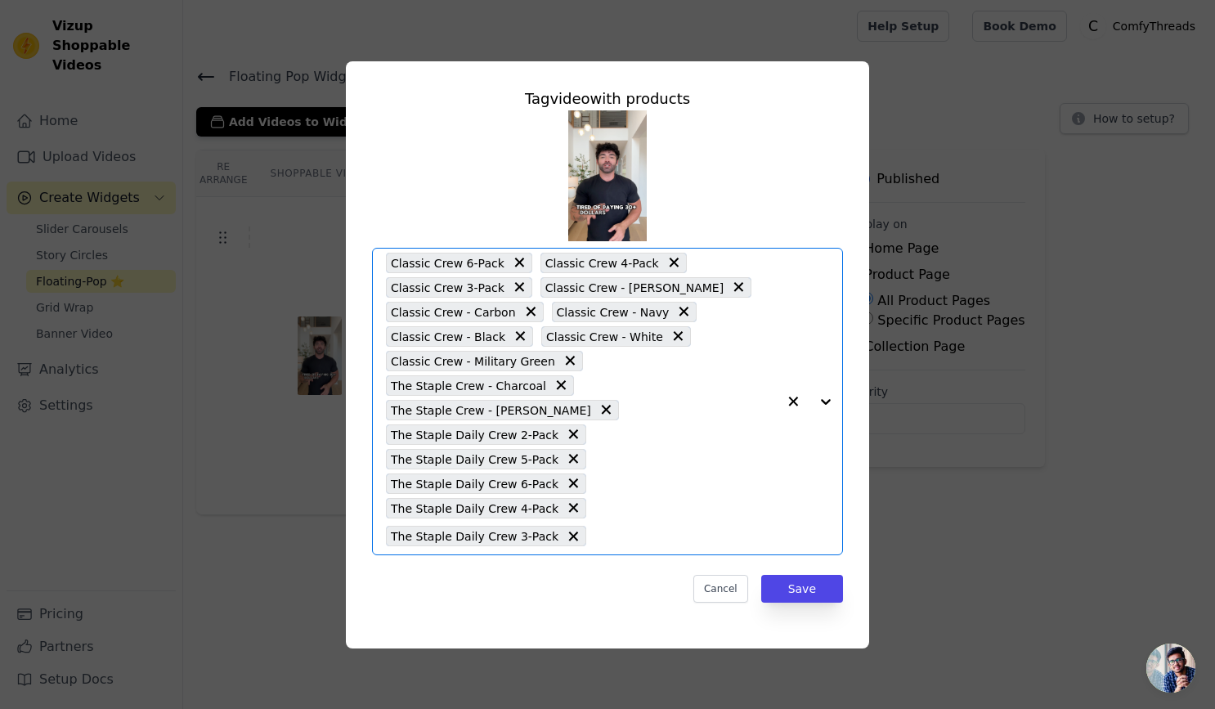
paste input "the staple crew"
type input "the staple crew"
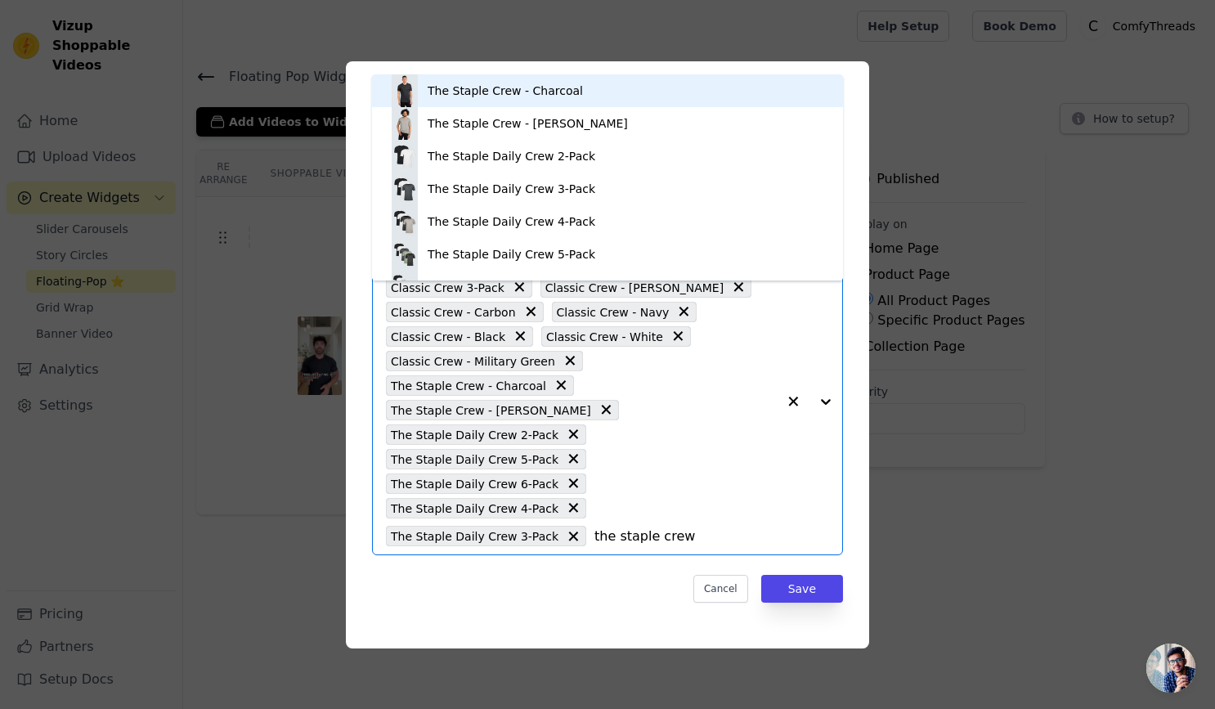
click at [552, 83] on div "The Staple Crew - Charcoal" at bounding box center [505, 91] width 155 height 16
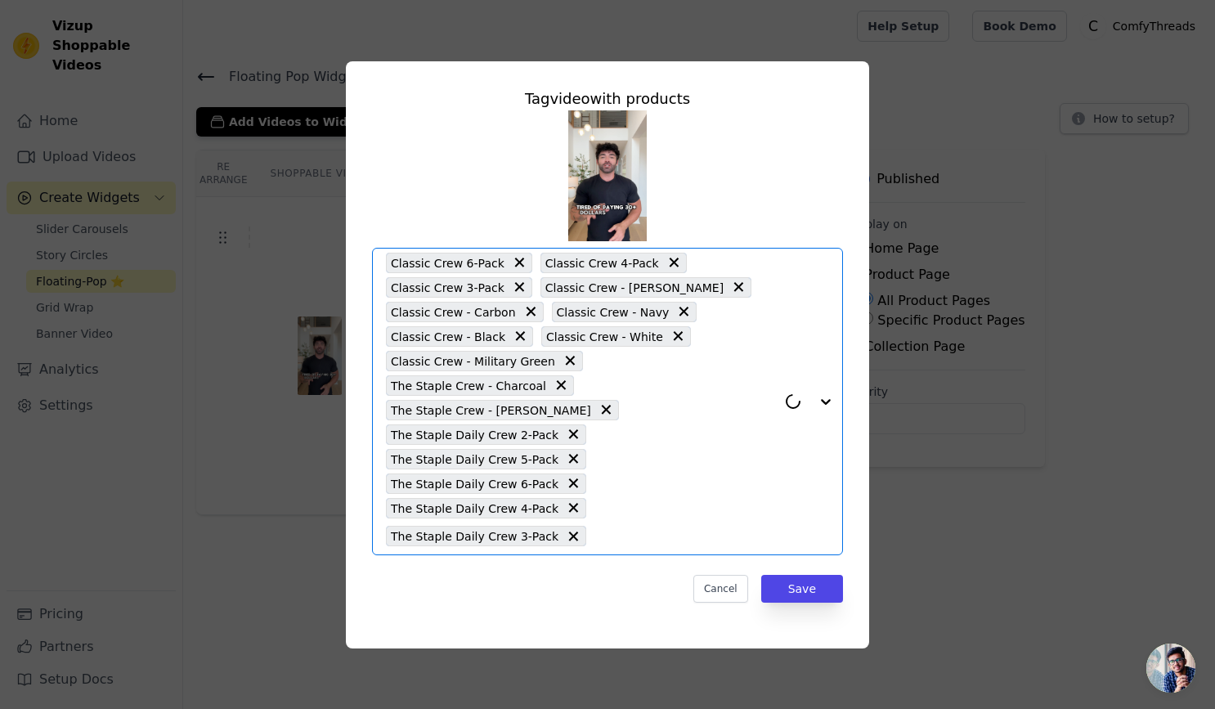
paste input "the staple crew"
type input "the staple crew"
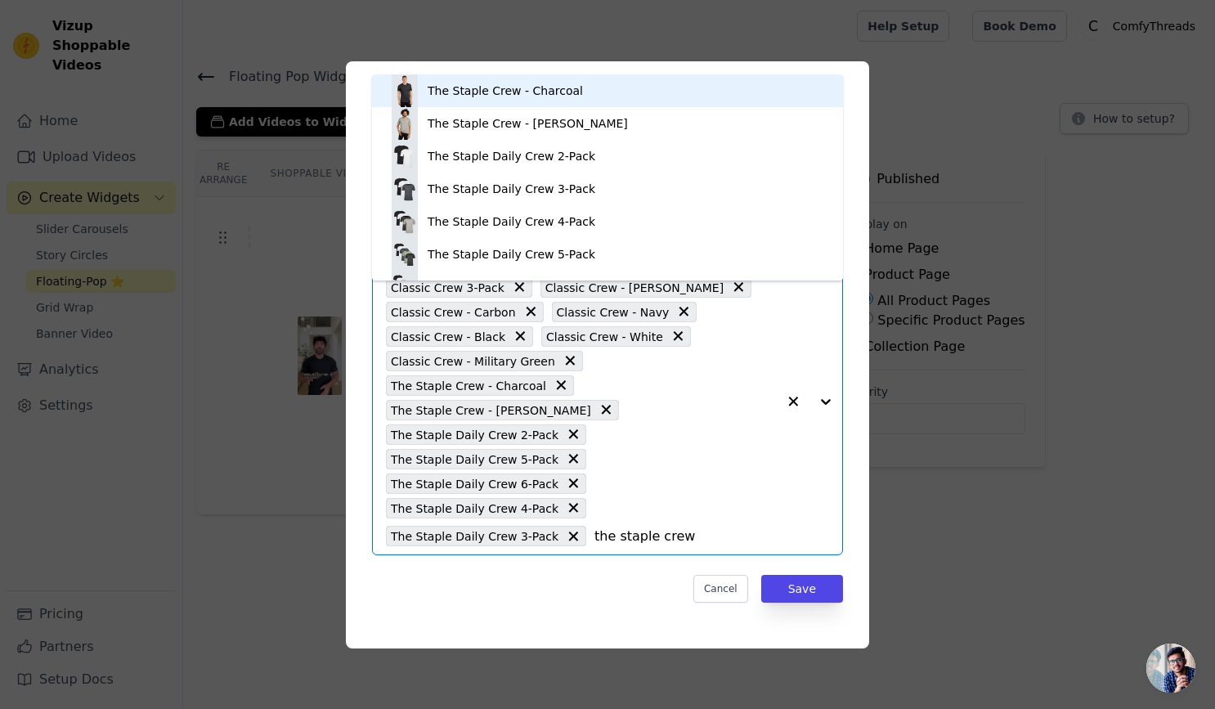
click at [554, 92] on div "The Staple Crew - Charcoal" at bounding box center [505, 91] width 155 height 16
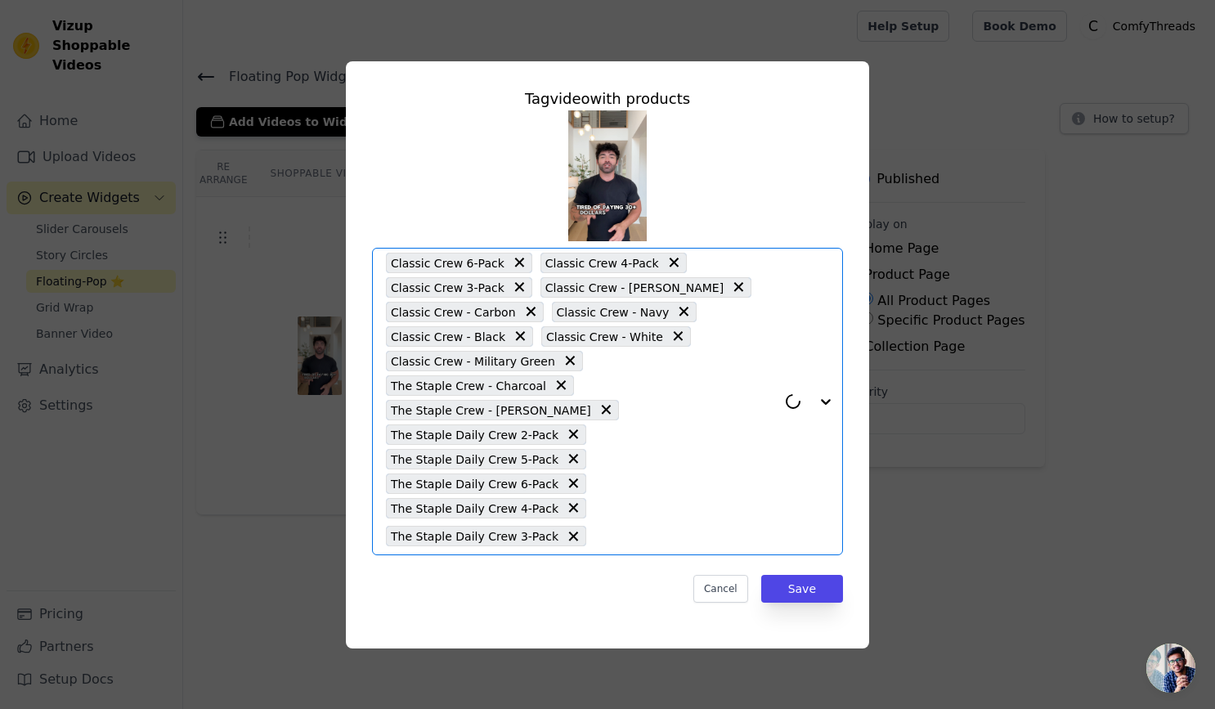
paste input "the staple crew"
type input "the staple crew"
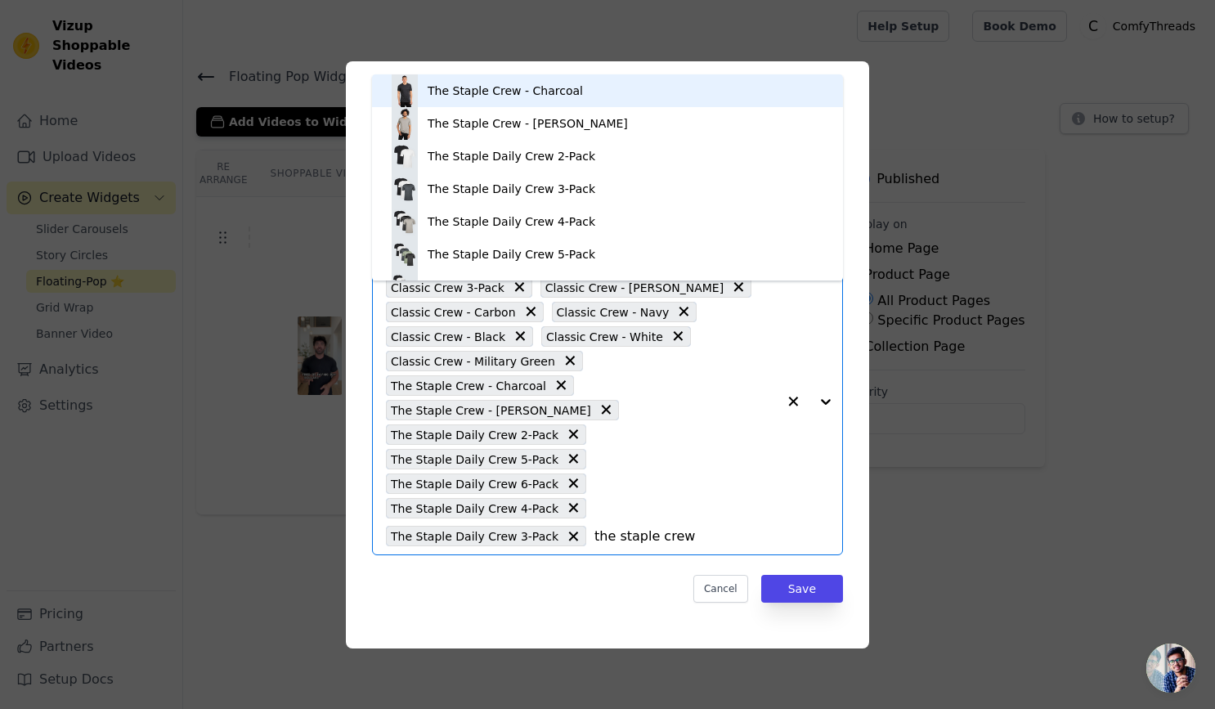
click at [552, 95] on div "The Staple Crew - Charcoal" at bounding box center [505, 91] width 155 height 16
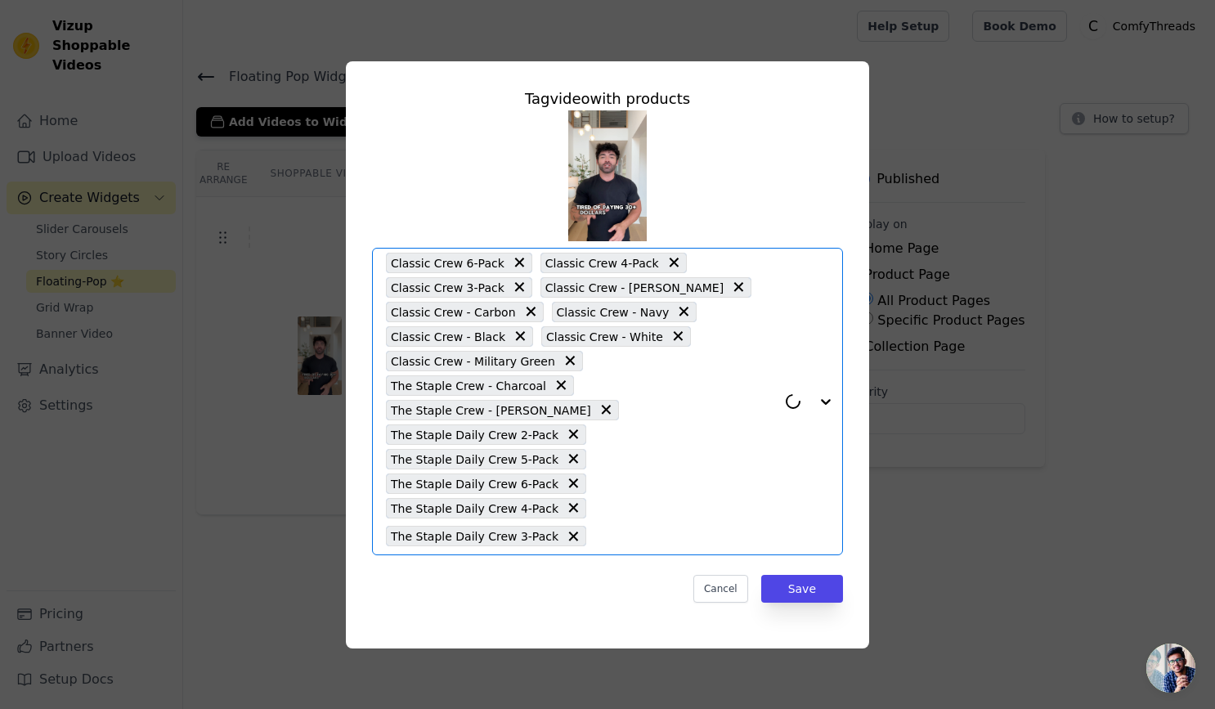
paste input "the staple crew"
type input "the staple crew"
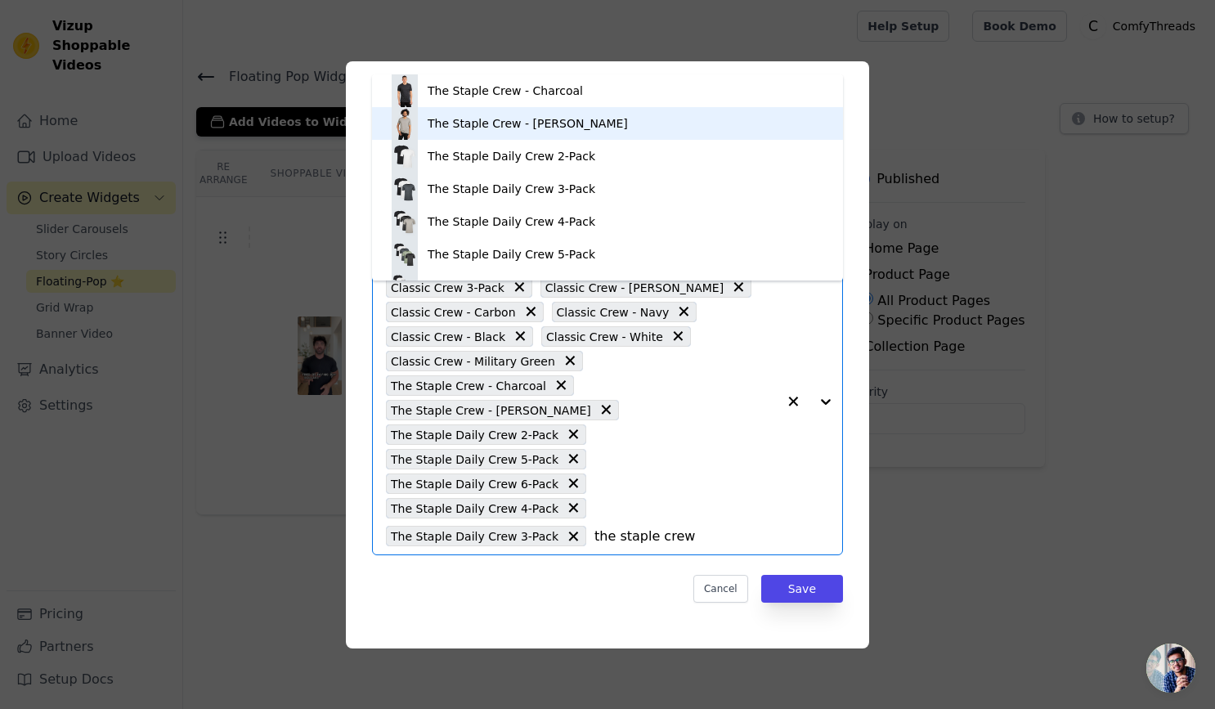
click at [547, 125] on div "The Staple Crew - [PERSON_NAME]" at bounding box center [528, 123] width 200 height 16
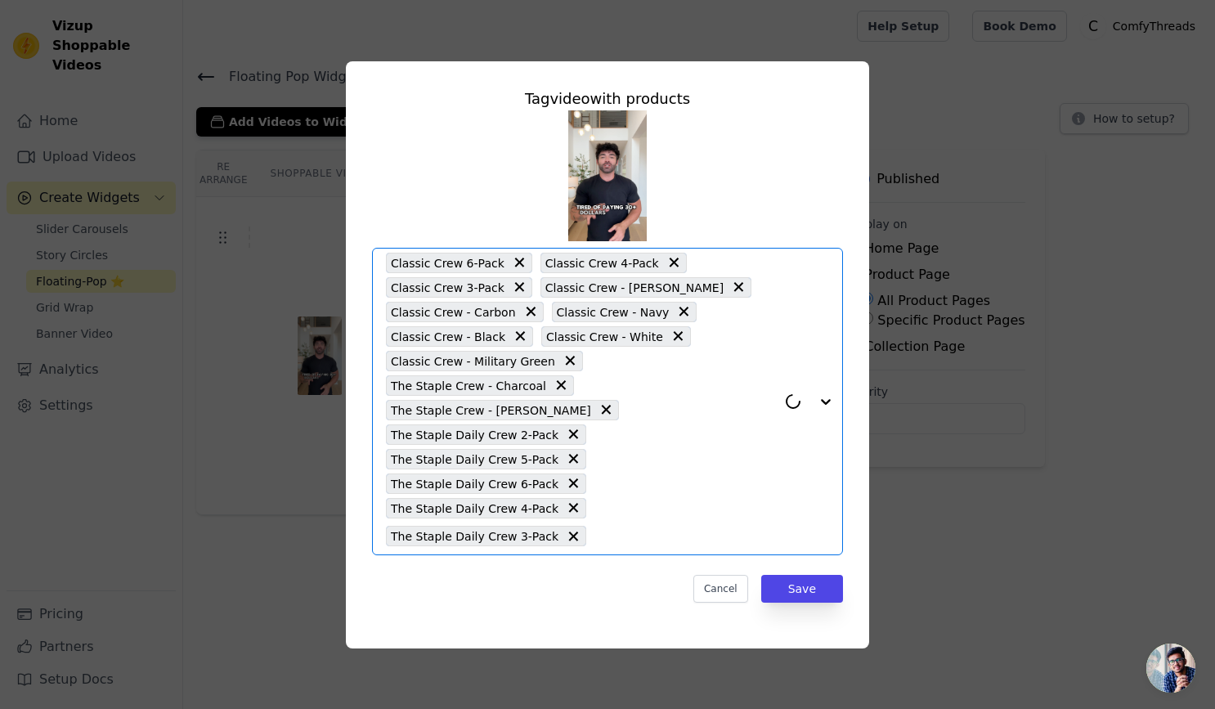
paste input "the staple crew"
type input "the staple crew"
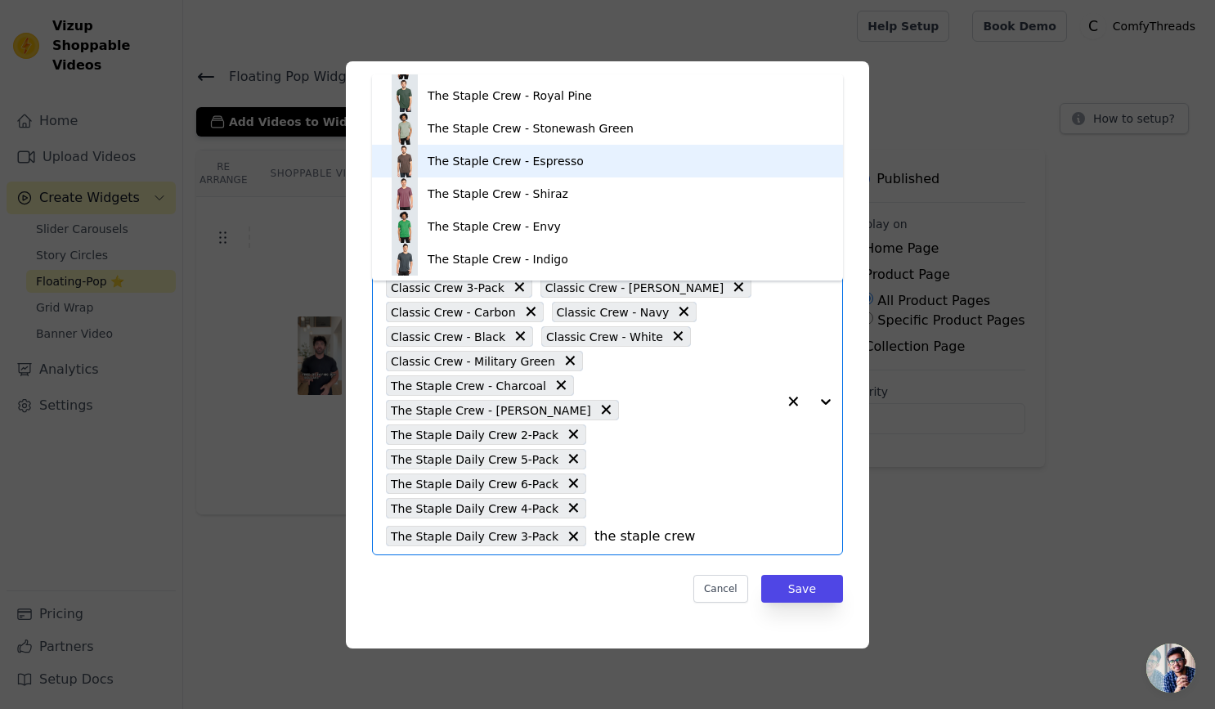
scroll to position [430, 0]
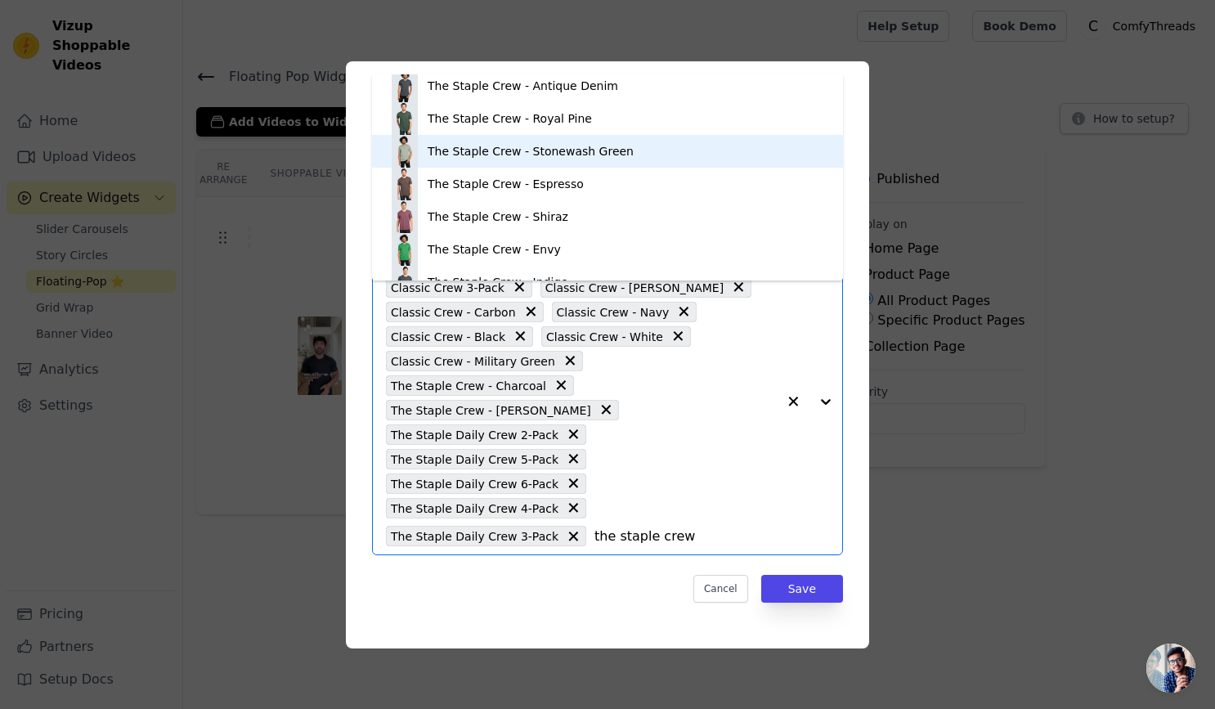
click at [548, 163] on div "The Staple Crew - Stonewash Green" at bounding box center [607, 151] width 438 height 33
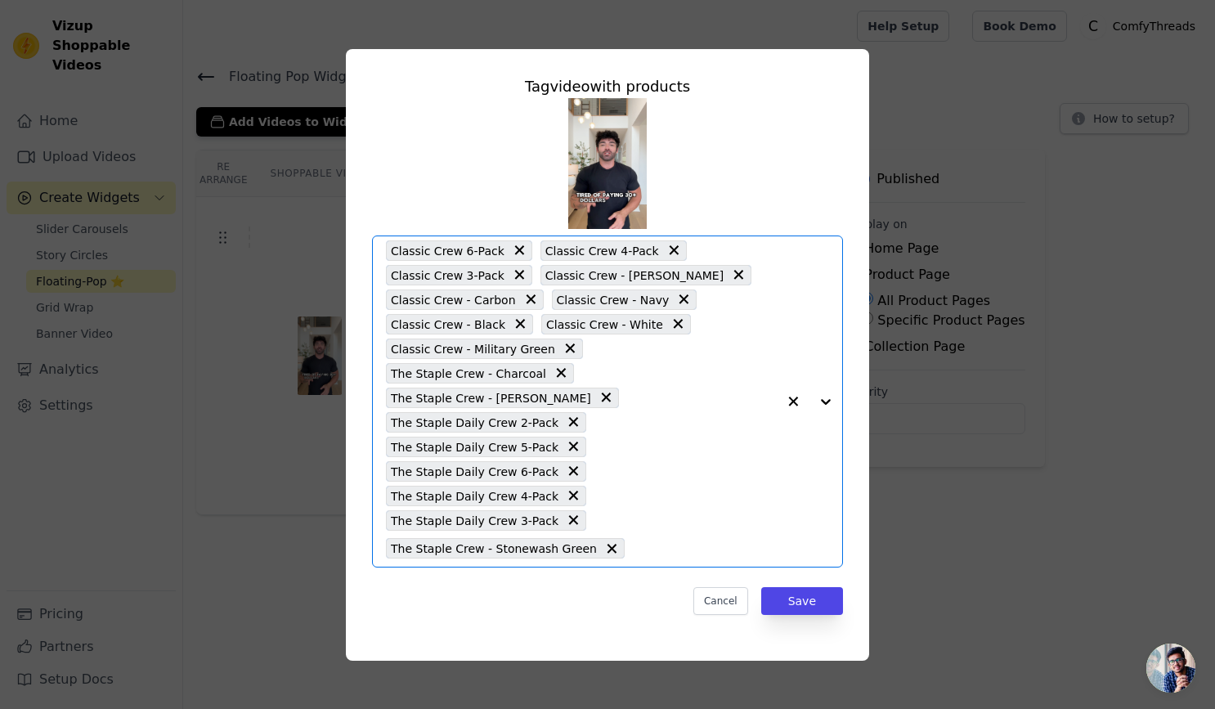
paste input "the staple crew"
type input "the staple crew"
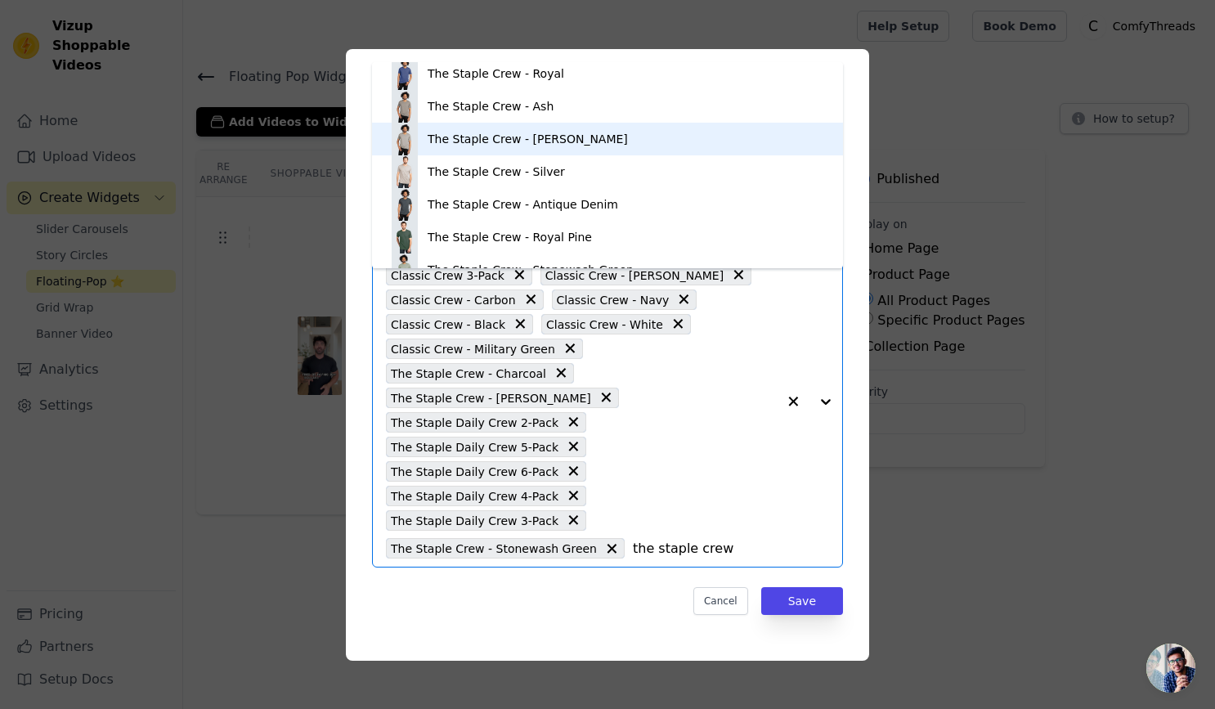
scroll to position [298, 0]
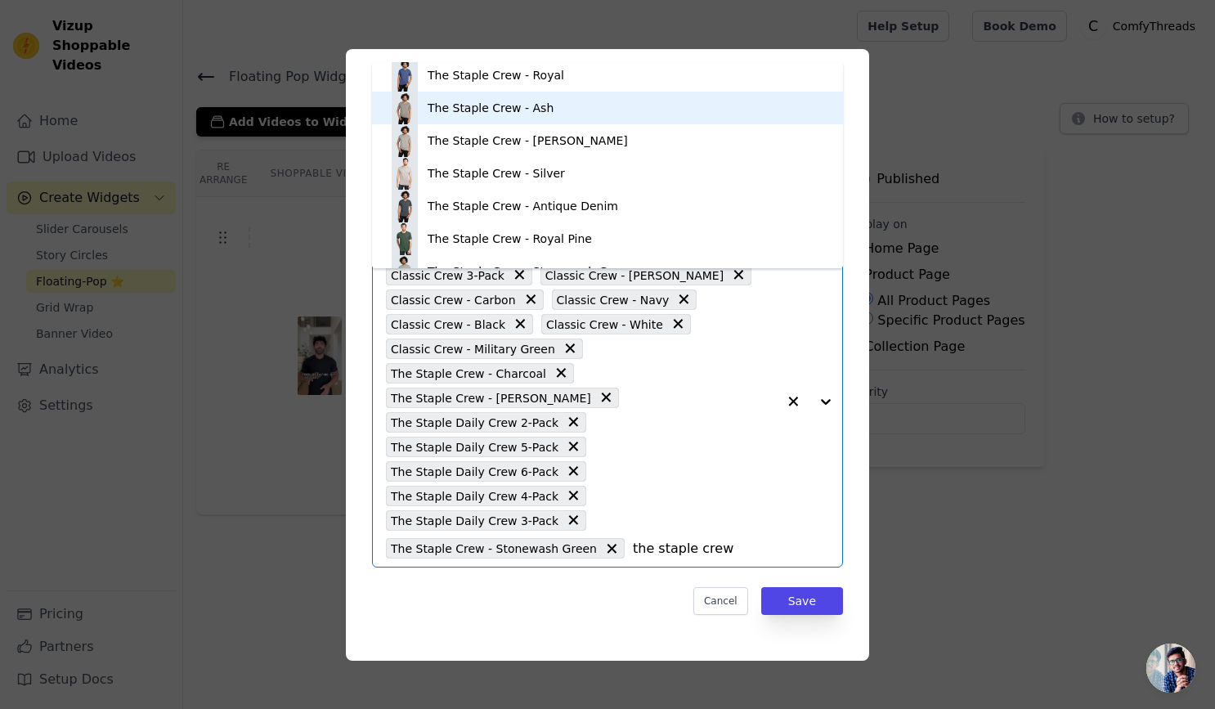
click at [536, 109] on div "The Staple Crew - Ash" at bounding box center [491, 108] width 126 height 16
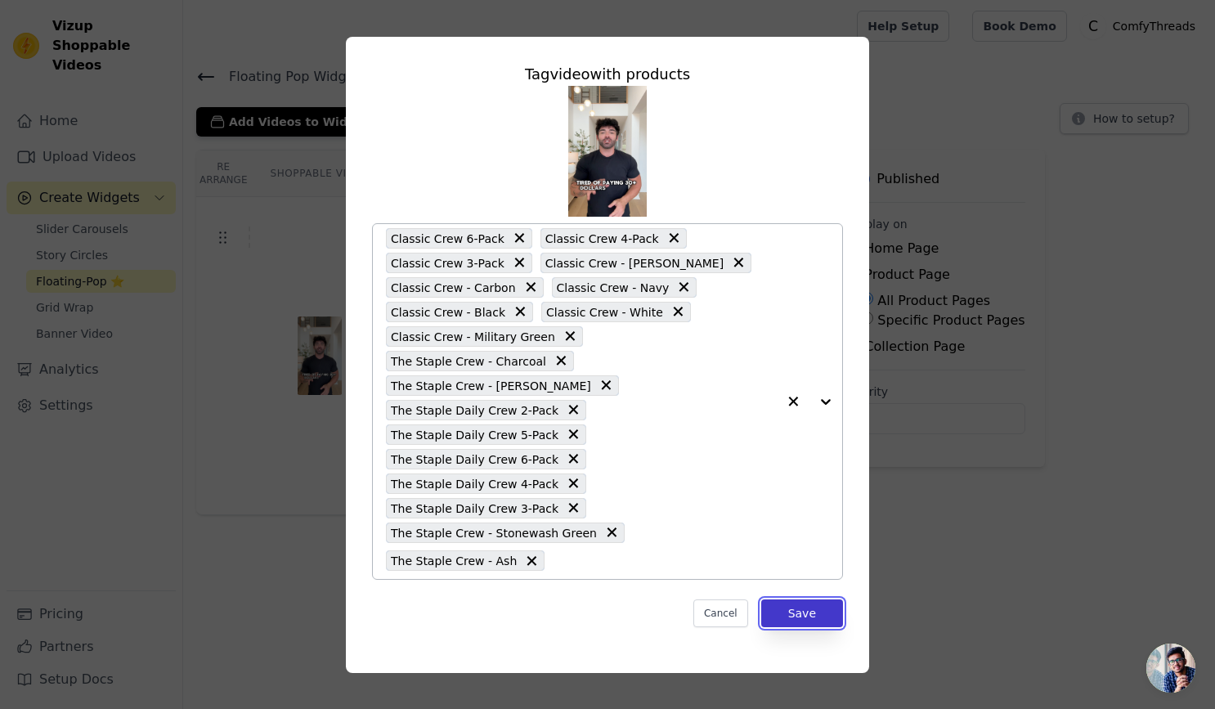
click at [808, 599] on button "Save" at bounding box center [802, 613] width 82 height 28
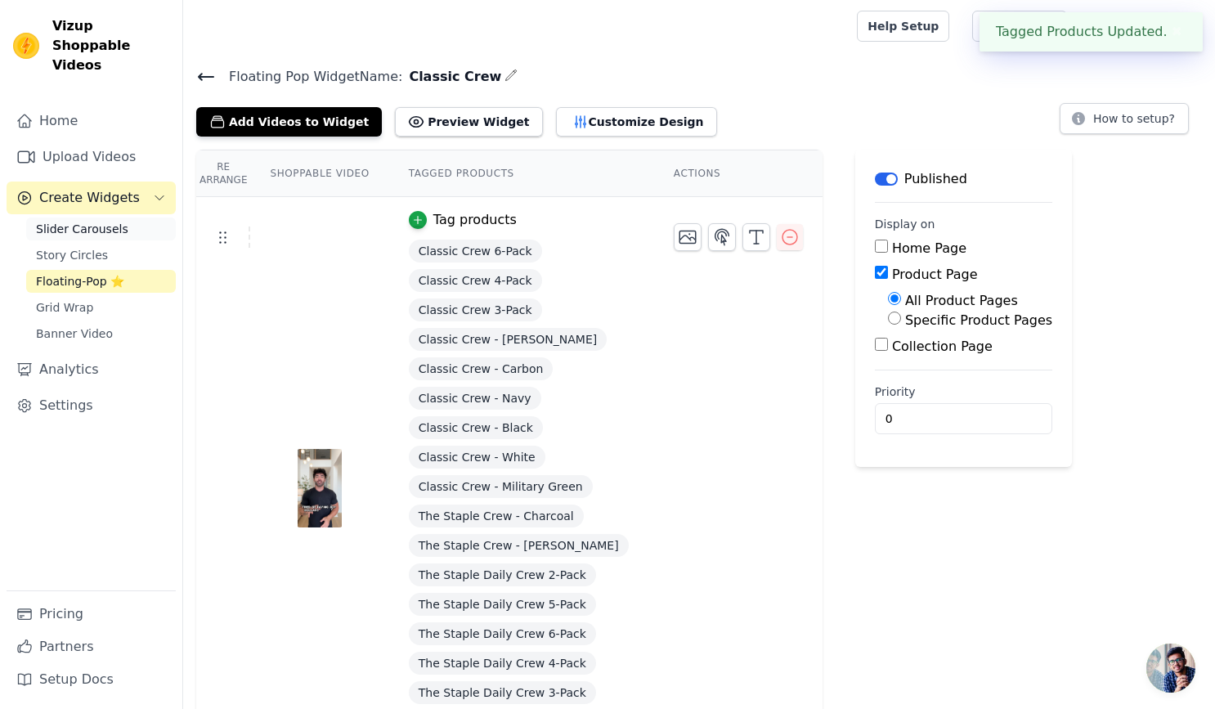
click at [122, 217] on link "Slider Carousels" at bounding box center [101, 228] width 150 height 23
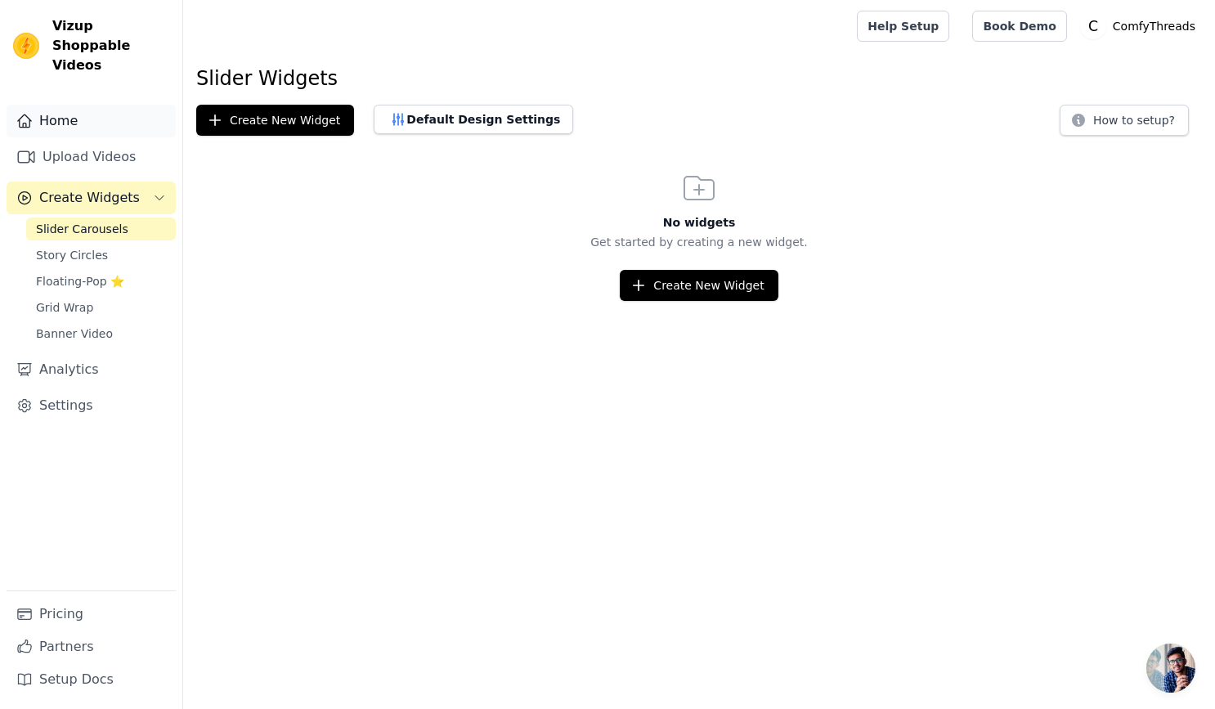
click at [103, 113] on link "Home" at bounding box center [91, 121] width 169 height 33
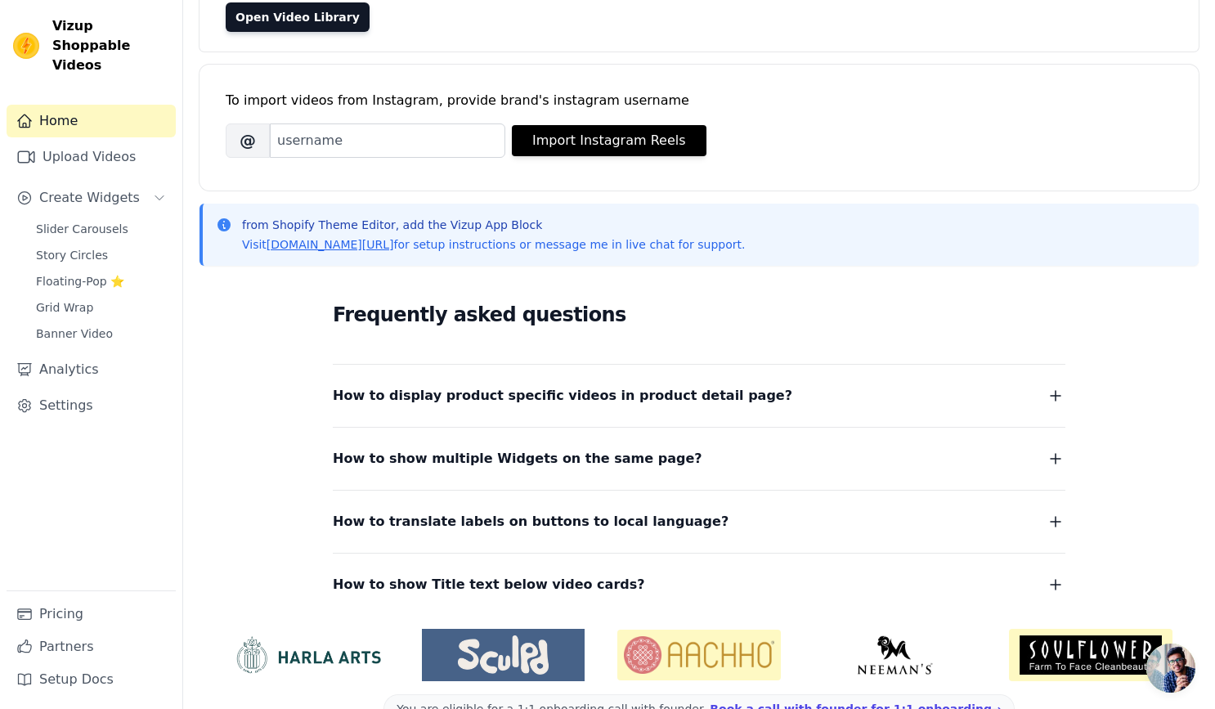
scroll to position [208, 0]
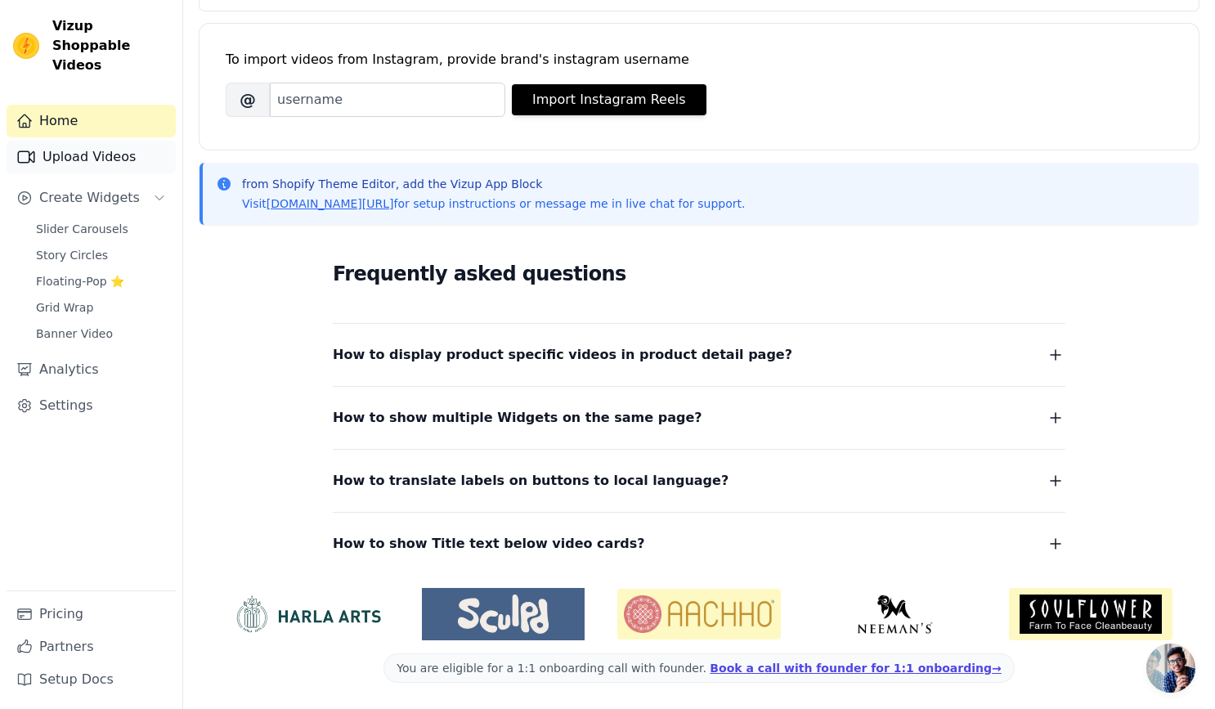
click at [96, 146] on link "Upload Videos" at bounding box center [91, 157] width 169 height 33
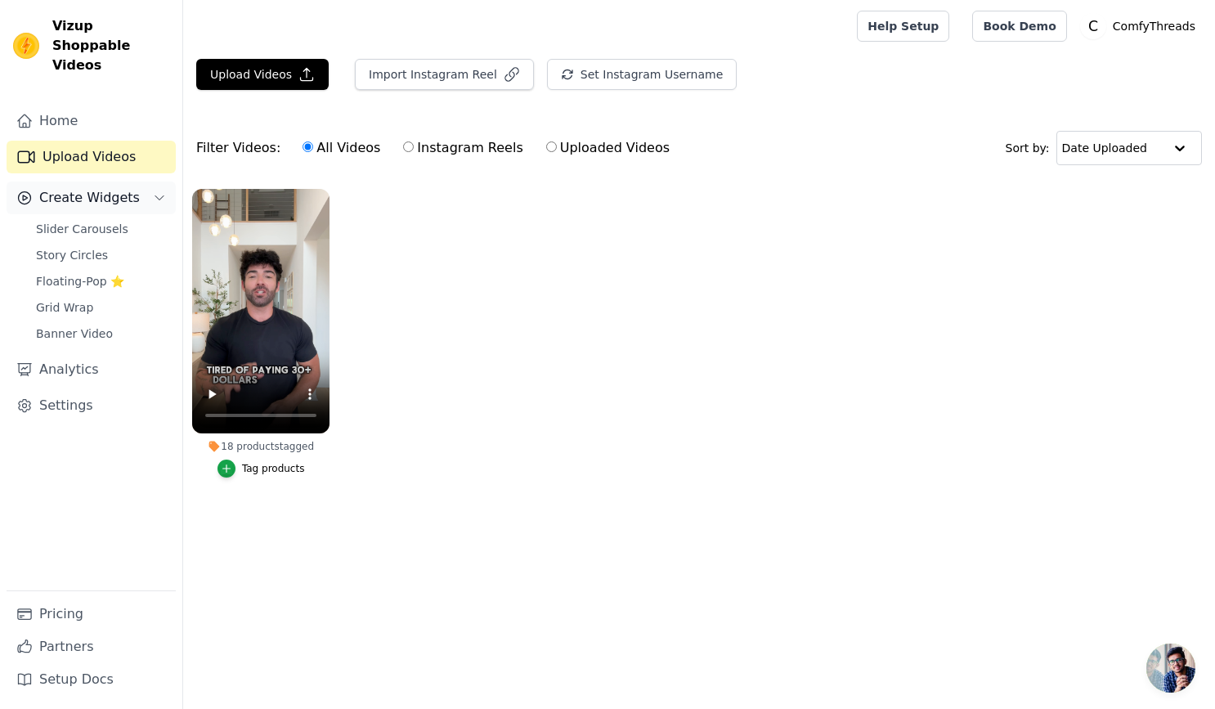
click at [104, 188] on span "Create Widgets" at bounding box center [89, 198] width 101 height 20
click at [86, 353] on link "Analytics" at bounding box center [91, 369] width 169 height 33
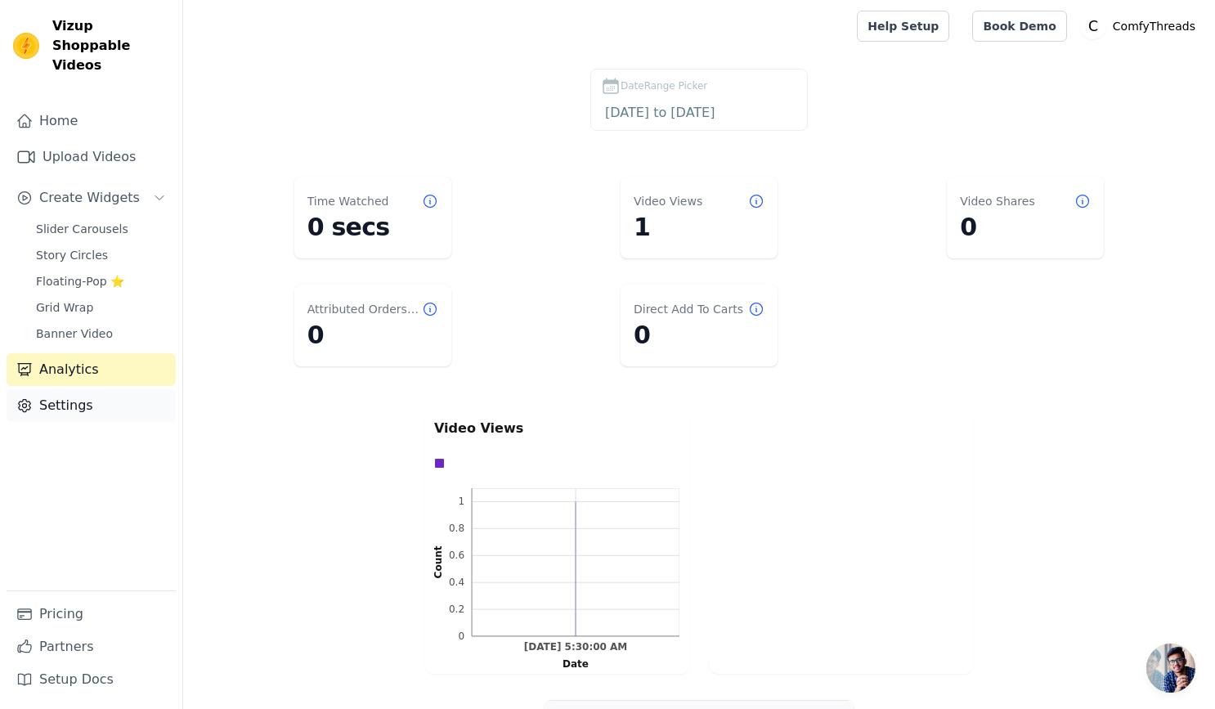
click at [112, 389] on link "Settings" at bounding box center [91, 405] width 169 height 33
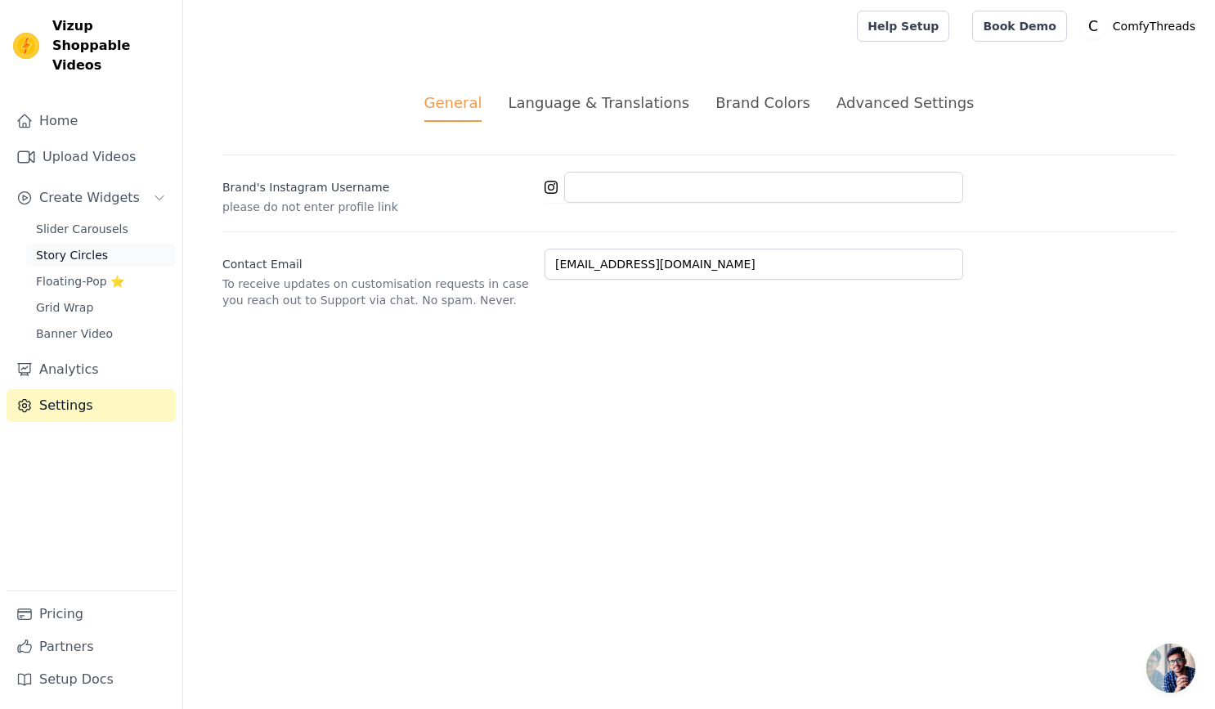
click at [84, 244] on link "Story Circles" at bounding box center [101, 255] width 150 height 23
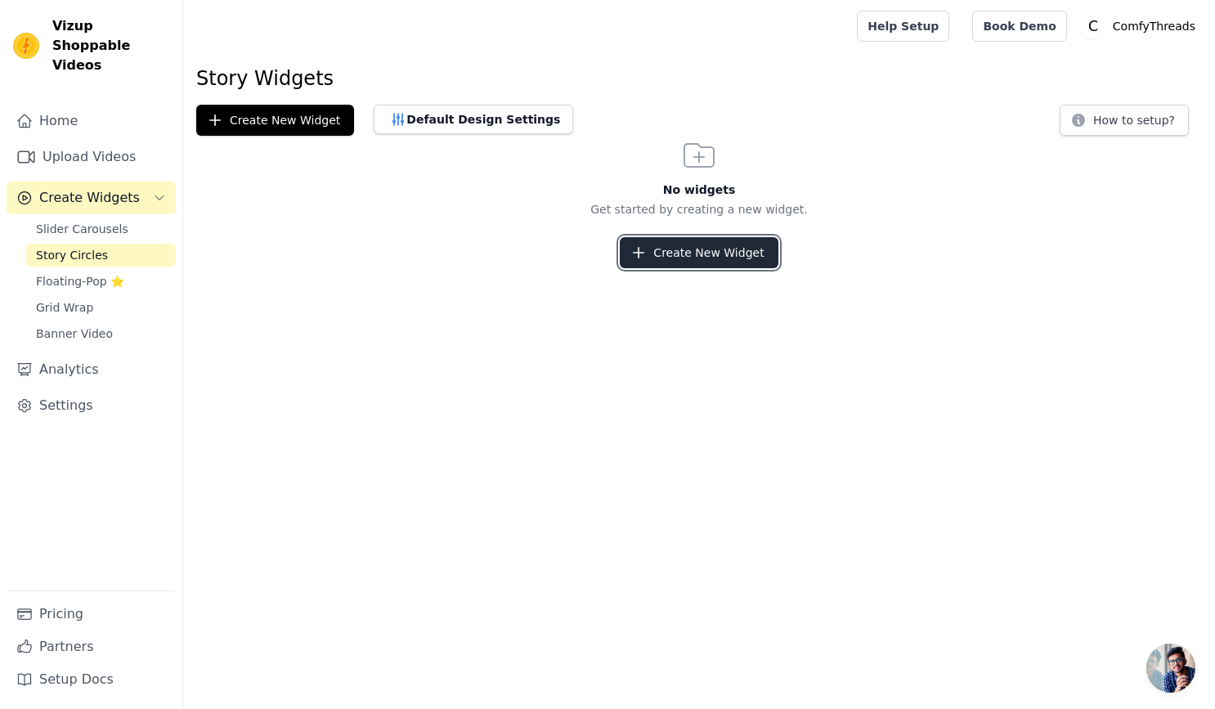
click at [715, 246] on button "Create New Widget" at bounding box center [699, 252] width 158 height 31
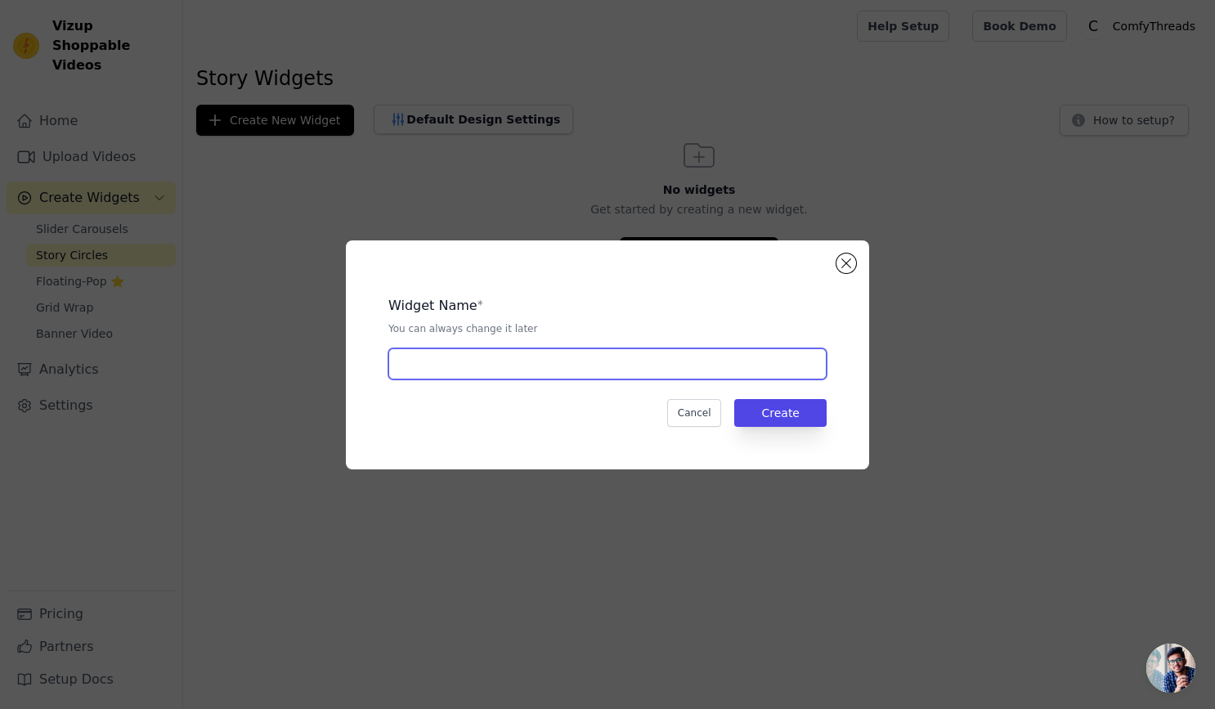
click at [583, 364] on input "text" at bounding box center [607, 363] width 438 height 31
type input "Classic crew"
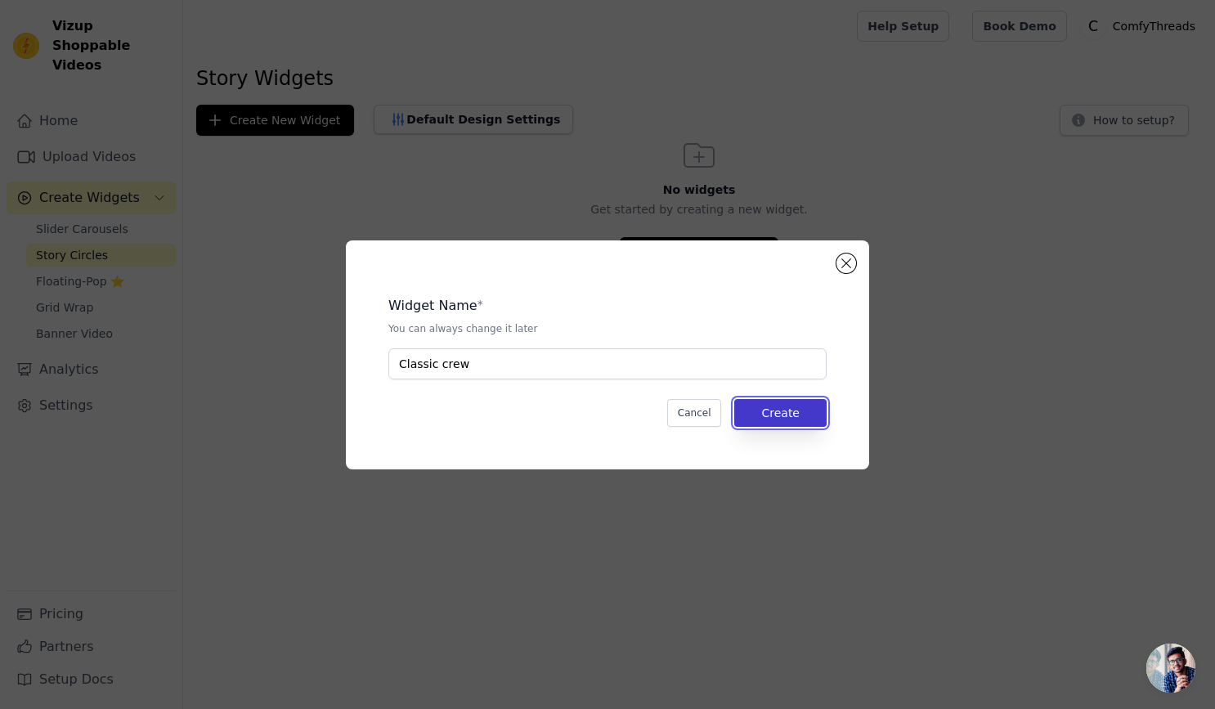
click at [793, 410] on button "Create" at bounding box center [780, 413] width 92 height 28
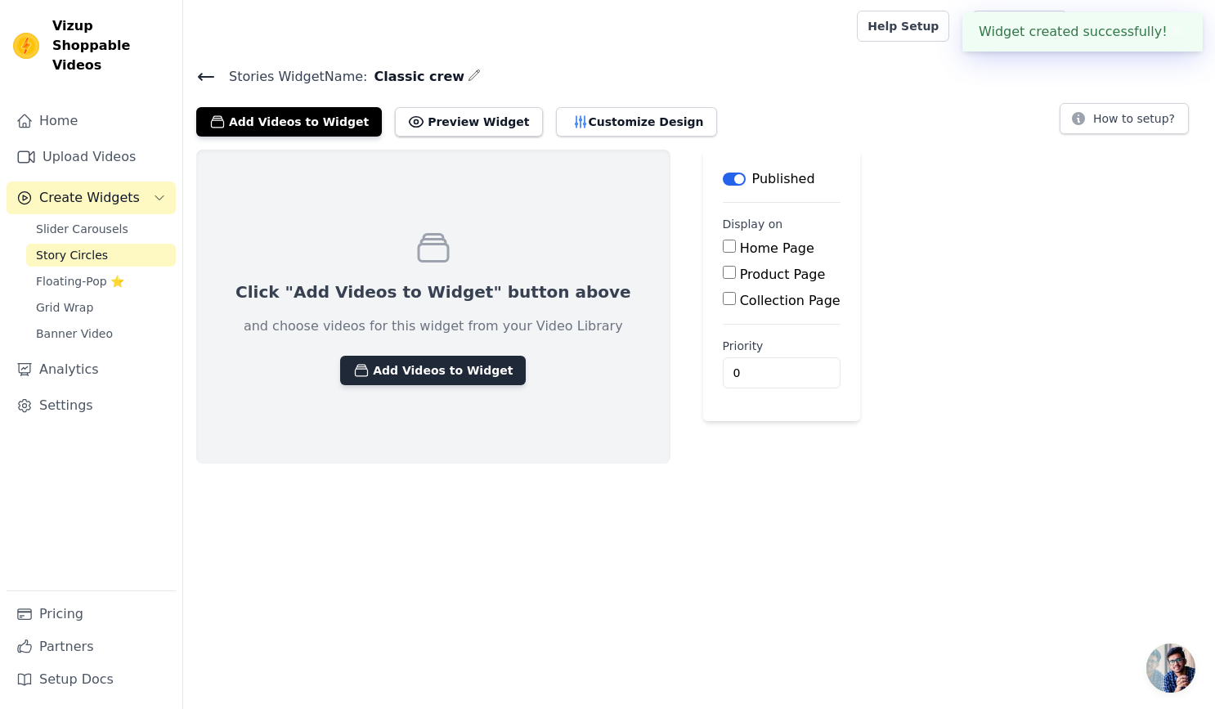
click at [390, 369] on button "Add Videos to Widget" at bounding box center [433, 370] width 186 height 29
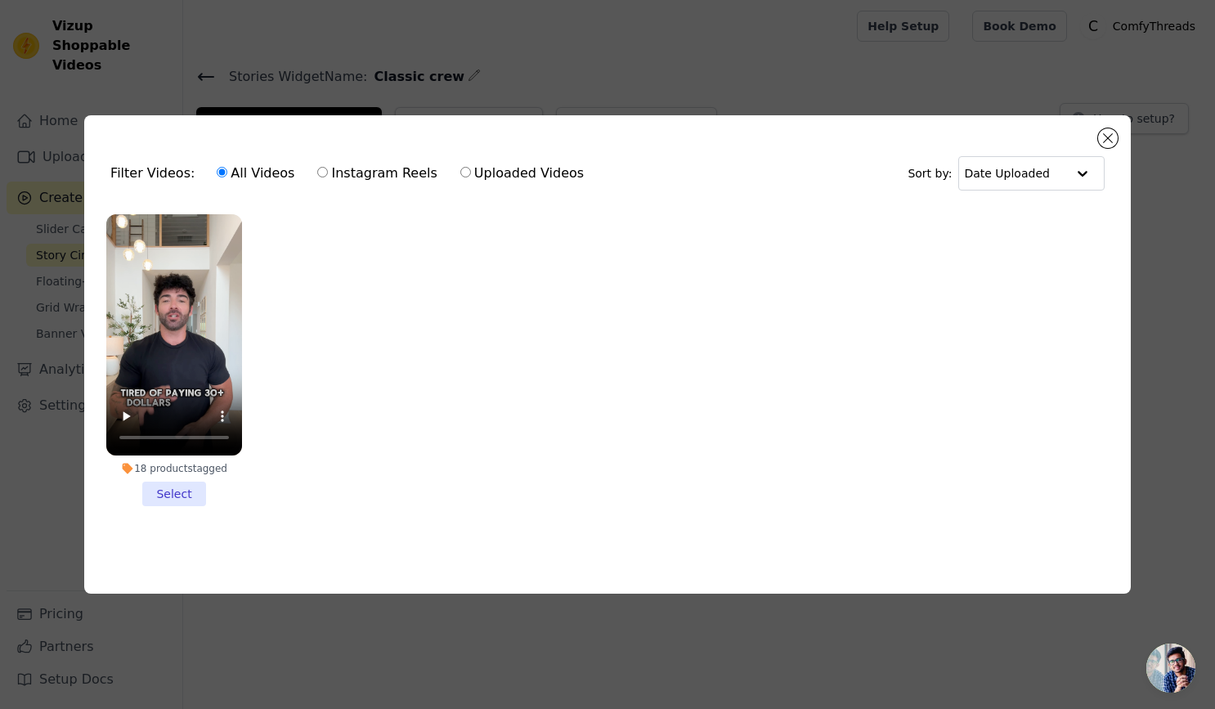
click at [167, 493] on li "18 products tagged Select" at bounding box center [174, 360] width 136 height 292
click at [0, 0] on input "18 products tagged Select" at bounding box center [0, 0] width 0 height 0
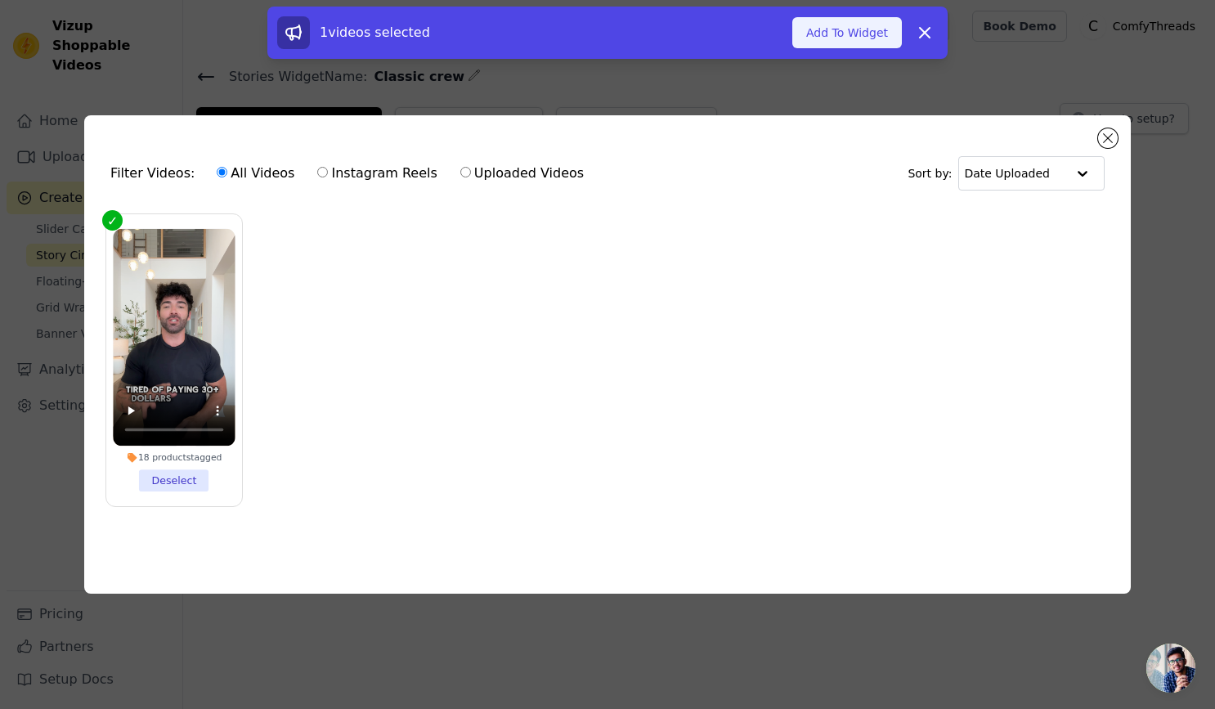
click at [874, 34] on button "Add To Widget" at bounding box center [847, 32] width 110 height 31
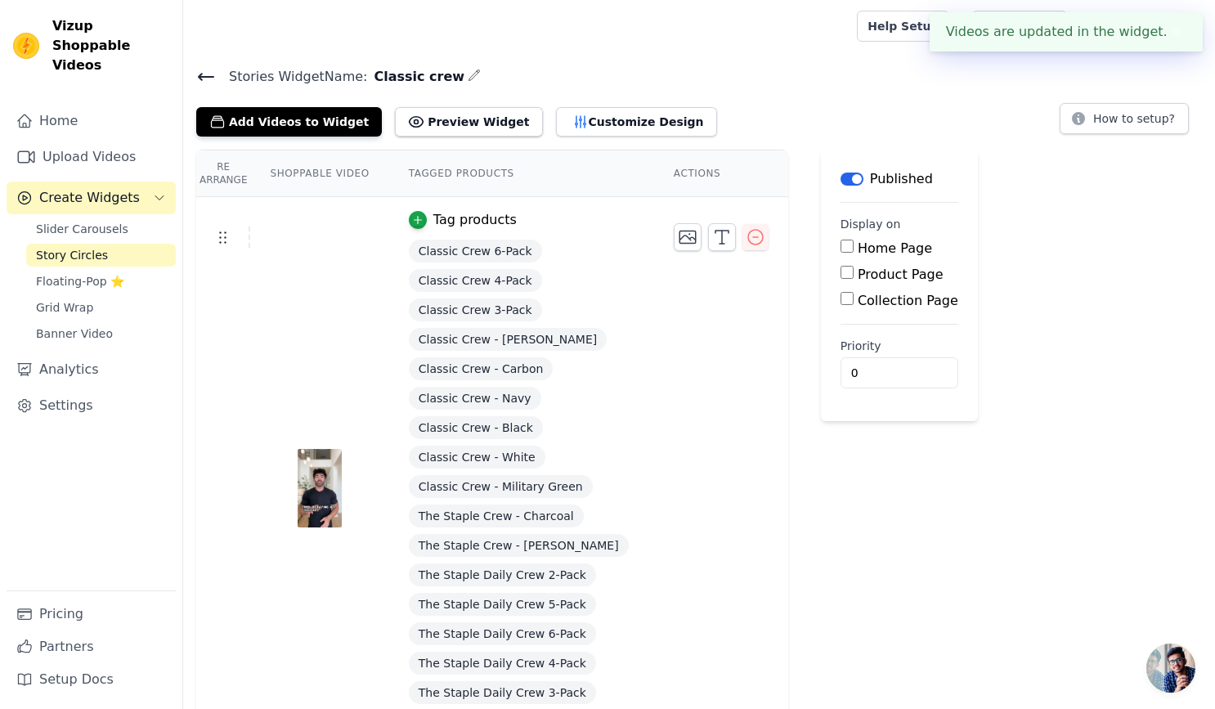
click at [440, 167] on th "Tagged Products" at bounding box center [521, 173] width 265 height 47
drag, startPoint x: 440, startPoint y: 167, endPoint x: 460, endPoint y: 166, distance: 20.5
click at [446, 166] on th "Tagged Products" at bounding box center [521, 173] width 265 height 47
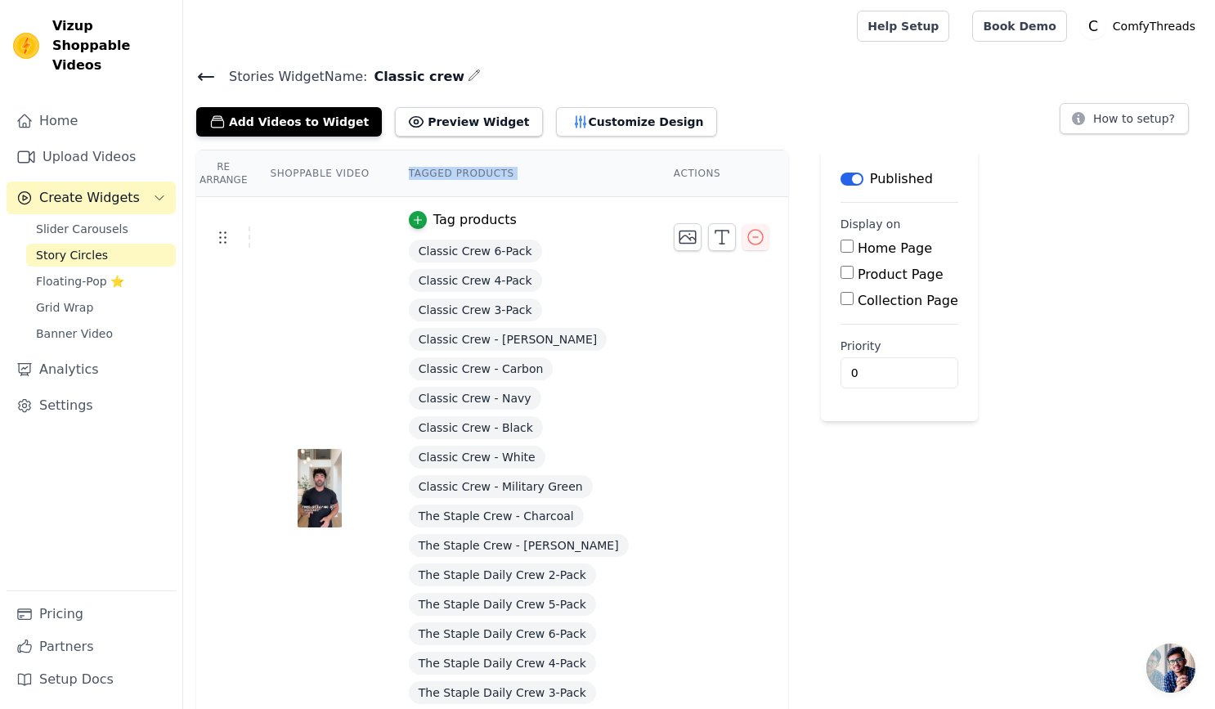
click at [460, 166] on th "Tagged Products" at bounding box center [521, 173] width 265 height 47
click at [556, 119] on button "Customize Design" at bounding box center [636, 121] width 161 height 29
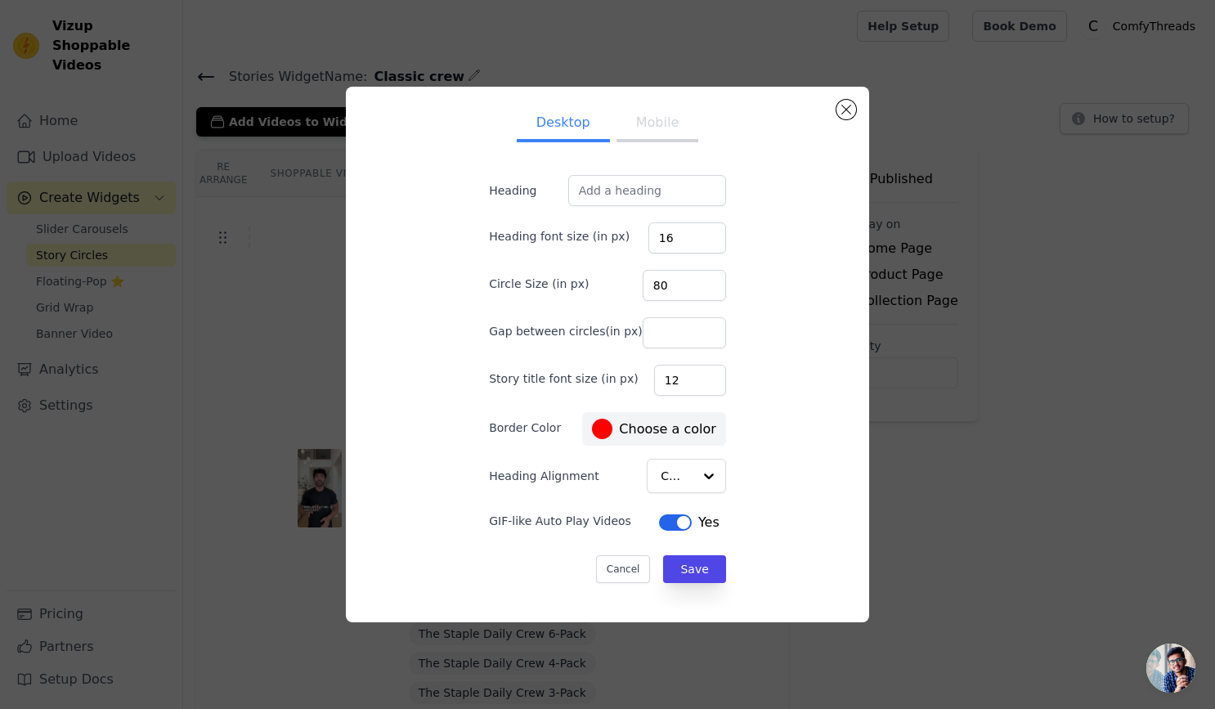
click at [679, 125] on button "Mobile" at bounding box center [657, 124] width 82 height 36
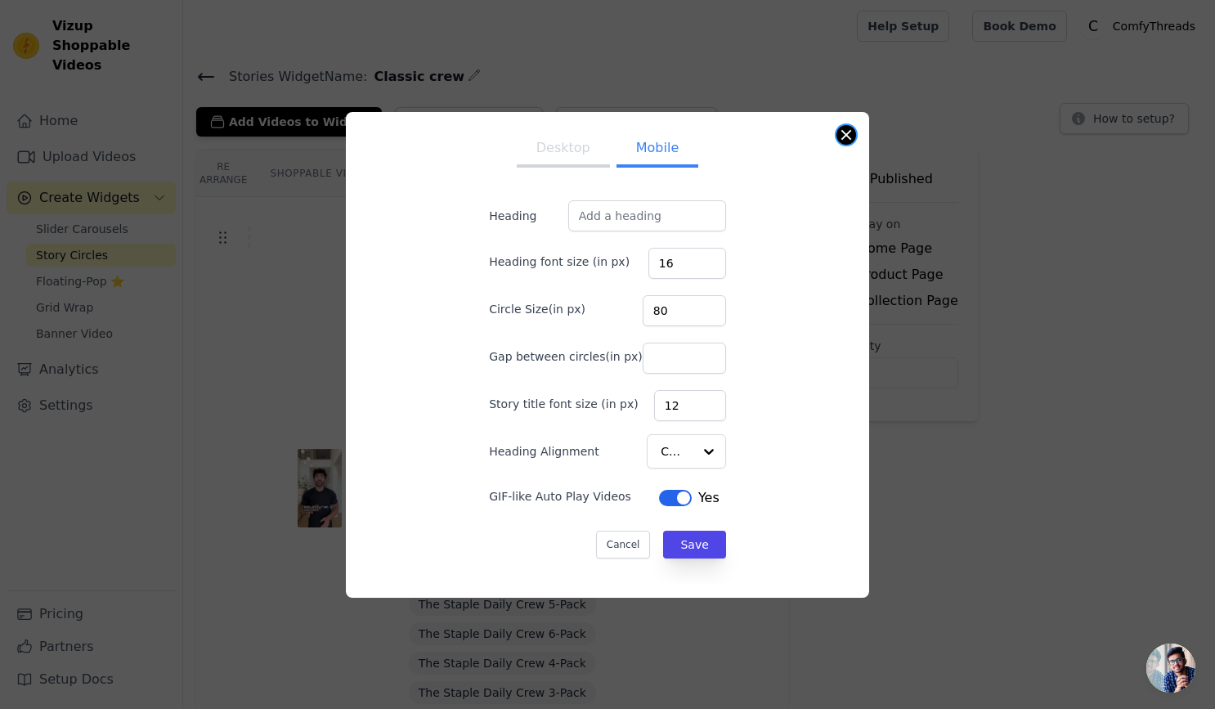
click at [839, 134] on button "Close modal" at bounding box center [846, 135] width 20 height 20
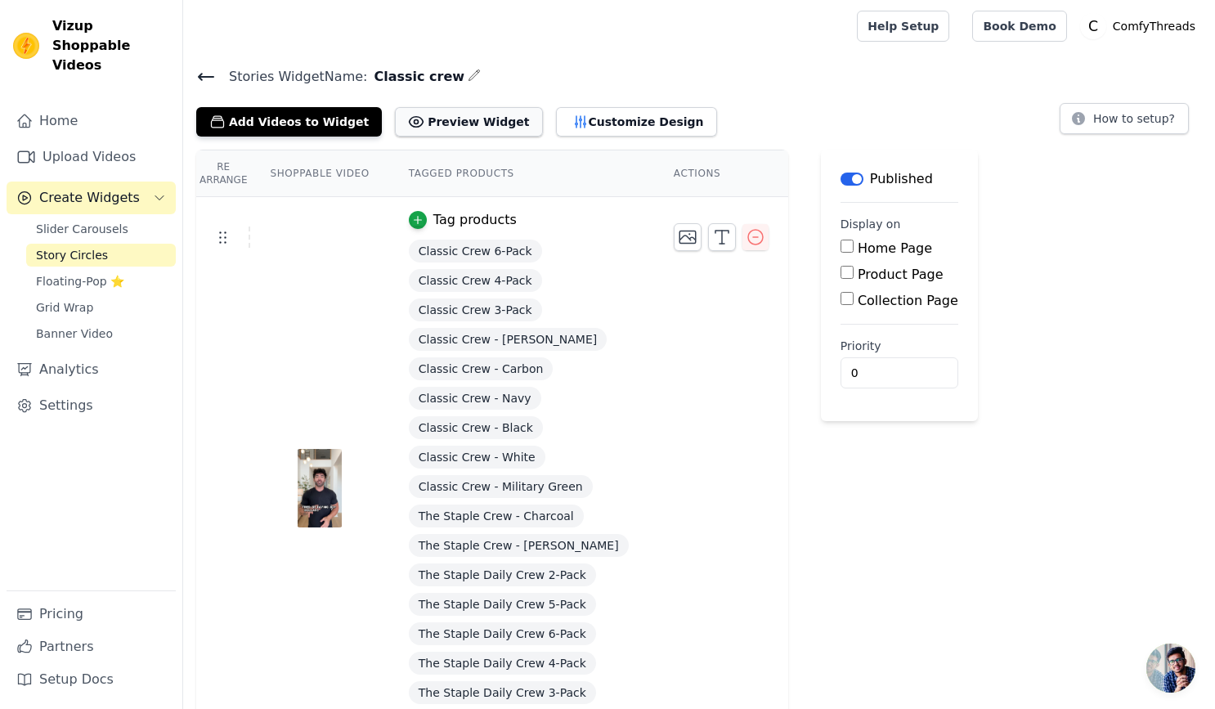
click at [472, 115] on button "Preview Widget" at bounding box center [468, 121] width 147 height 29
click at [840, 271] on input "Product Page" at bounding box center [846, 272] width 13 height 13
checkbox input "true"
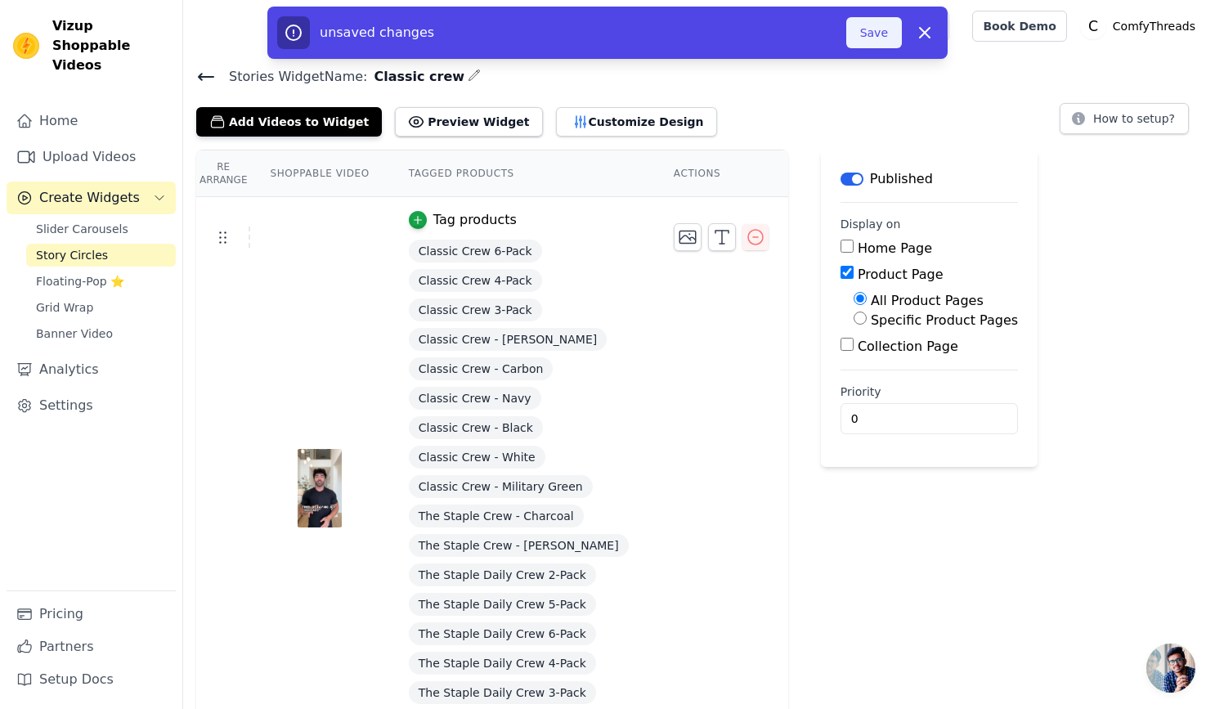
click at [877, 43] on button "Save" at bounding box center [874, 32] width 56 height 31
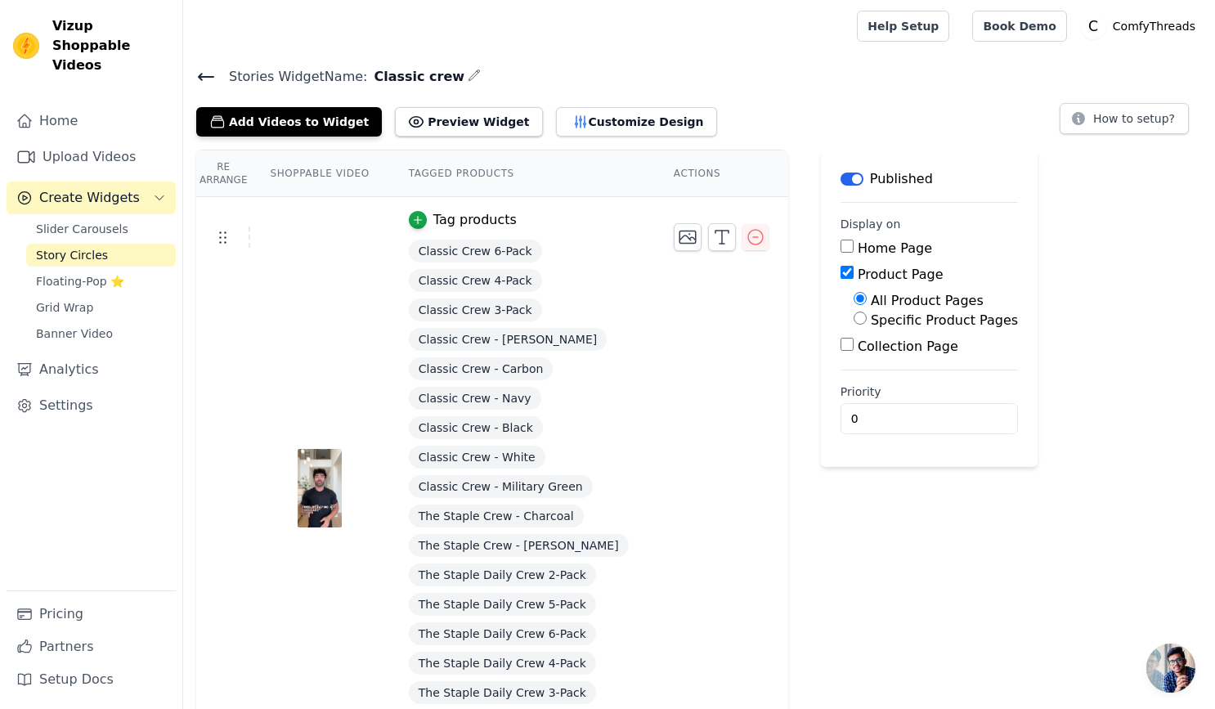
scroll to position [70, 0]
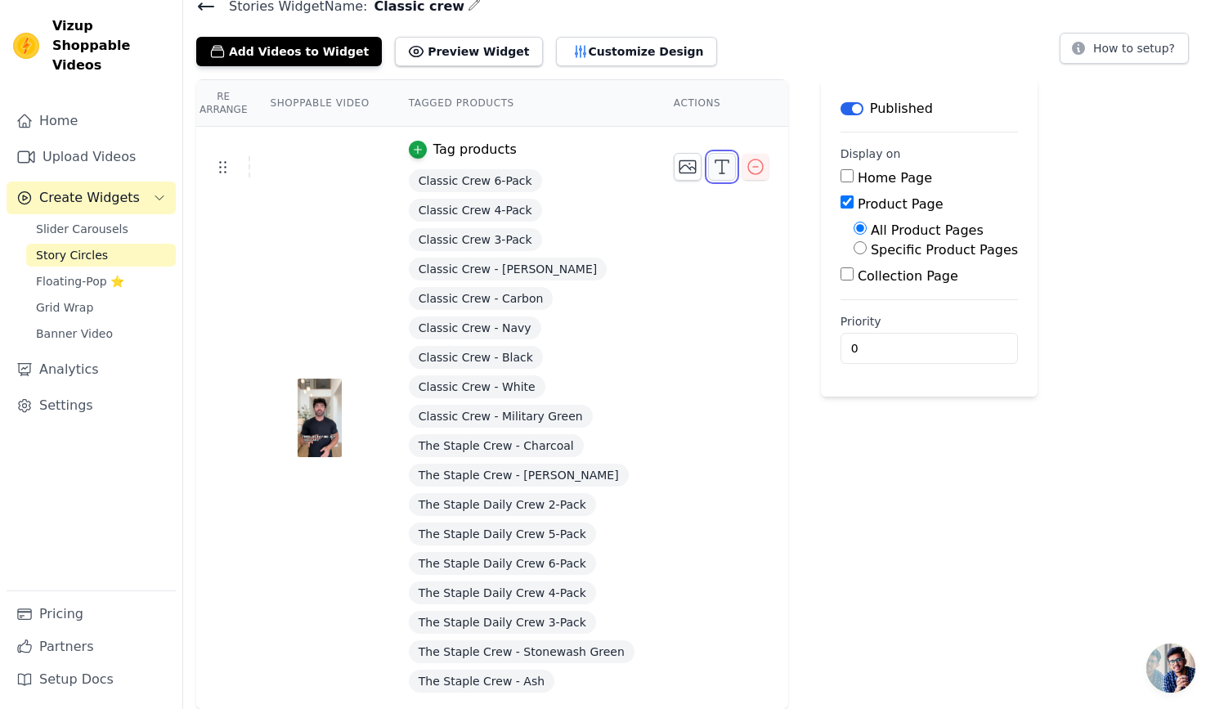
click at [712, 165] on icon "button" at bounding box center [722, 167] width 20 height 20
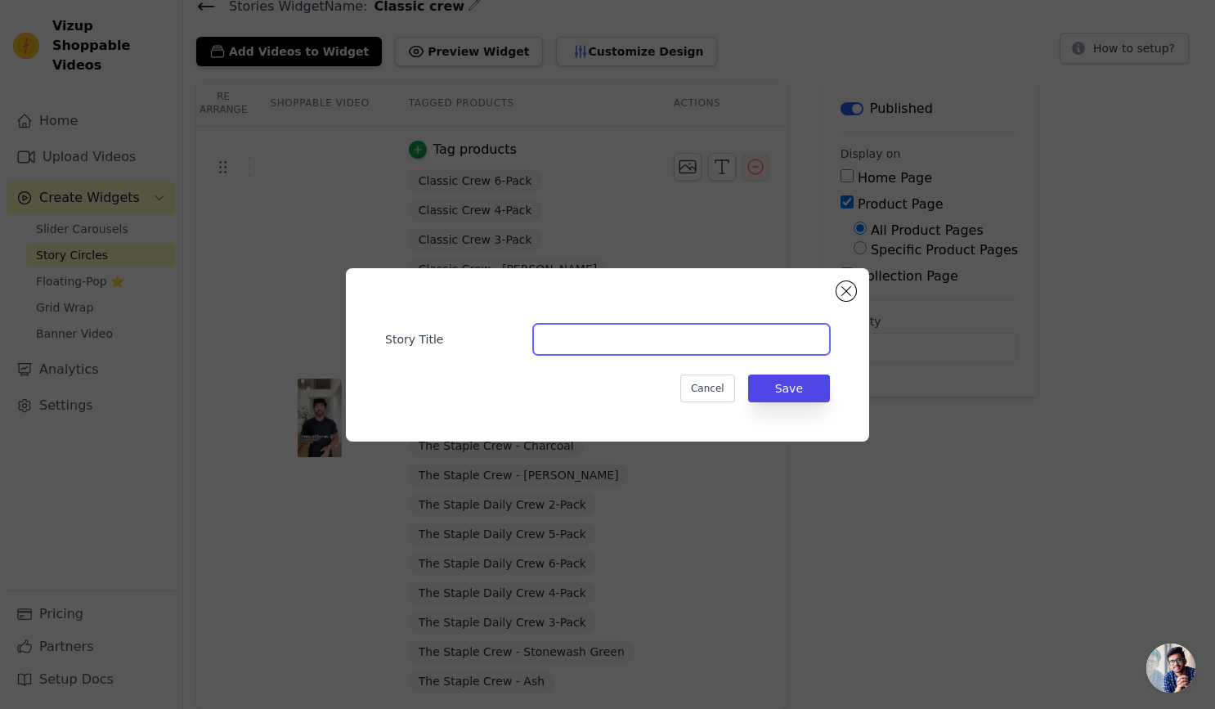
click at [674, 336] on input "Story Title" at bounding box center [681, 339] width 297 height 31
type input "In Action"
click at [798, 396] on button "Save" at bounding box center [789, 388] width 82 height 28
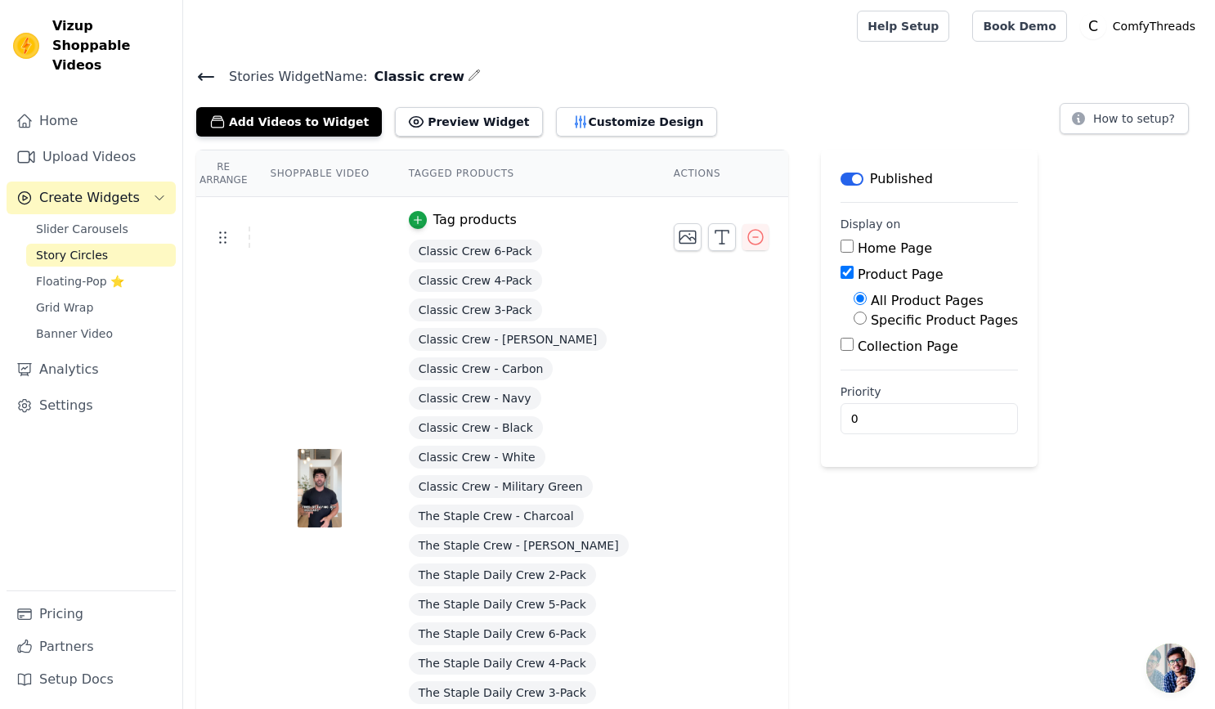
click at [844, 177] on button "Label" at bounding box center [851, 178] width 23 height 13
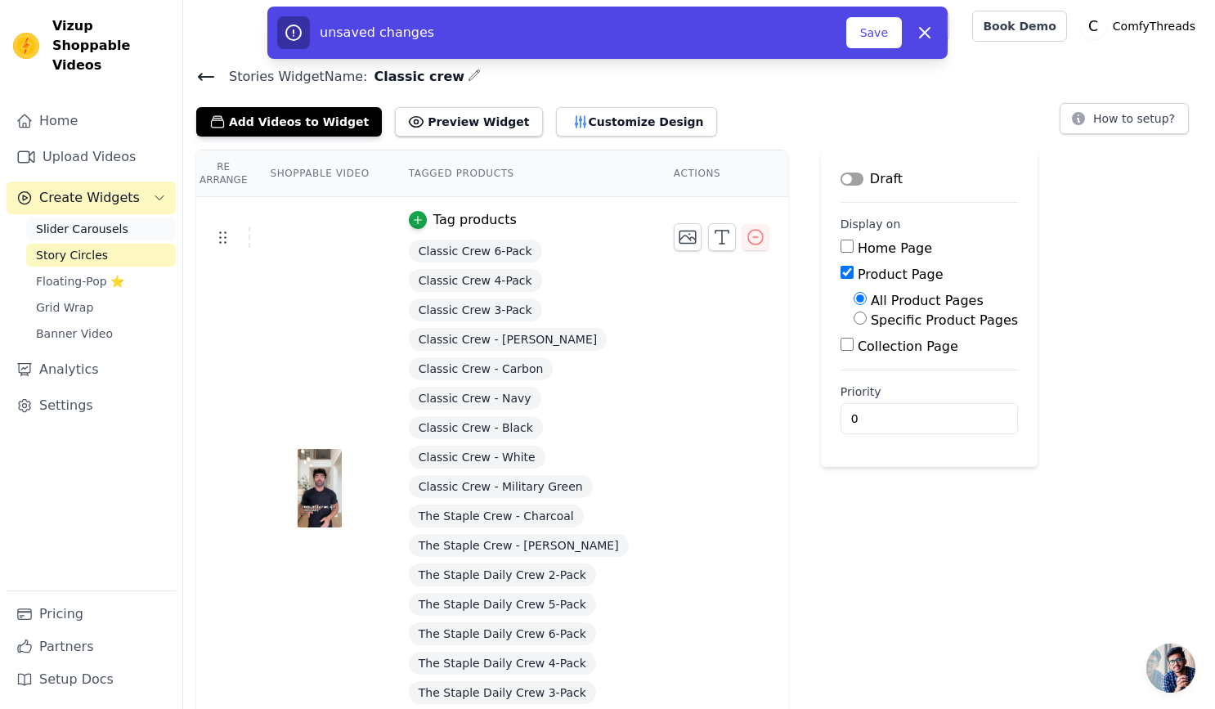
click at [97, 221] on span "Slider Carousels" at bounding box center [82, 229] width 92 height 16
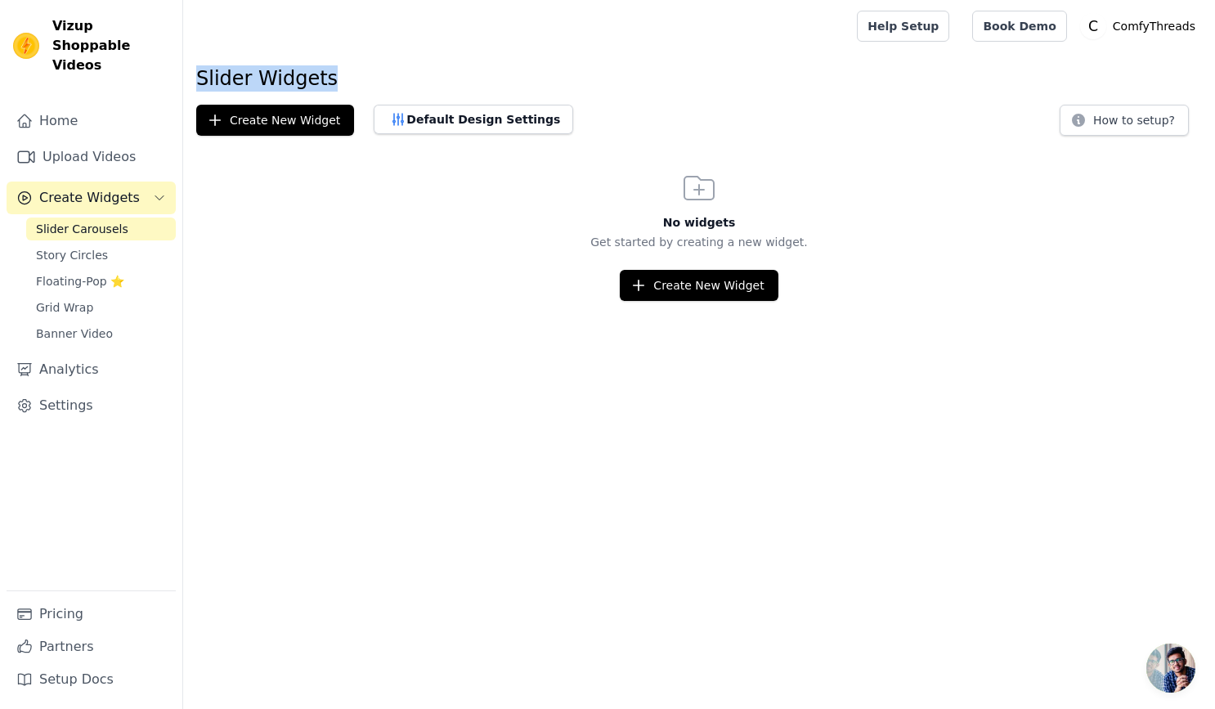
drag, startPoint x: 197, startPoint y: 73, endPoint x: 448, endPoint y: 79, distance: 251.0
click at [448, 79] on h1 "Slider Widgets" at bounding box center [698, 78] width 1005 height 26
click at [504, 123] on button "Default Design Settings" at bounding box center [473, 119] width 199 height 29
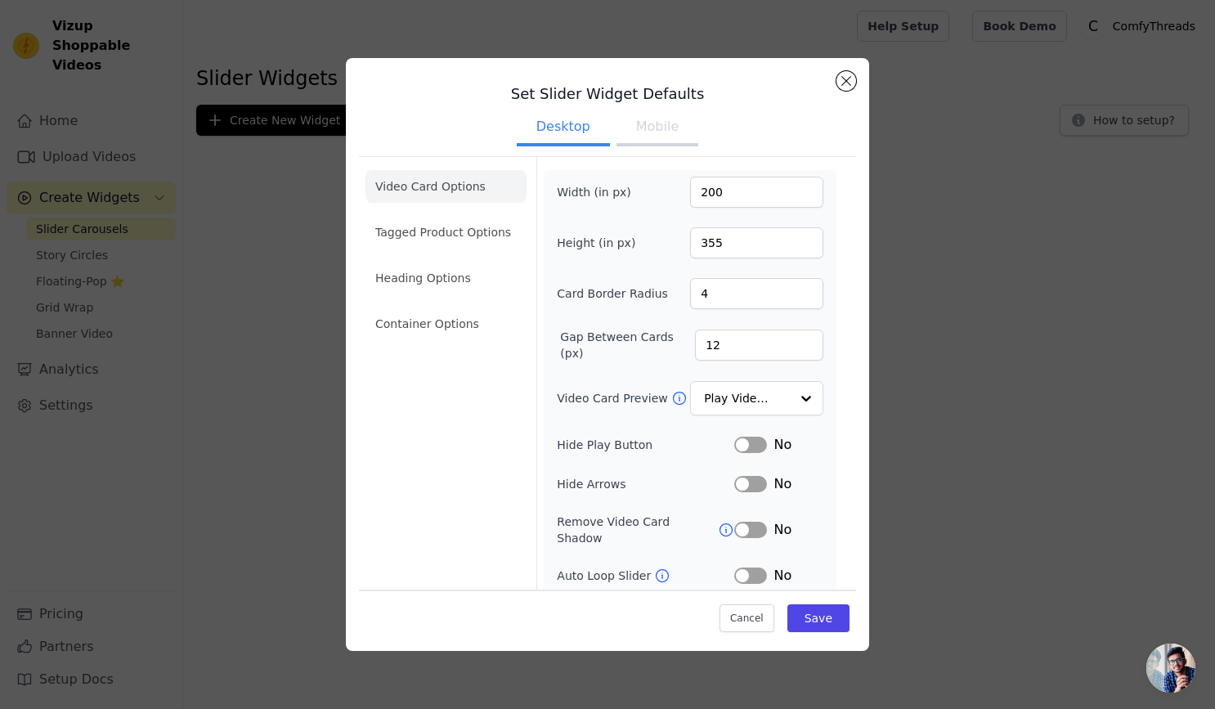
click at [278, 257] on div "Set Slider Widget Defaults Desktop Mobile Video Card Options Tagged Product Opt…" at bounding box center [607, 355] width 1162 height 646
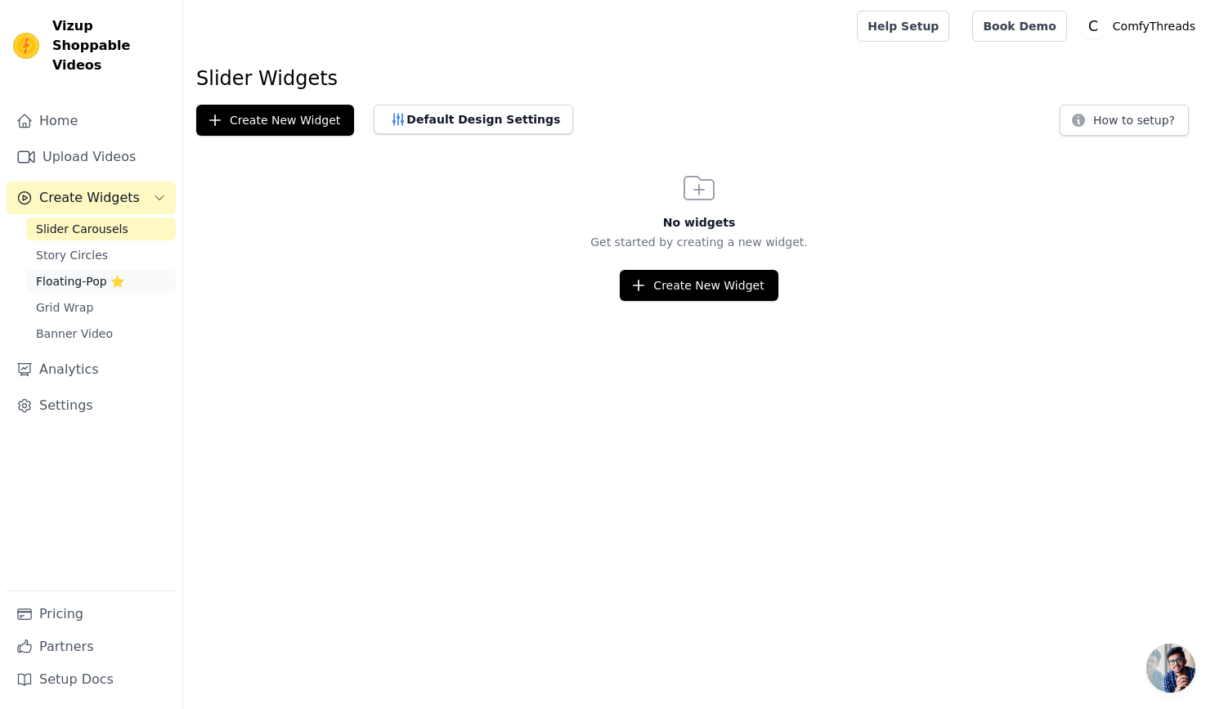
click at [106, 273] on span "Floating-Pop ⭐" at bounding box center [80, 281] width 88 height 16
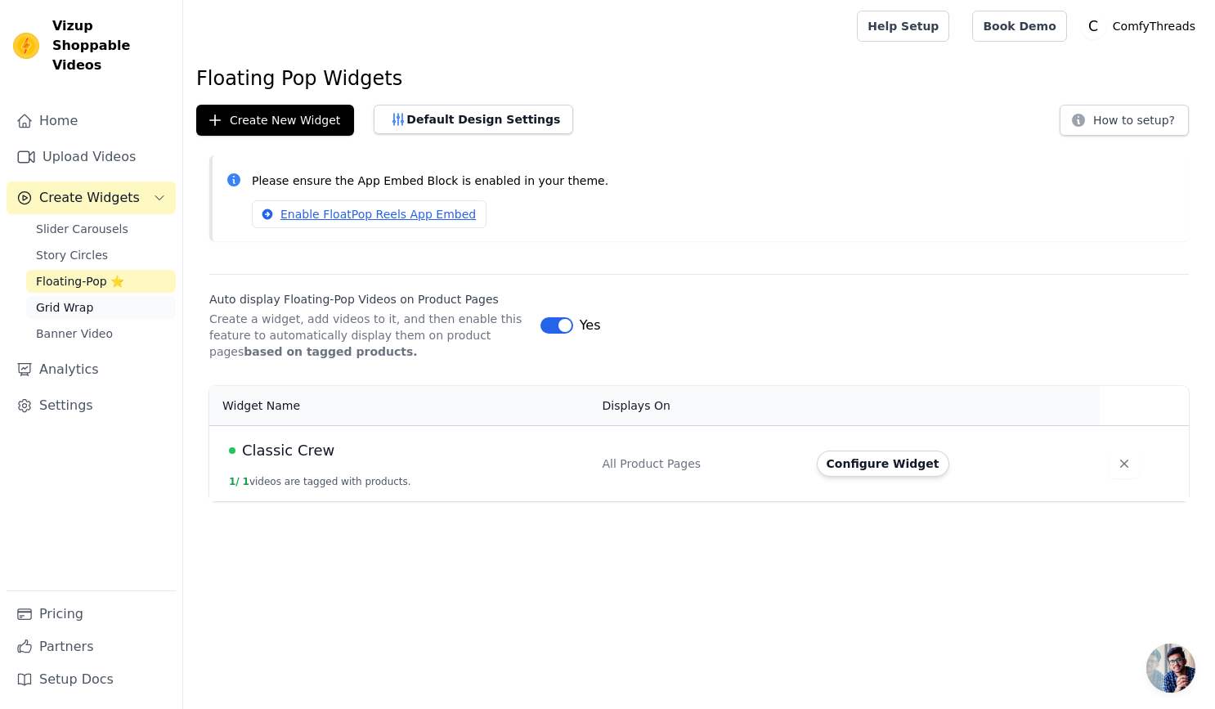
click at [83, 299] on span "Grid Wrap" at bounding box center [64, 307] width 57 height 16
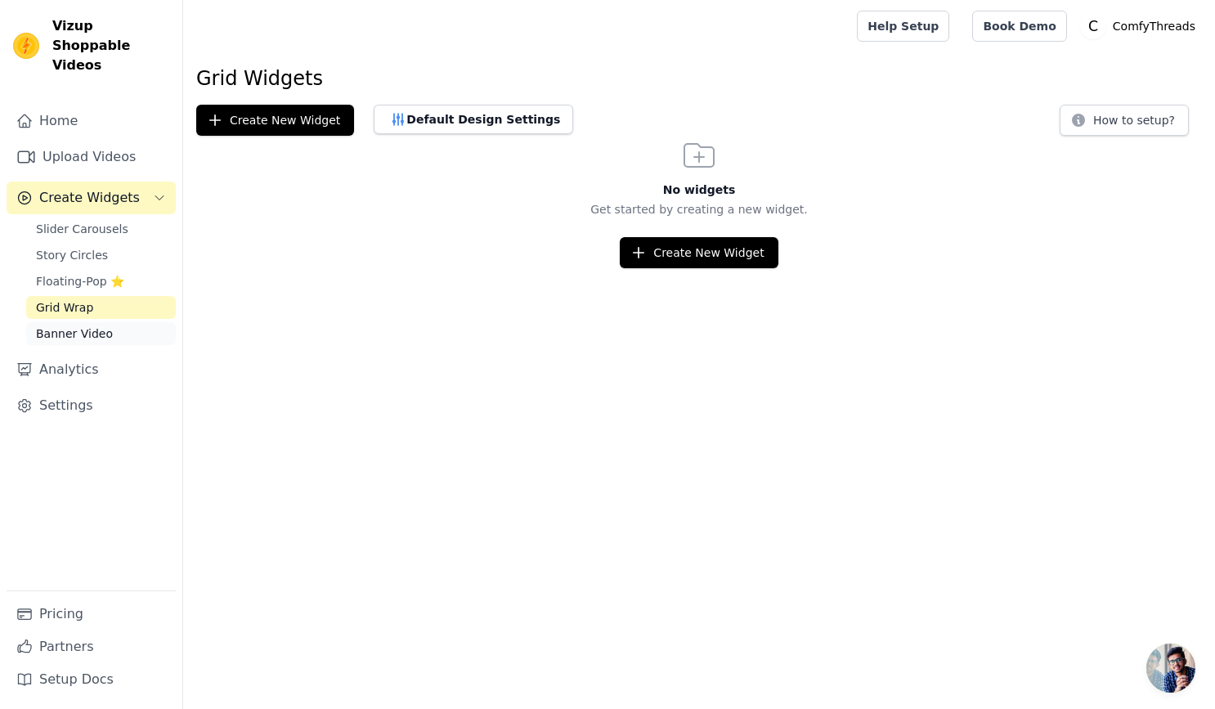
click at [116, 322] on link "Banner Video" at bounding box center [101, 333] width 150 height 23
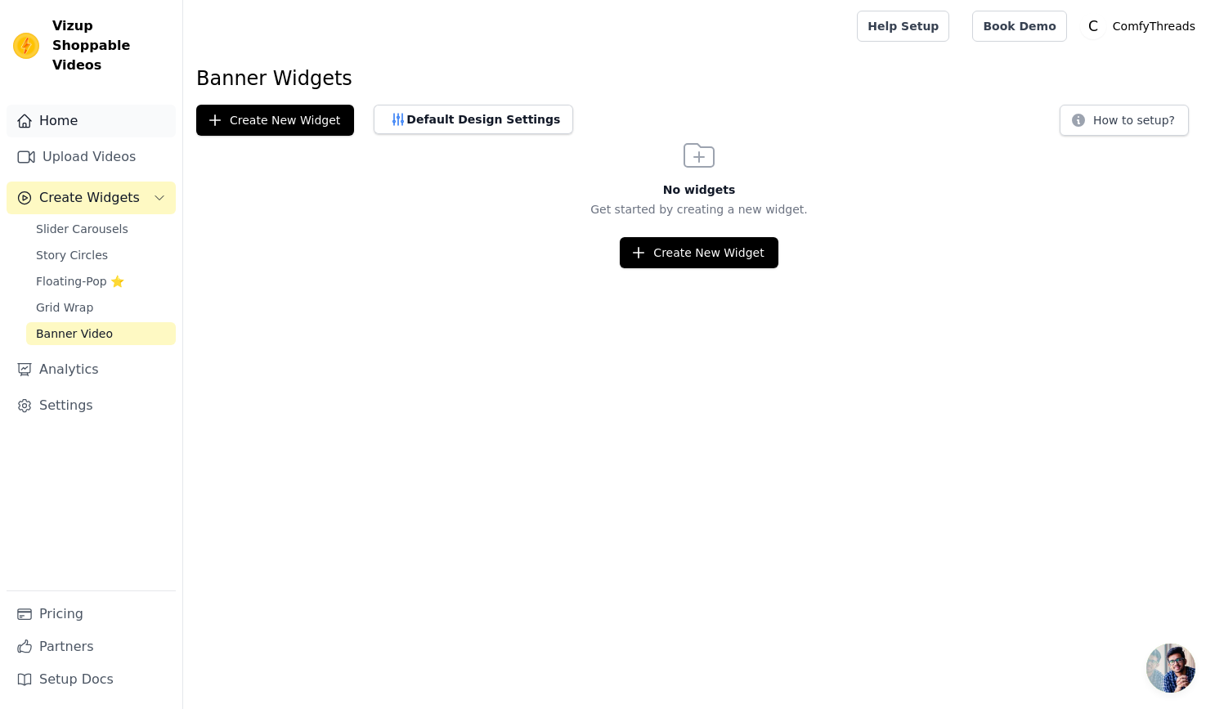
click at [83, 105] on link "Home" at bounding box center [91, 121] width 169 height 33
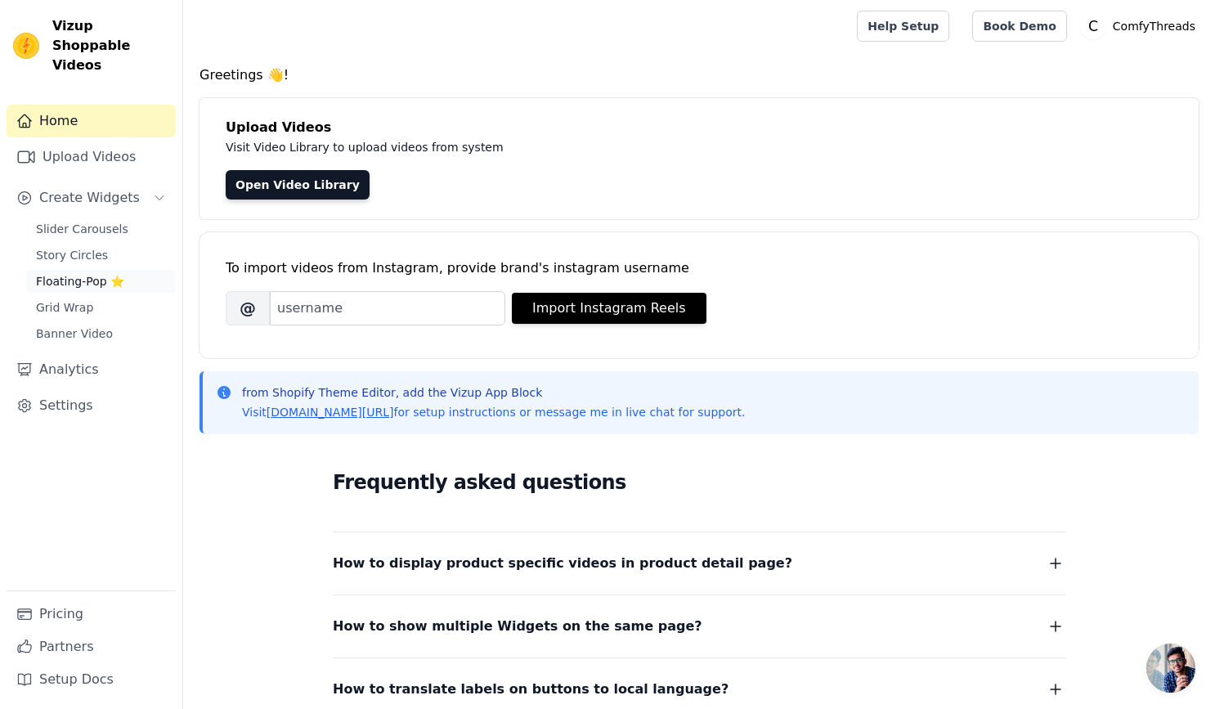
click at [92, 273] on span "Floating-Pop ⭐" at bounding box center [80, 281] width 88 height 16
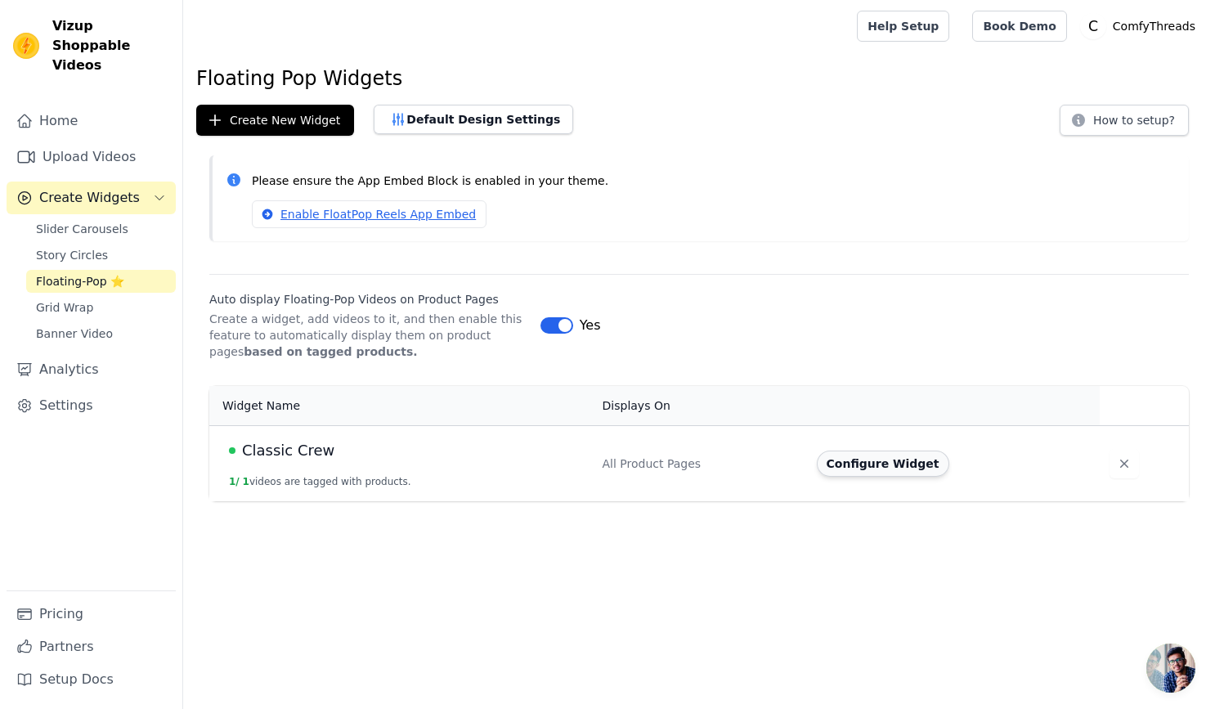
click at [871, 462] on button "Configure Widget" at bounding box center [883, 463] width 132 height 26
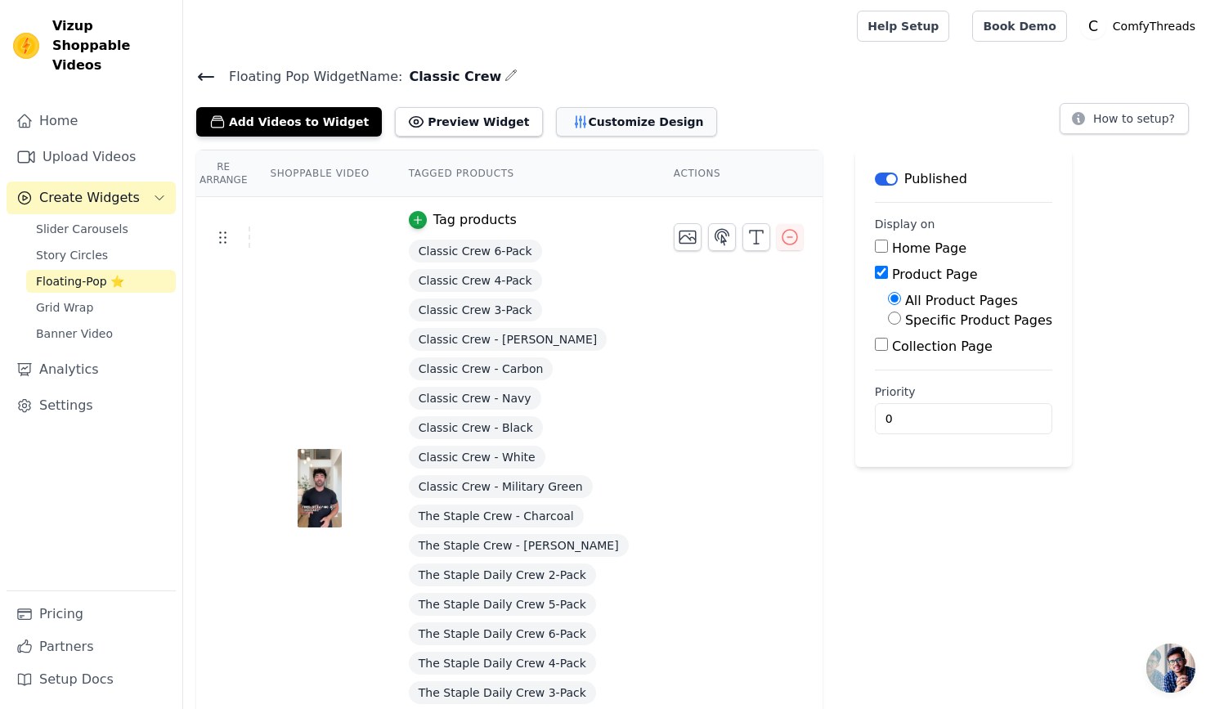
click at [613, 123] on button "Customize Design" at bounding box center [636, 121] width 161 height 29
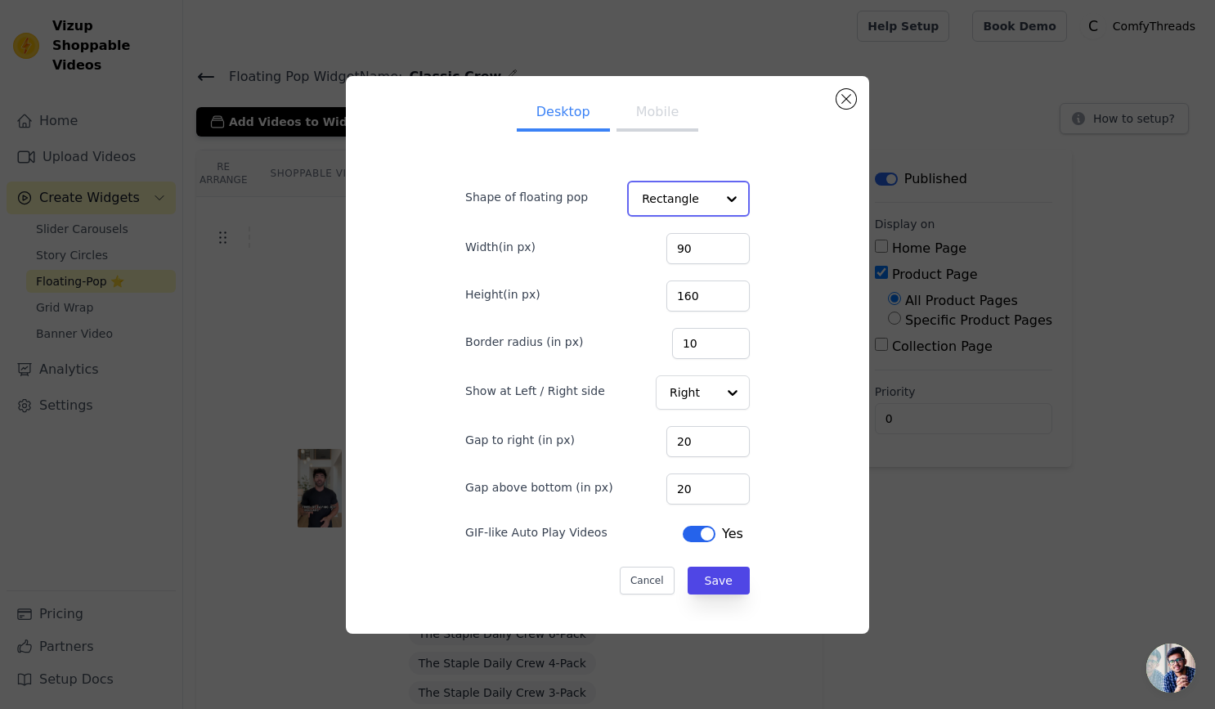
click at [679, 191] on input "Shape of floating pop" at bounding box center [679, 198] width 74 height 33
click at [657, 119] on button "Mobile" at bounding box center [657, 114] width 82 height 36
click at [566, 121] on button "Desktop" at bounding box center [563, 114] width 93 height 36
click at [636, 115] on button "Mobile" at bounding box center [657, 114] width 82 height 36
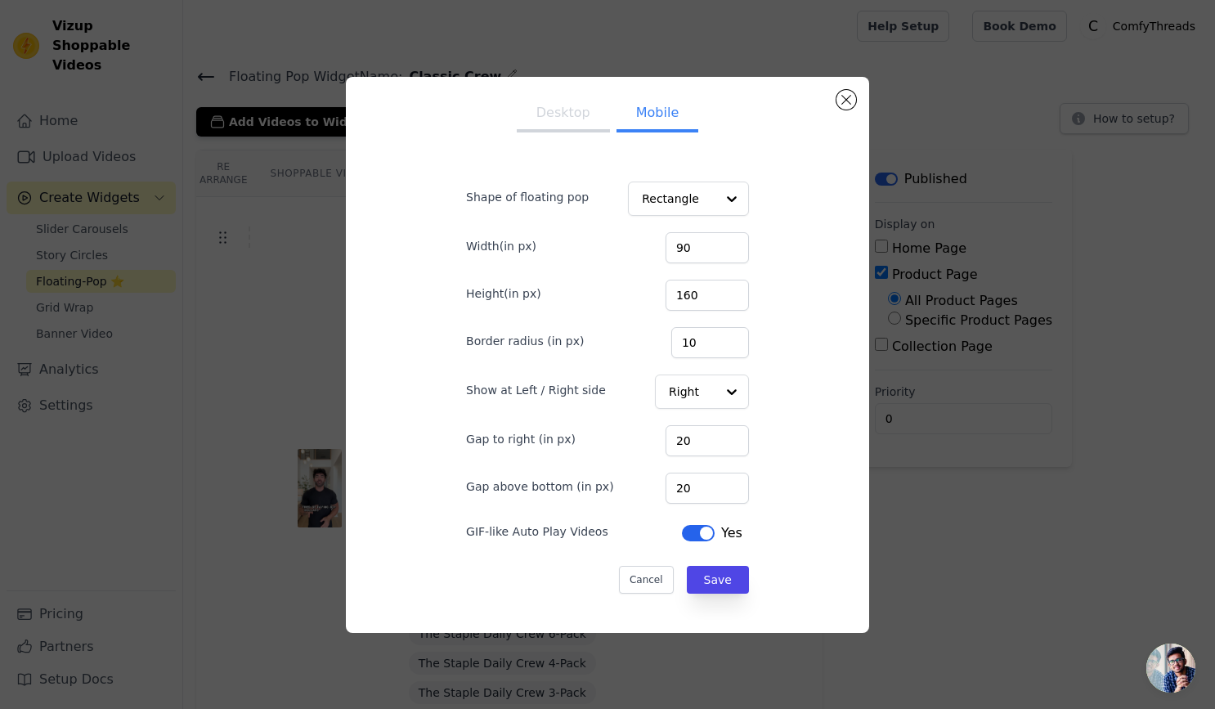
click at [539, 106] on button "Desktop" at bounding box center [563, 114] width 93 height 36
click at [844, 94] on button "Close modal" at bounding box center [846, 100] width 20 height 20
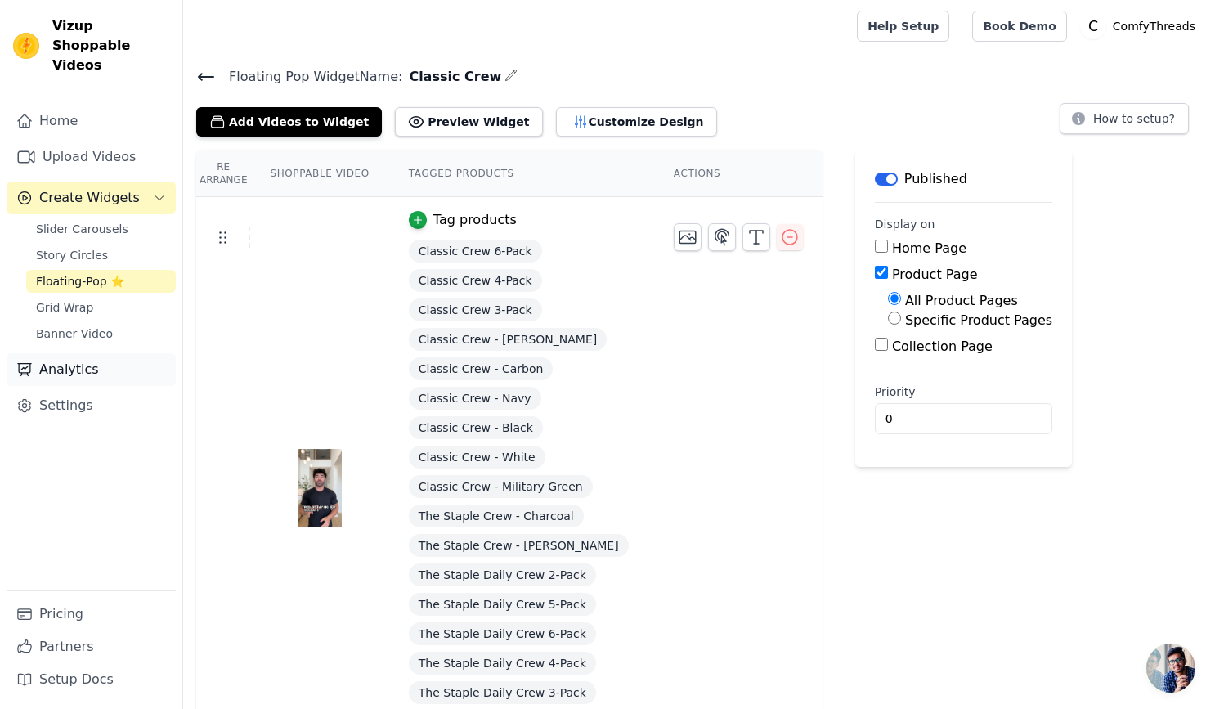
click at [116, 353] on link "Analytics" at bounding box center [91, 369] width 169 height 33
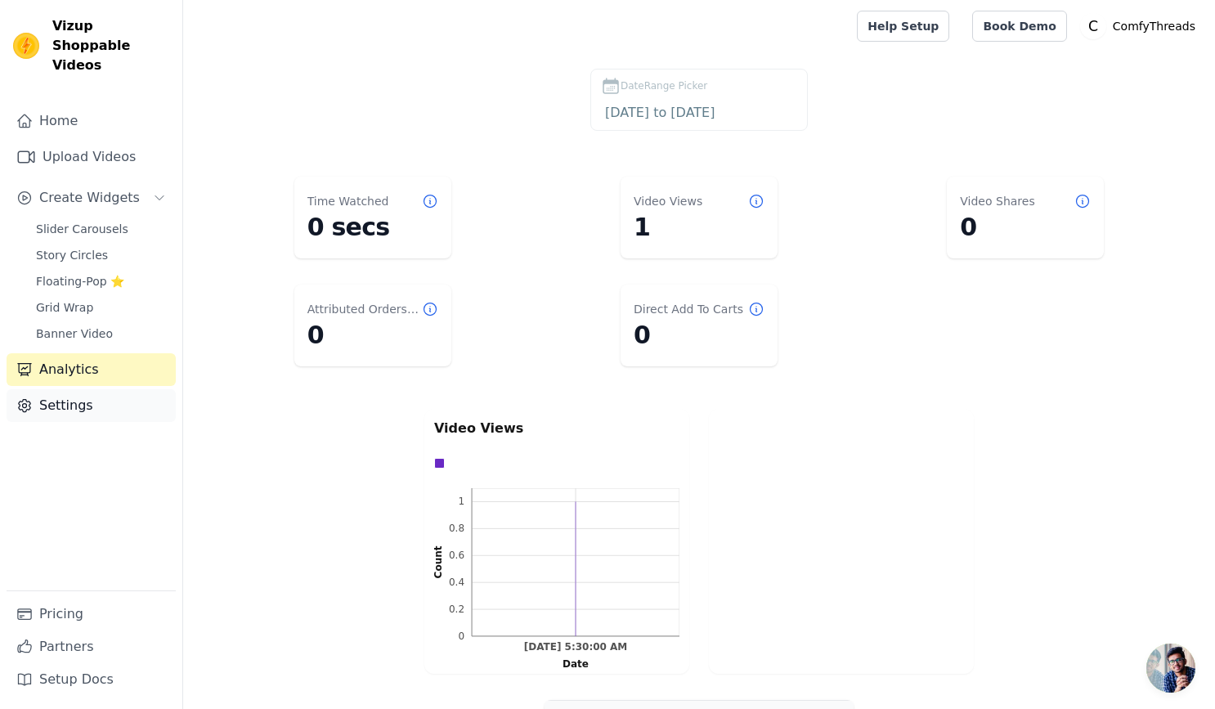
click at [96, 389] on link "Settings" at bounding box center [91, 405] width 169 height 33
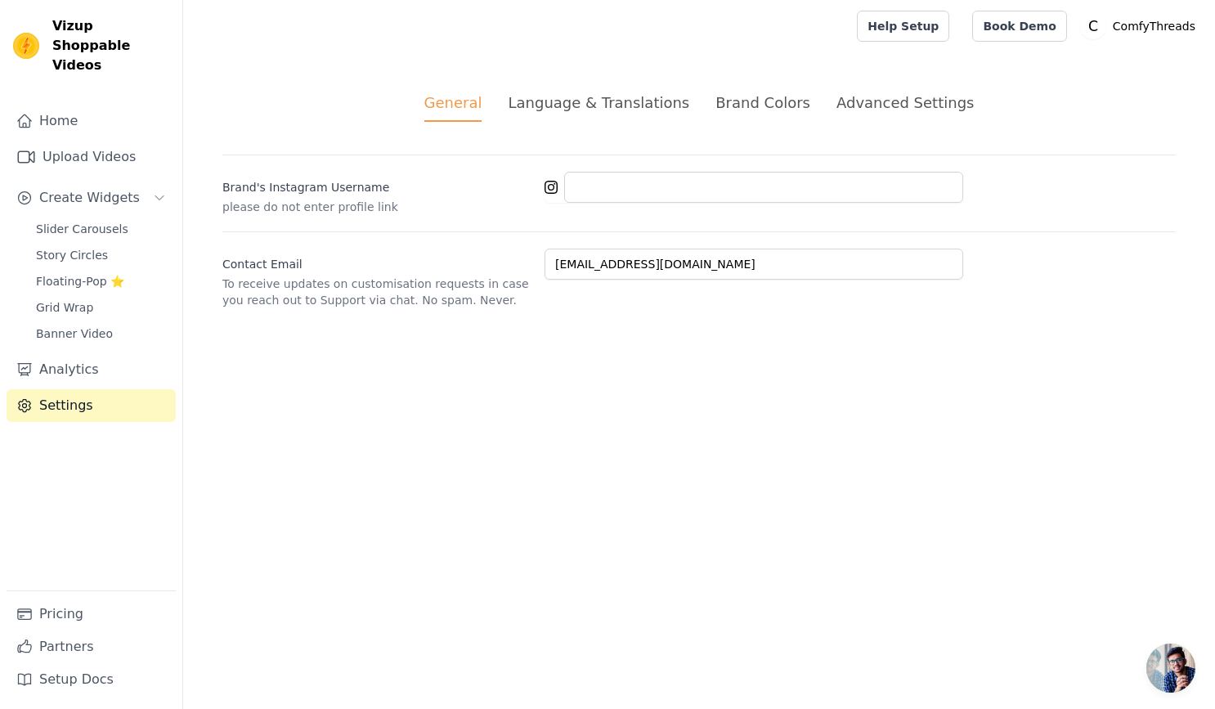
click at [750, 96] on div "Brand Colors" at bounding box center [762, 103] width 95 height 22
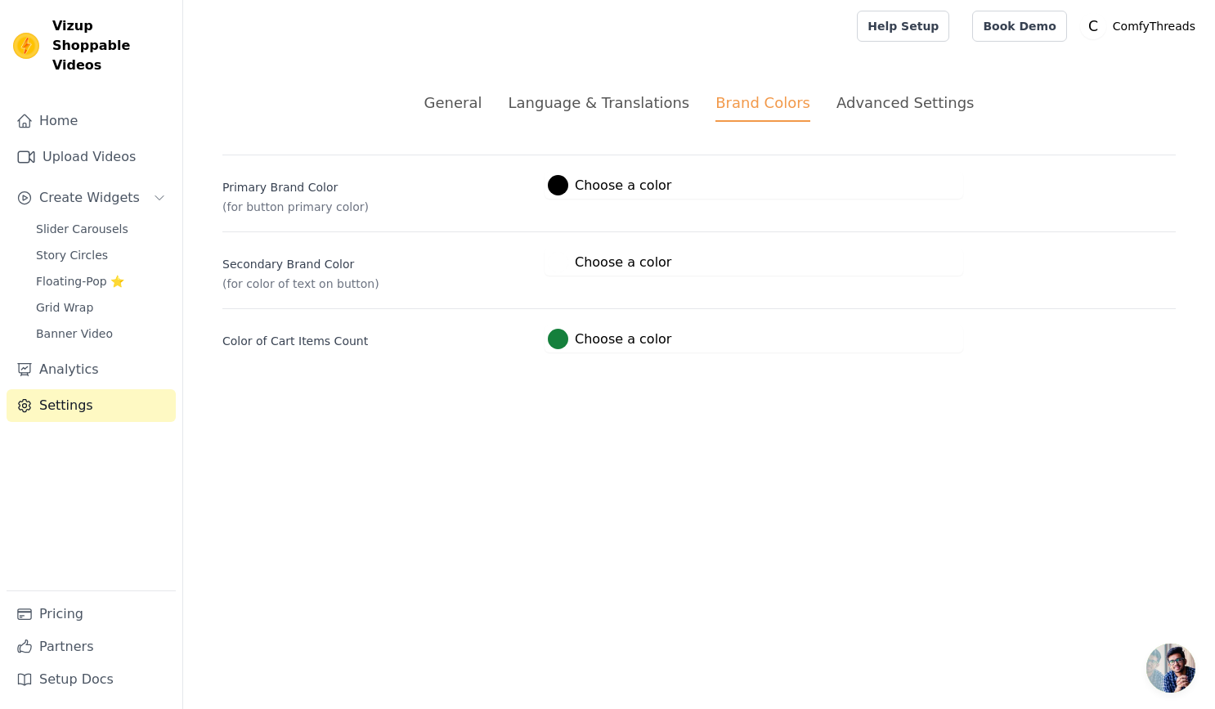
click at [908, 101] on div "Advanced Settings" at bounding box center [904, 103] width 137 height 22
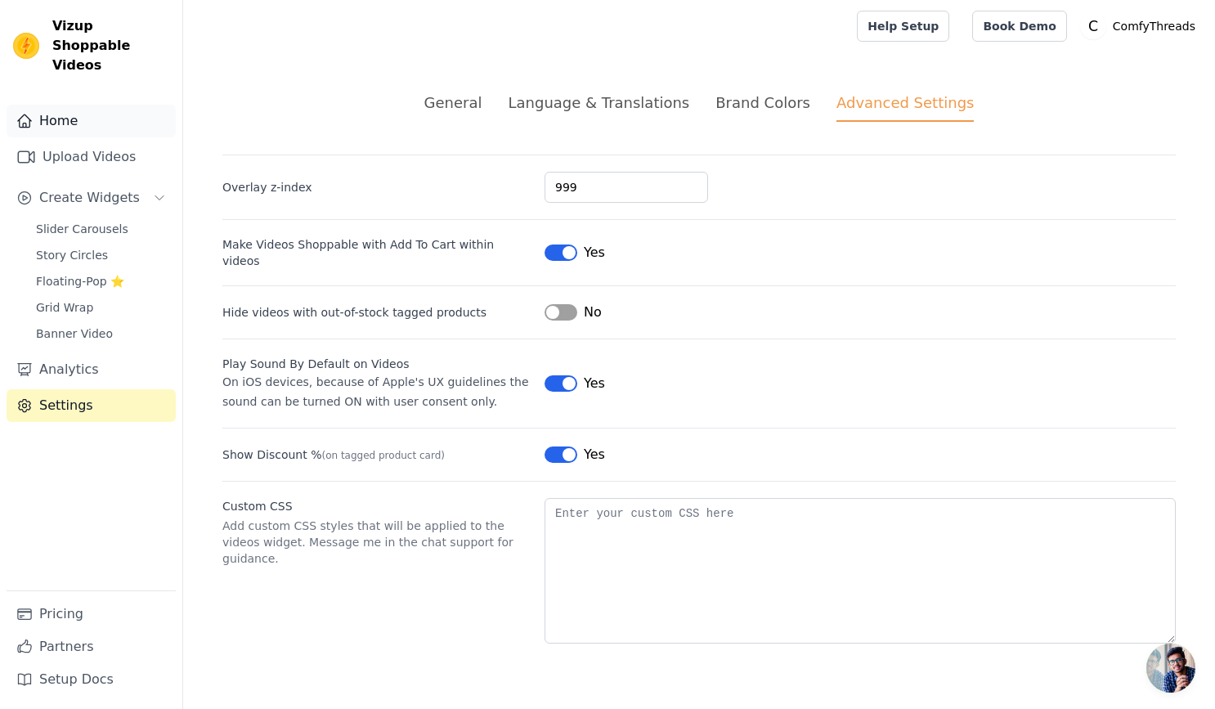
click at [102, 105] on link "Home" at bounding box center [91, 121] width 169 height 33
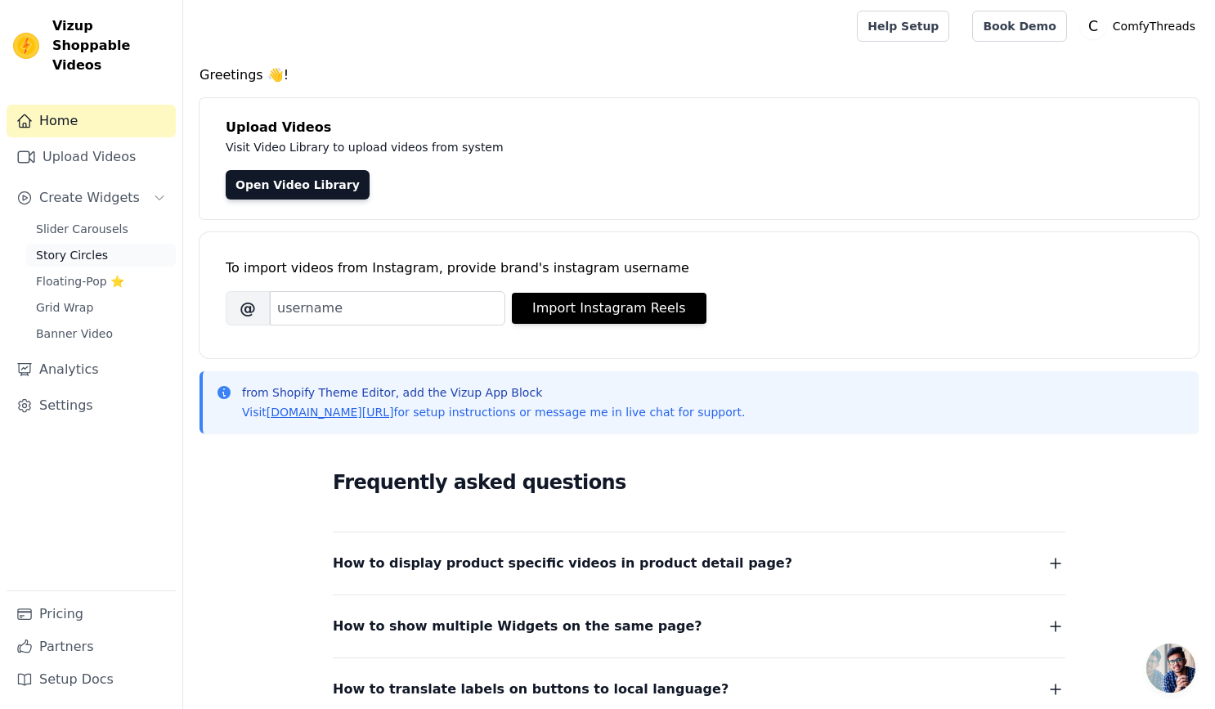
click at [87, 247] on span "Story Circles" at bounding box center [72, 255] width 72 height 16
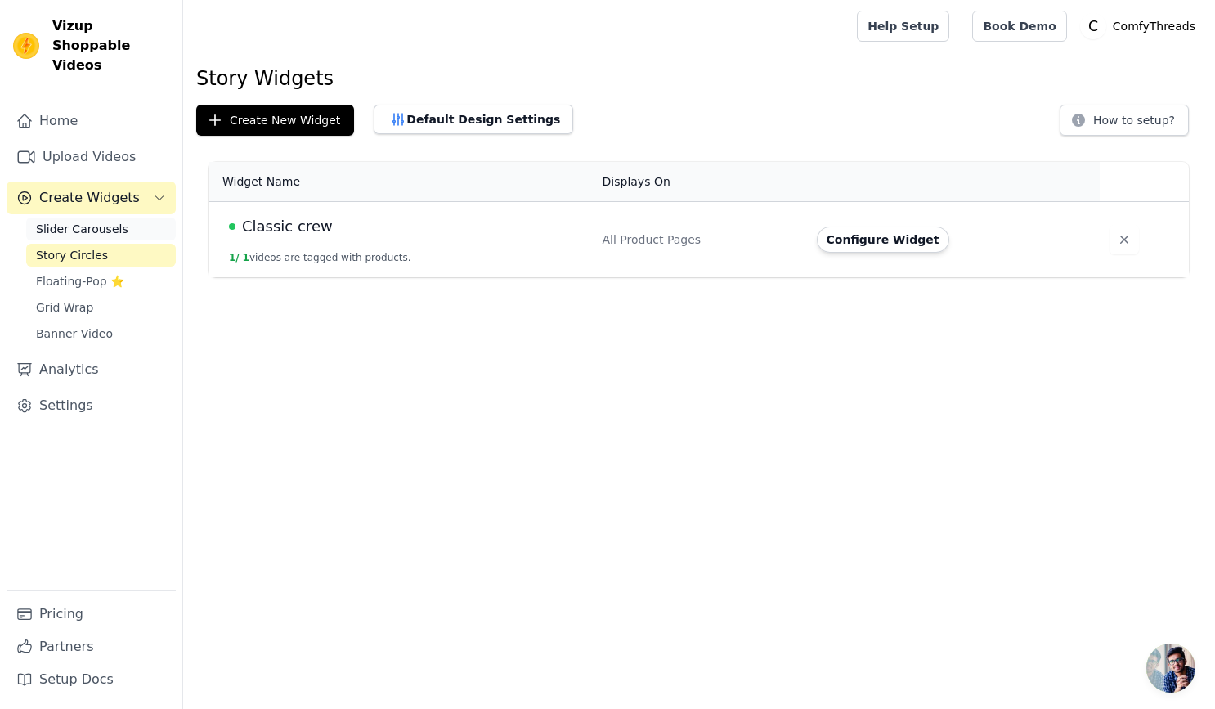
click at [86, 221] on span "Slider Carousels" at bounding box center [82, 229] width 92 height 16
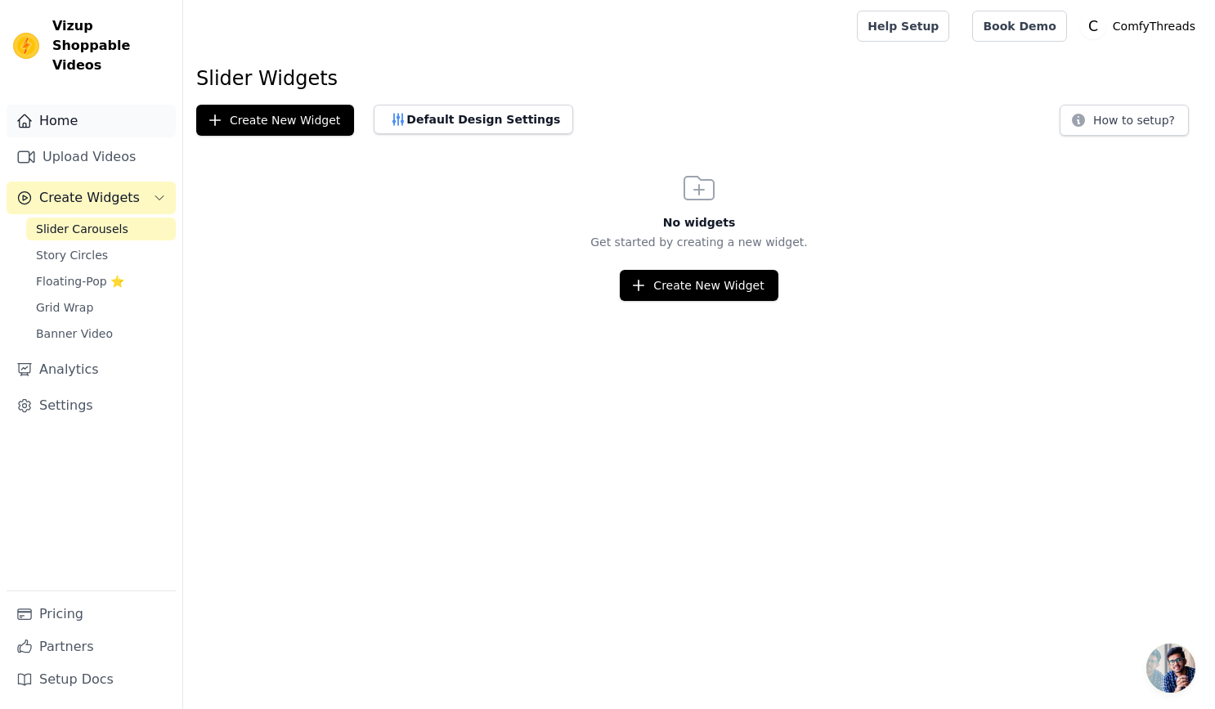
click at [77, 113] on link "Home" at bounding box center [91, 121] width 169 height 33
